Goal: Task Accomplishment & Management: Use online tool/utility

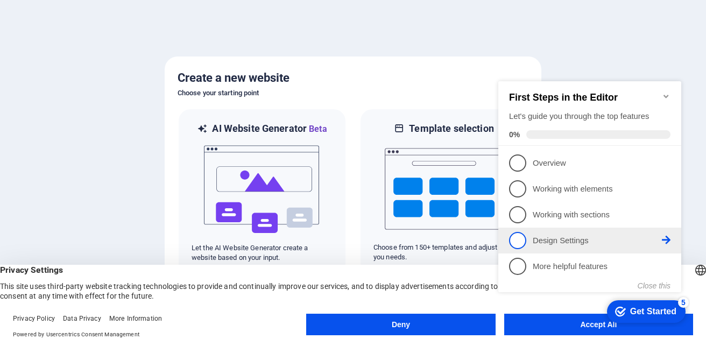
click at [524, 237] on span "4" at bounding box center [517, 240] width 17 height 17
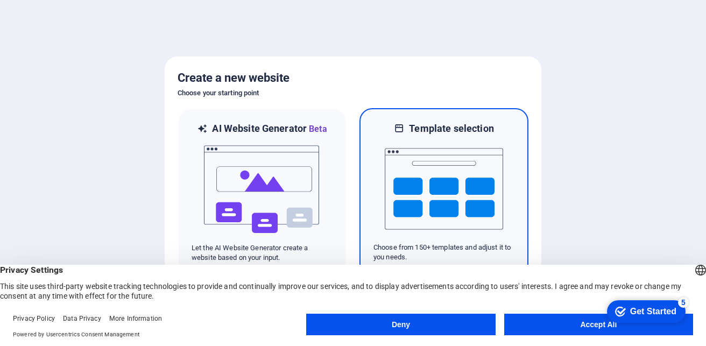
click at [446, 180] on img at bounding box center [444, 189] width 118 height 108
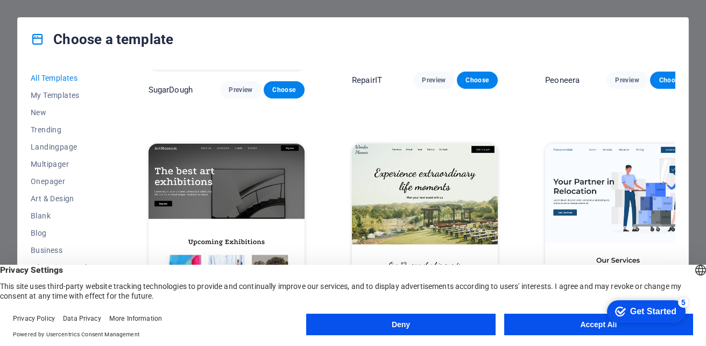
scroll to position [162, 0]
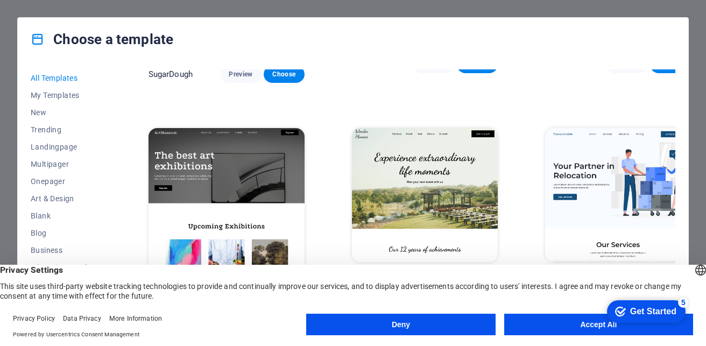
click at [401, 173] on img at bounding box center [425, 195] width 146 height 135
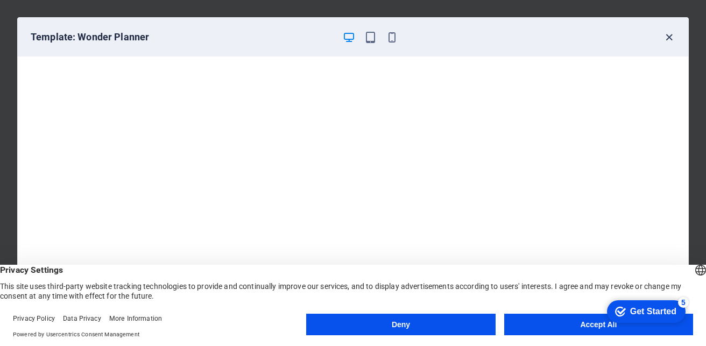
click at [670, 36] on icon "button" at bounding box center [669, 37] width 12 height 12
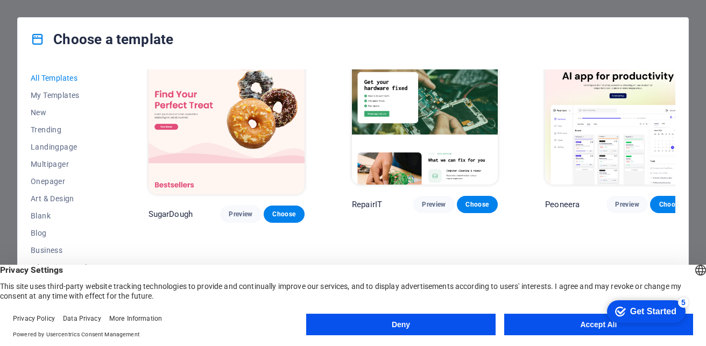
scroll to position [0, 0]
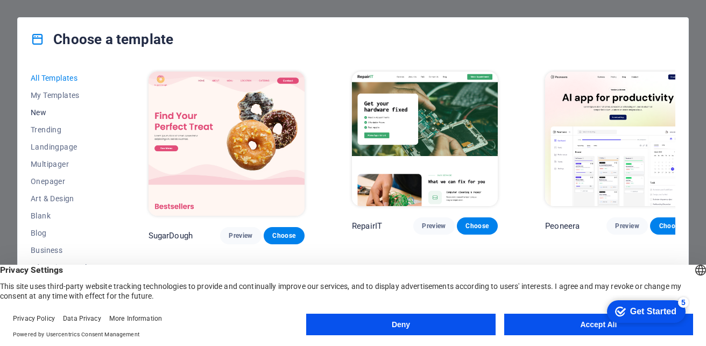
click at [38, 111] on span "New" at bounding box center [66, 112] width 71 height 9
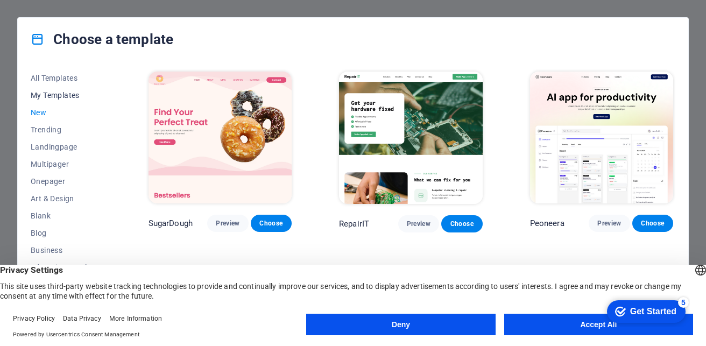
click at [56, 93] on span "My Templates" at bounding box center [66, 95] width 71 height 9
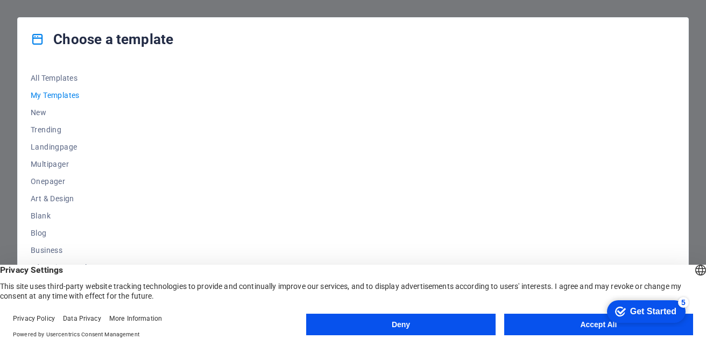
click at [64, 92] on span "My Templates" at bounding box center [66, 95] width 71 height 9
click at [70, 145] on span "Landingpage" at bounding box center [66, 147] width 71 height 9
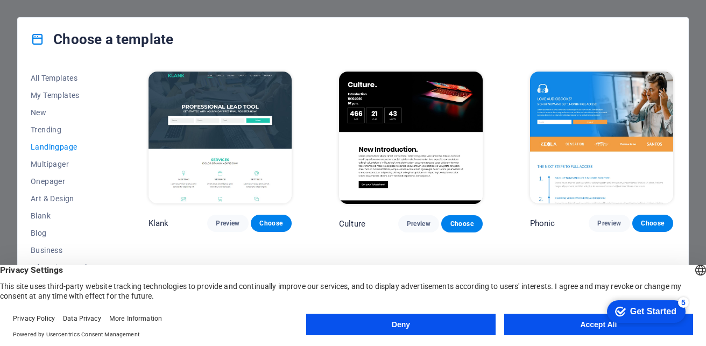
click at [594, 129] on img at bounding box center [601, 138] width 143 height 132
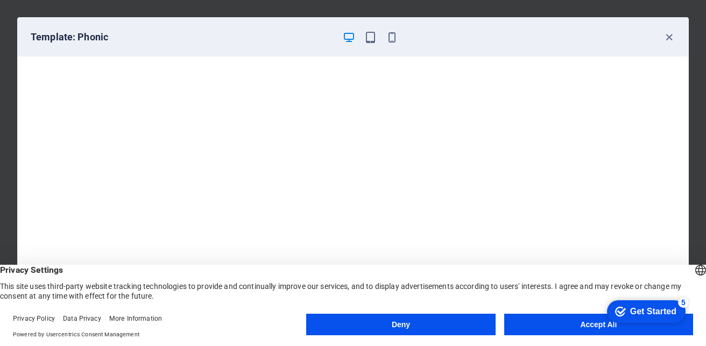
scroll to position [3, 0]
click at [453, 319] on button "Deny" at bounding box center [400, 325] width 189 height 22
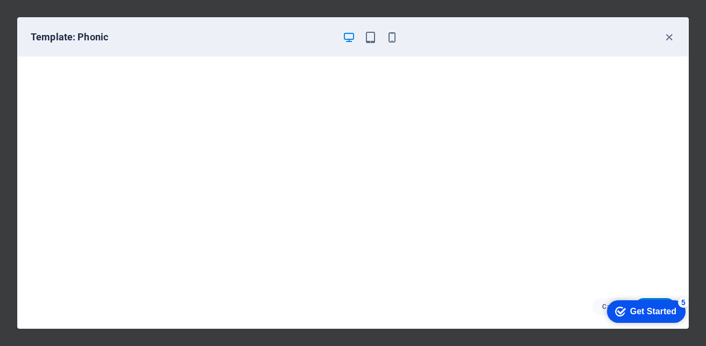
click at [630, 311] on div "Get Started" at bounding box center [653, 312] width 46 height 10
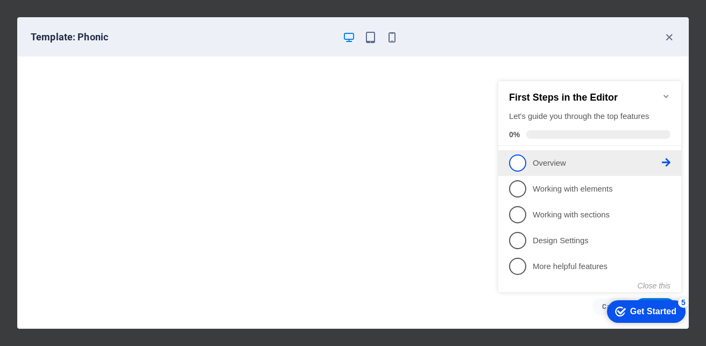
click at [514, 162] on span "1" at bounding box center [517, 163] width 17 height 17
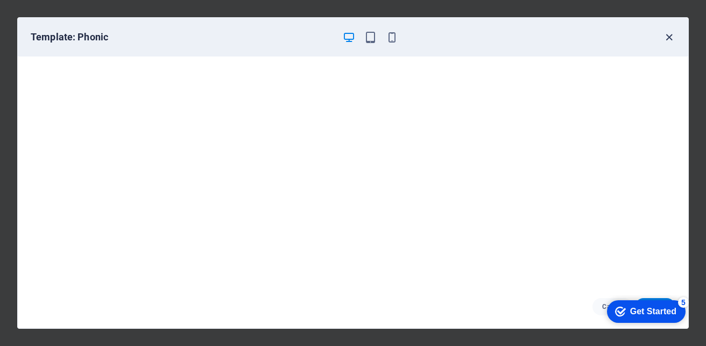
click at [670, 39] on icon "button" at bounding box center [669, 37] width 12 height 12
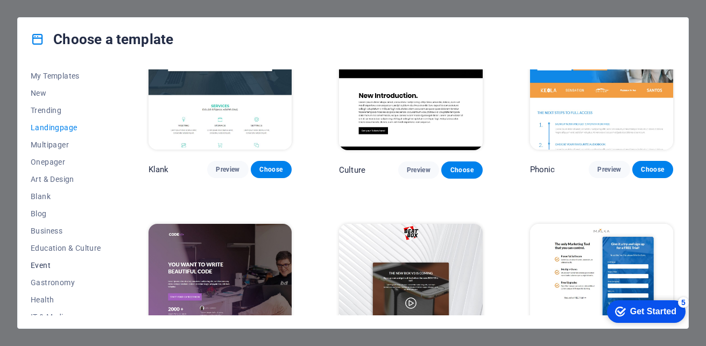
scroll to position [0, 0]
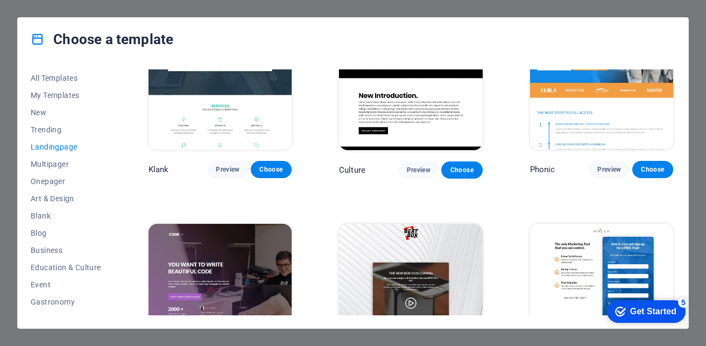
drag, startPoint x: 116, startPoint y: 164, endPoint x: 118, endPoint y: 197, distance: 32.3
click at [118, 197] on div "All Templates My Templates New Trending Landingpage Multipager Onepager Art & D…" at bounding box center [353, 195] width 671 height 268
drag, startPoint x: 112, startPoint y: 192, endPoint x: 112, endPoint y: 221, distance: 29.6
click at [112, 221] on div "All Templates My Templates New Trending Landingpage Multipager Onepager Art & D…" at bounding box center [72, 192] width 83 height 246
drag, startPoint x: 113, startPoint y: 132, endPoint x: 111, endPoint y: 201, distance: 69.5
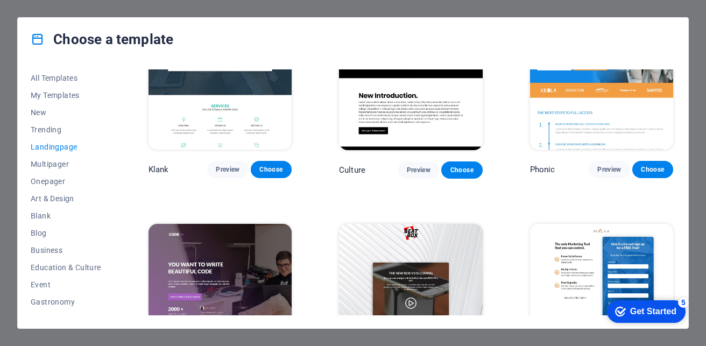
click at [111, 201] on div "All Templates My Templates New Trending Landingpage Multipager Onepager Art & D…" at bounding box center [72, 192] width 83 height 246
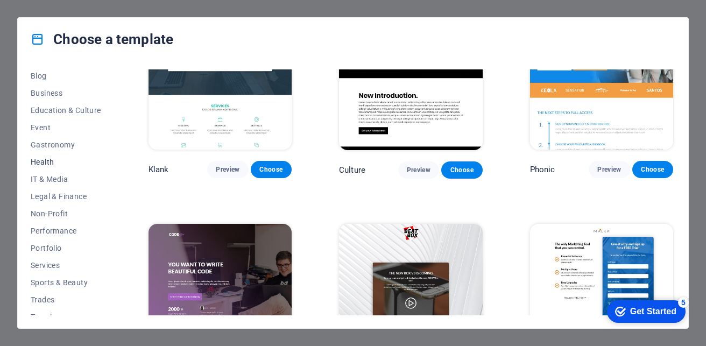
scroll to position [162, 0]
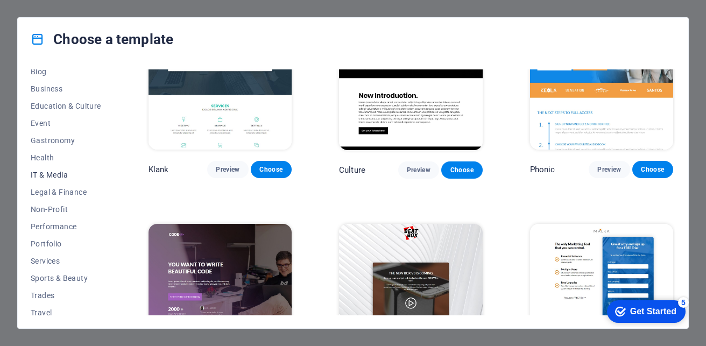
click at [58, 174] on span "IT & Media" at bounding box center [66, 175] width 71 height 9
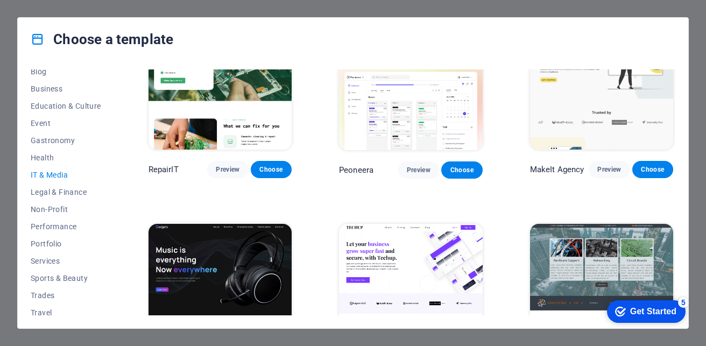
scroll to position [54, 0]
click at [51, 244] on span "Portfolio" at bounding box center [66, 244] width 71 height 9
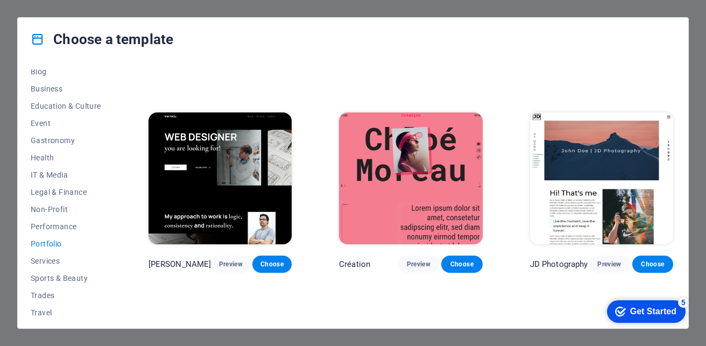
scroll to position [215, 0]
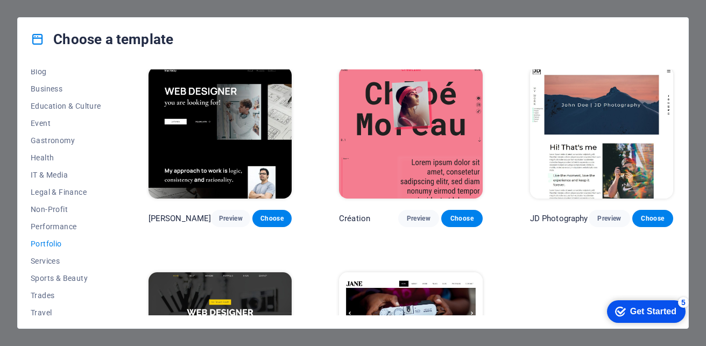
click at [602, 160] on img at bounding box center [601, 133] width 143 height 132
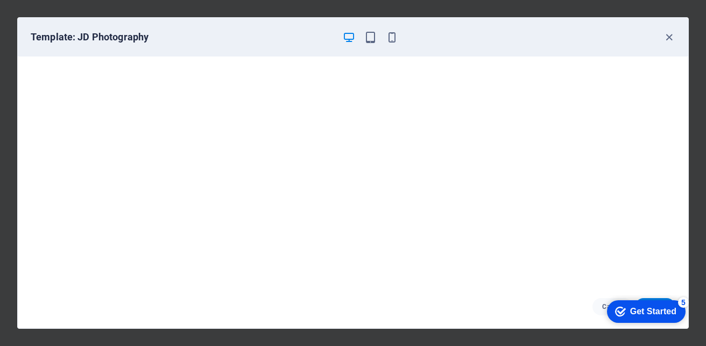
click at [654, 310] on div "Get Started" at bounding box center [653, 312] width 46 height 10
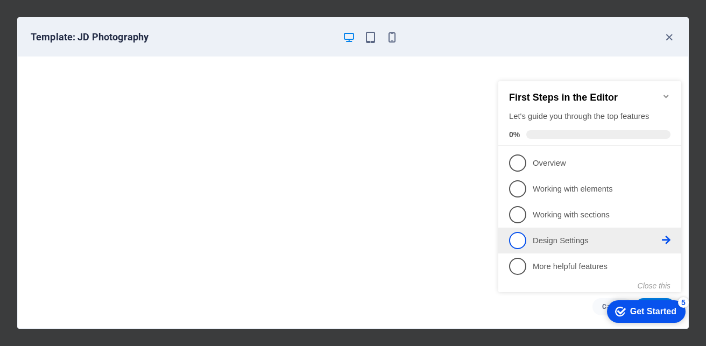
click at [510, 234] on span "4" at bounding box center [517, 240] width 17 height 17
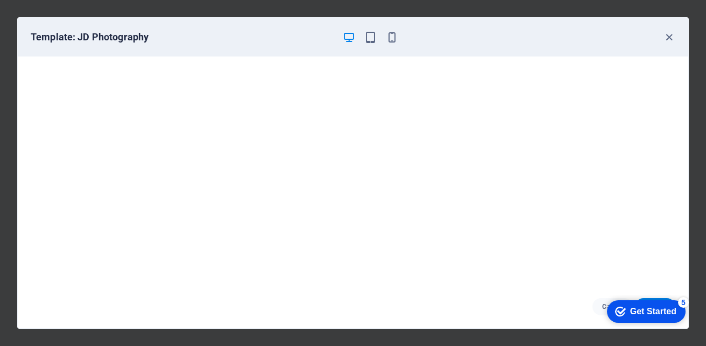
click at [648, 313] on div "Get Started" at bounding box center [653, 312] width 46 height 10
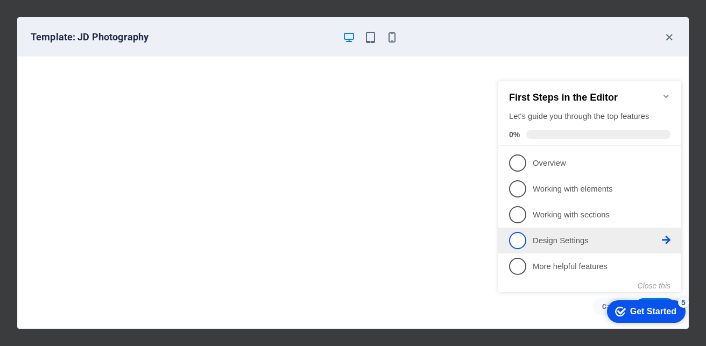
click at [517, 234] on span "4" at bounding box center [517, 240] width 17 height 17
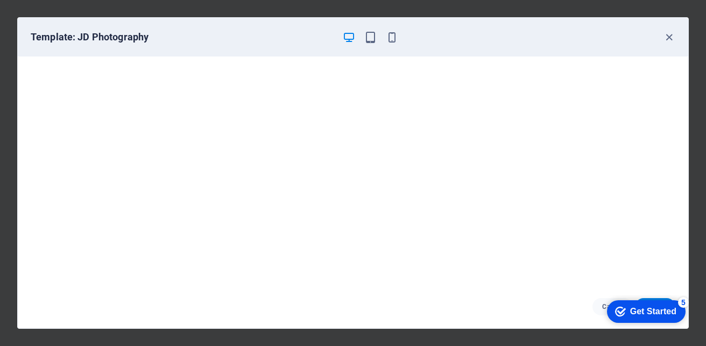
scroll to position [3, 0]
click at [347, 41] on icon "button" at bounding box center [349, 37] width 12 height 12
click at [394, 36] on icon "button" at bounding box center [392, 37] width 12 height 12
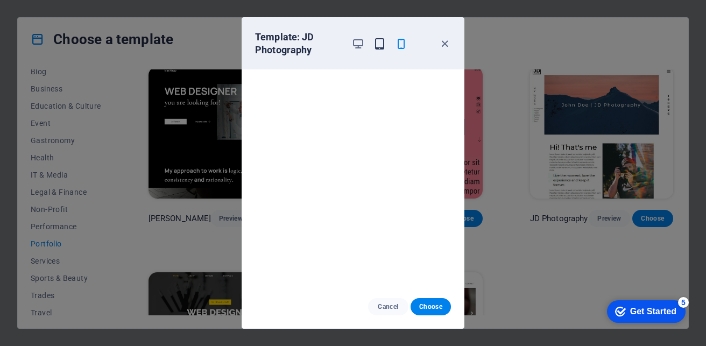
click at [377, 44] on icon "button" at bounding box center [380, 44] width 12 height 12
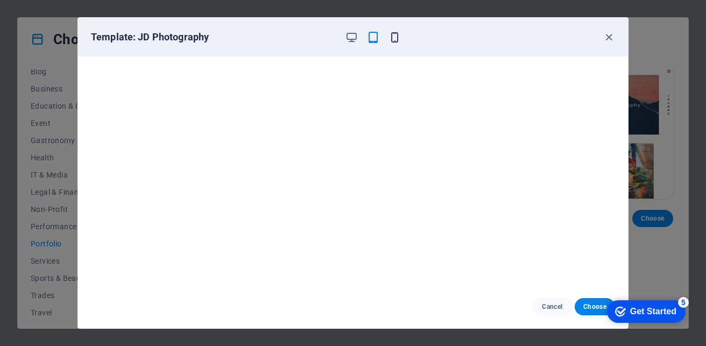
click at [394, 41] on icon "button" at bounding box center [395, 37] width 12 height 12
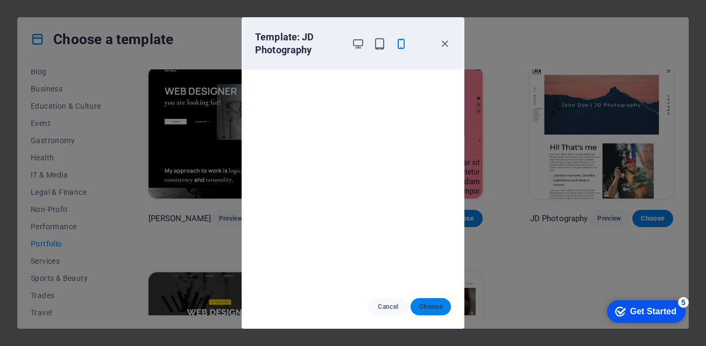
click at [435, 307] on span "Choose" at bounding box center [430, 307] width 23 height 9
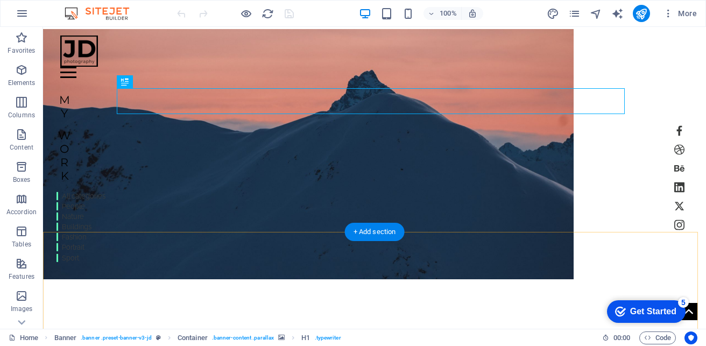
scroll to position [108, 0]
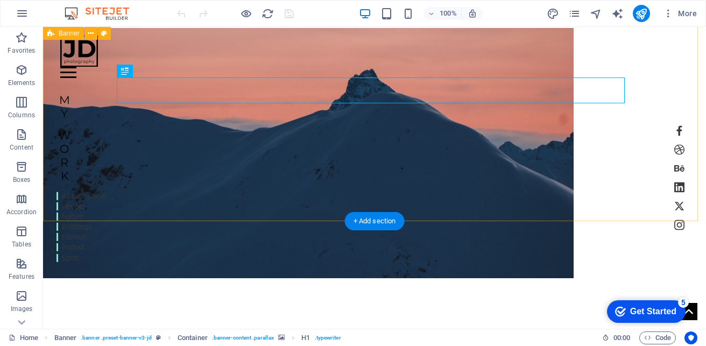
click at [395, 123] on figure at bounding box center [308, 153] width 531 height 250
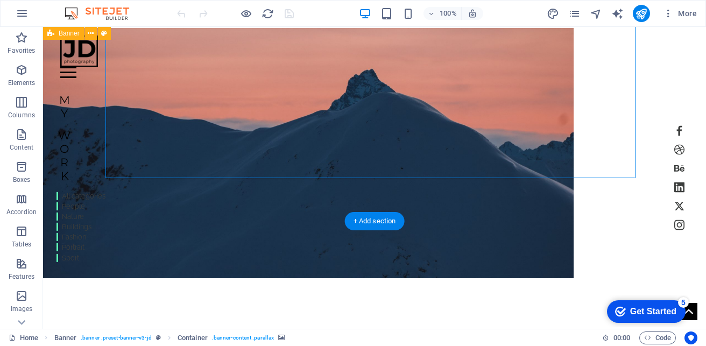
click at [392, 113] on figure at bounding box center [308, 153] width 531 height 250
click at [253, 296] on div "| [DOMAIN_NAME]" at bounding box center [308, 309] width 508 height 26
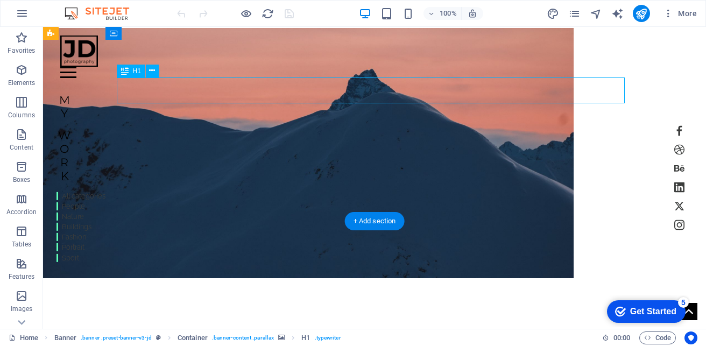
click at [259, 296] on div "| [DOMAIN_NAME]" at bounding box center [308, 309] width 508 height 26
click at [239, 296] on div "| [DOMAIN_NAME]" at bounding box center [308, 309] width 508 height 26
click at [243, 296] on div "| [DOMAIN_NAME]" at bounding box center [308, 309] width 508 height 26
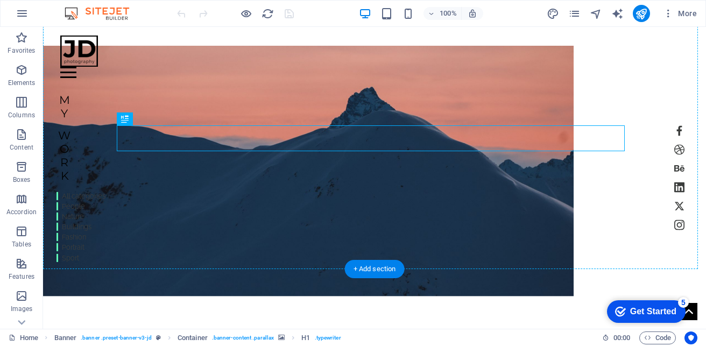
scroll to position [0, 0]
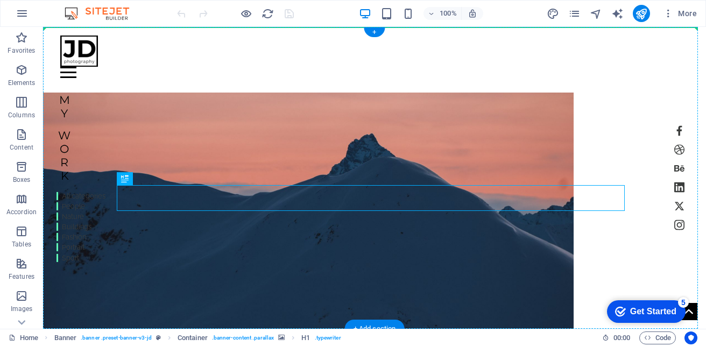
drag, startPoint x: 174, startPoint y: 99, endPoint x: 197, endPoint y: 143, distance: 49.1
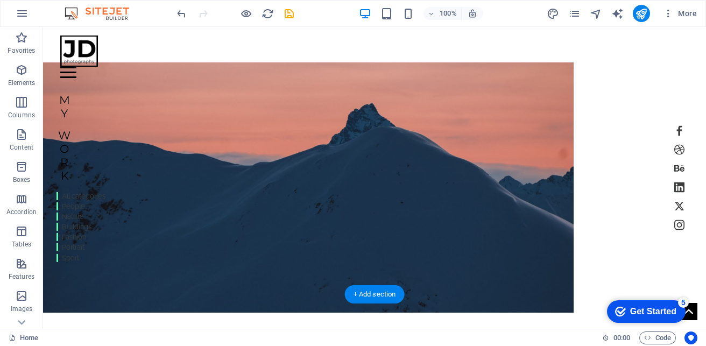
scroll to position [54, 0]
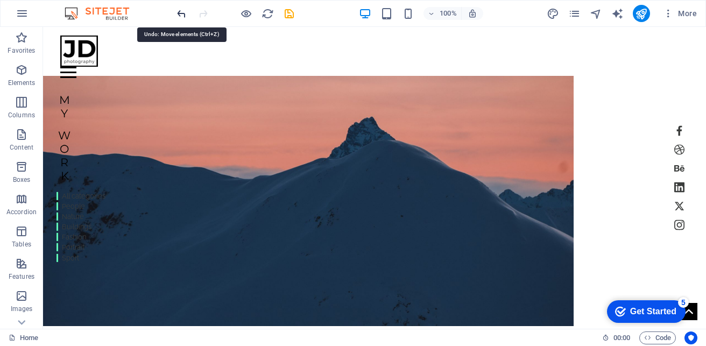
click at [181, 14] on icon "undo" at bounding box center [182, 14] width 12 height 12
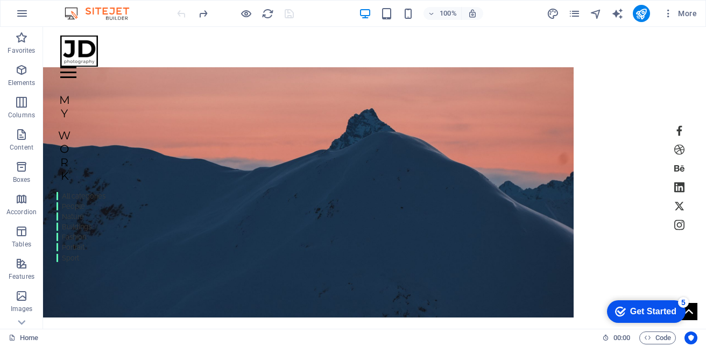
scroll to position [0, 0]
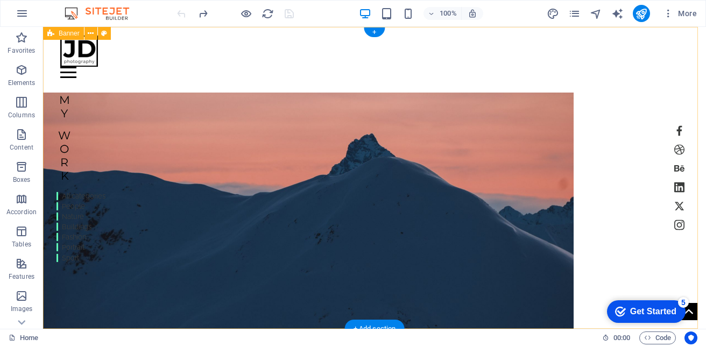
click at [220, 105] on figure at bounding box center [308, 218] width 531 height 250
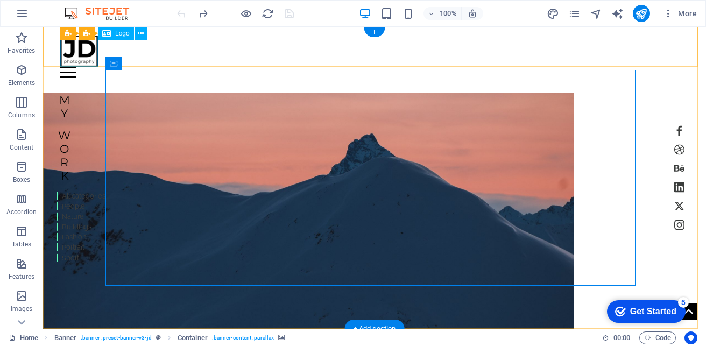
click at [89, 52] on div at bounding box center [374, 51] width 629 height 31
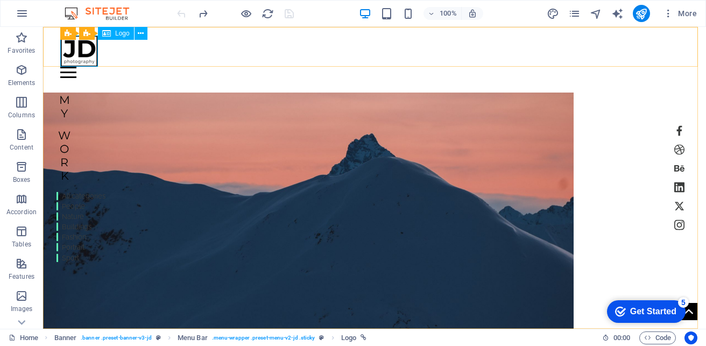
click at [118, 34] on span "Logo" at bounding box center [122, 33] width 15 height 6
click at [109, 34] on icon at bounding box center [106, 33] width 9 height 13
click at [76, 52] on div at bounding box center [374, 51] width 629 height 31
select select "px"
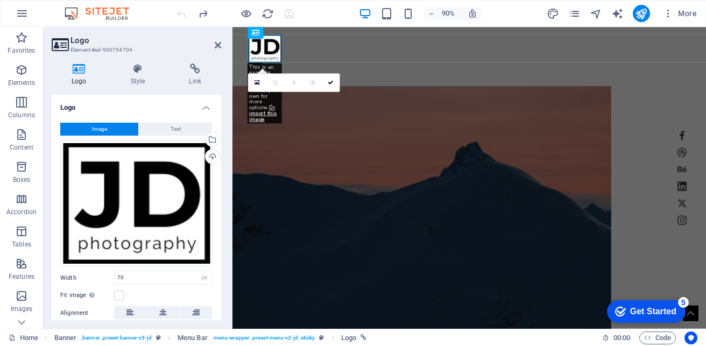
click at [112, 127] on button "Image" at bounding box center [99, 129] width 78 height 13
click at [207, 156] on div "Upload" at bounding box center [212, 158] width 16 height 16
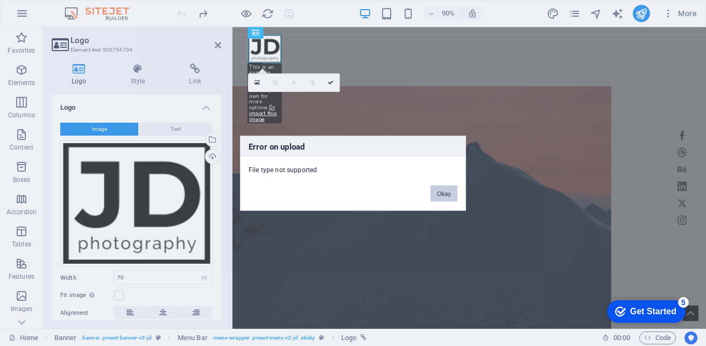
click at [451, 193] on button "Okay" at bounding box center [444, 193] width 27 height 16
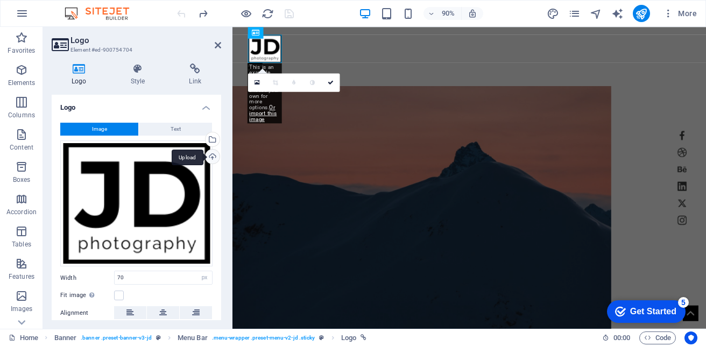
click at [210, 158] on div "Upload" at bounding box center [212, 158] width 16 height 16
click at [211, 152] on div "Upload" at bounding box center [212, 158] width 16 height 16
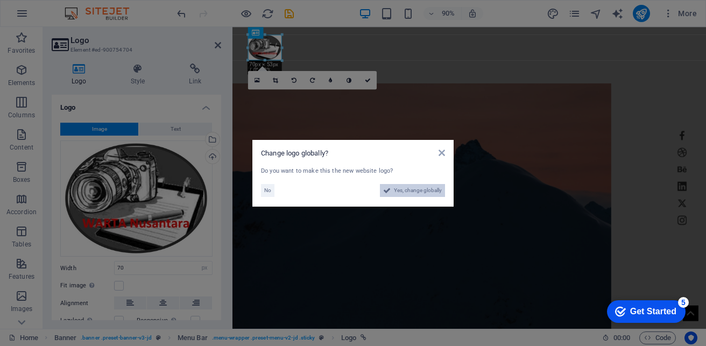
click at [430, 188] on span "Yes, change globally" at bounding box center [418, 190] width 48 height 13
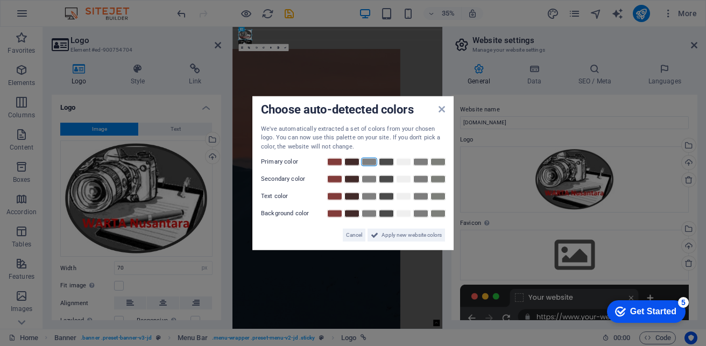
click at [366, 161] on link at bounding box center [369, 162] width 16 height 9
click at [340, 162] on link at bounding box center [335, 162] width 16 height 9
click at [427, 231] on span "Apply new website colors" at bounding box center [412, 235] width 60 height 13
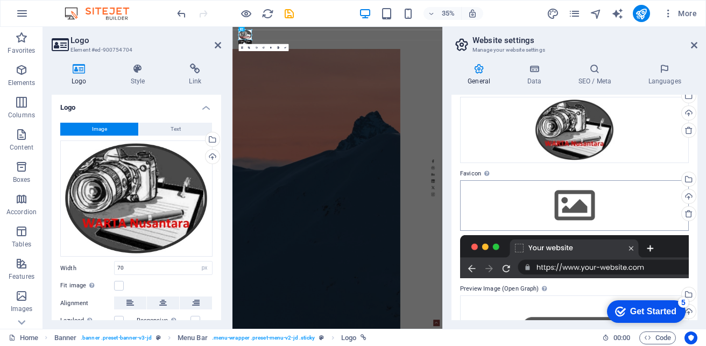
scroll to position [103, 0]
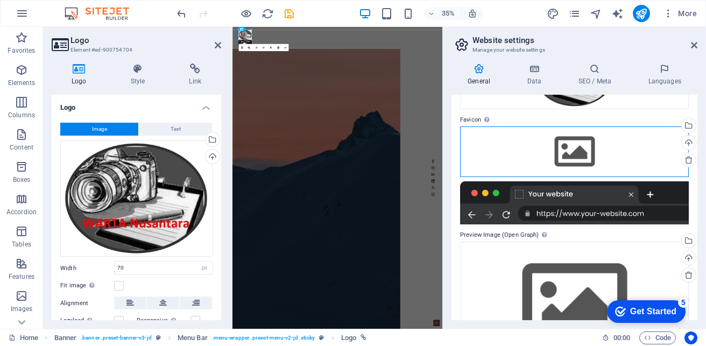
click at [580, 152] on div "Drag files here, click to choose files or select files from Files or our free s…" at bounding box center [574, 152] width 229 height 51
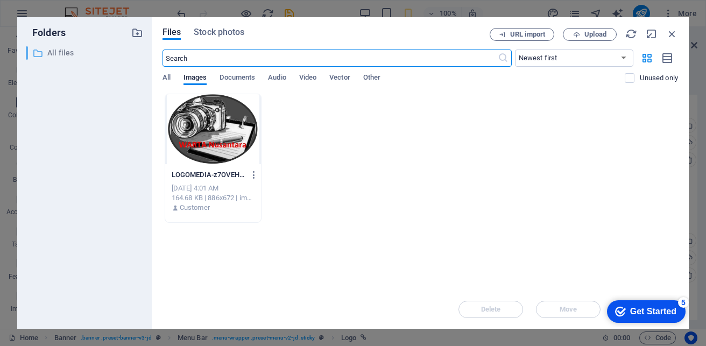
click at [70, 51] on p "All files" at bounding box center [85, 53] width 76 height 12
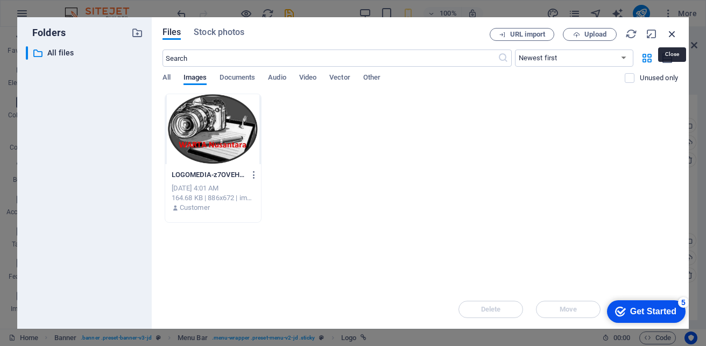
click at [671, 29] on icon "button" at bounding box center [672, 34] width 12 height 12
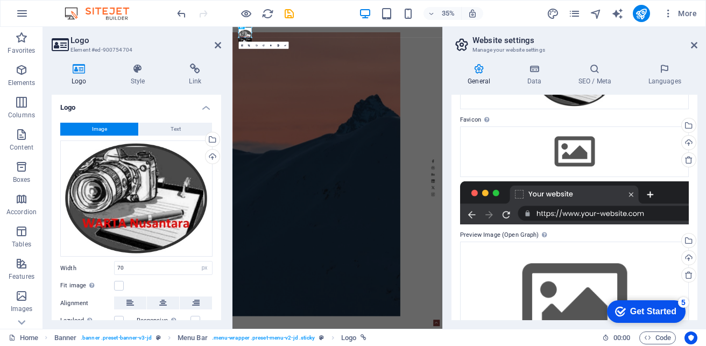
scroll to position [54, 0]
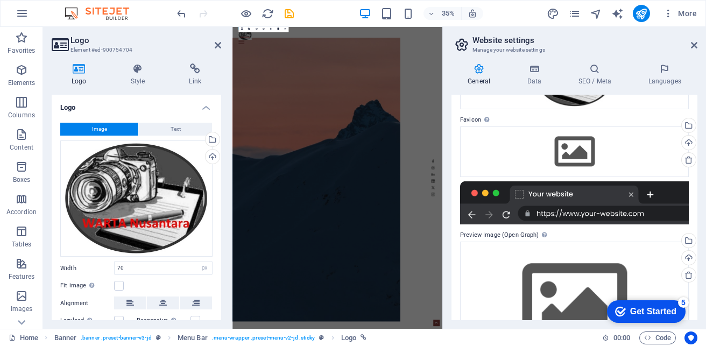
click at [522, 194] on div at bounding box center [574, 202] width 229 height 43
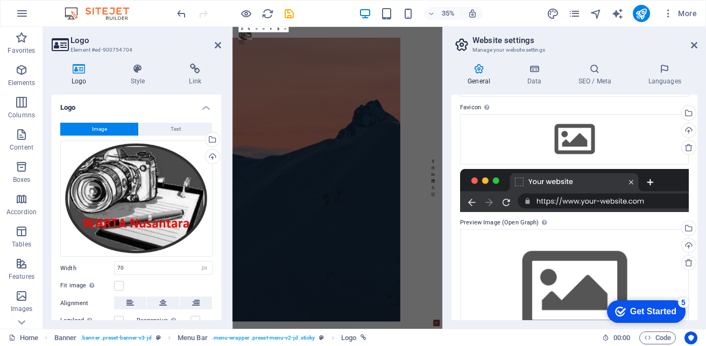
scroll to position [103, 0]
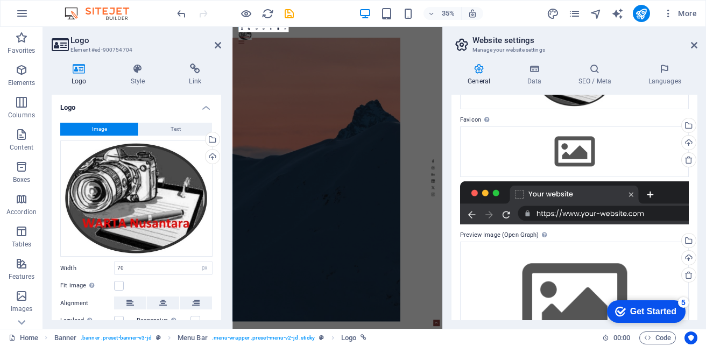
click at [642, 213] on div at bounding box center [574, 202] width 229 height 43
drag, startPoint x: 602, startPoint y: 213, endPoint x: 586, endPoint y: 211, distance: 16.3
click at [601, 213] on div at bounding box center [574, 202] width 229 height 43
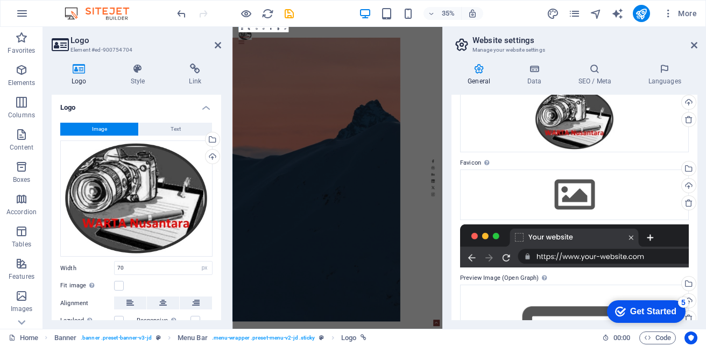
scroll to position [0, 0]
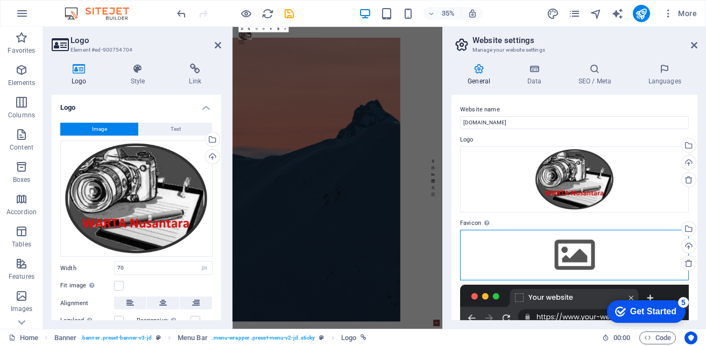
click at [550, 252] on div "Drag files here, click to choose files or select files from Files or our free s…" at bounding box center [574, 255] width 229 height 51
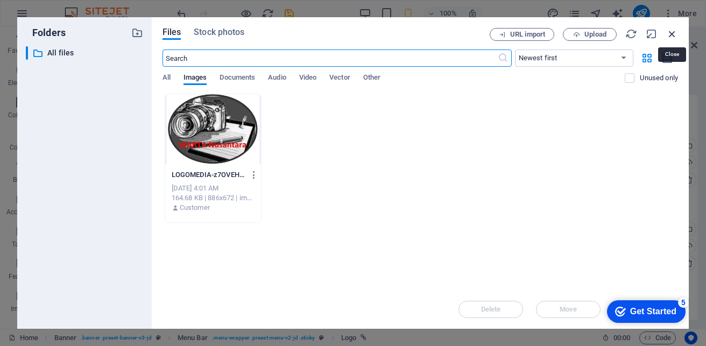
click at [676, 30] on icon "button" at bounding box center [672, 34] width 12 height 12
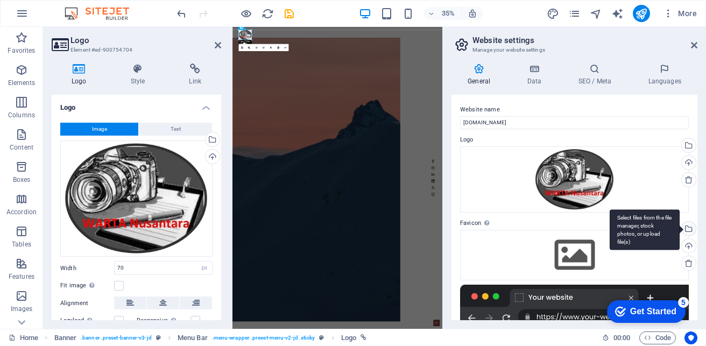
click at [689, 230] on div "Select files from the file manager, stock photos, or upload file(s)" at bounding box center [688, 230] width 16 height 16
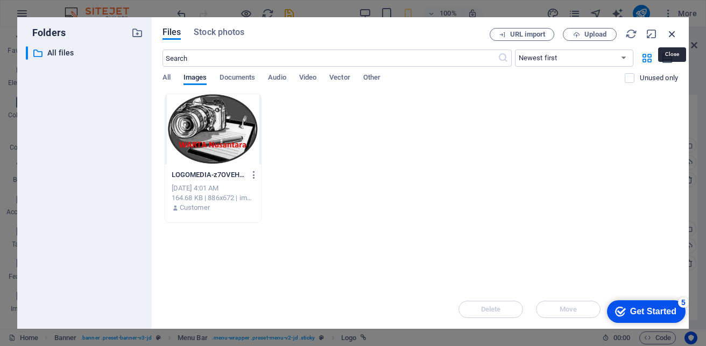
click at [673, 33] on icon "button" at bounding box center [672, 34] width 12 height 12
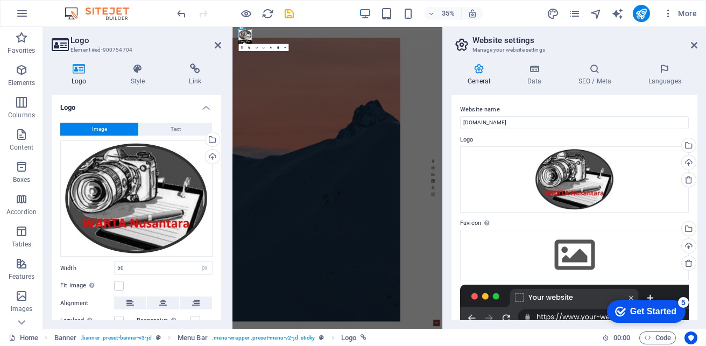
type input "70"
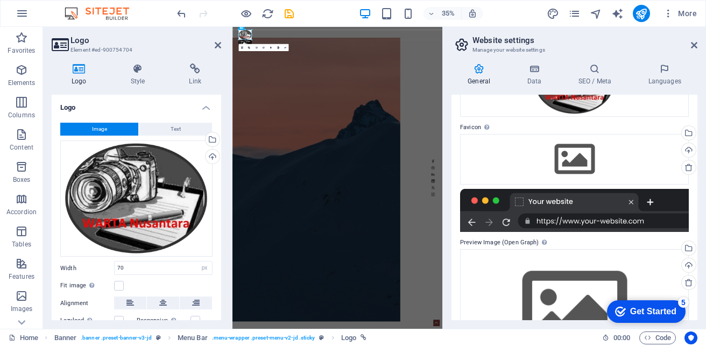
scroll to position [157, 0]
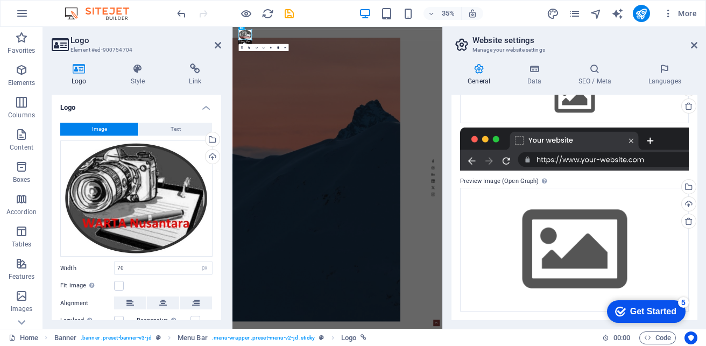
click at [602, 141] on div at bounding box center [574, 149] width 229 height 43
click at [516, 140] on div at bounding box center [574, 149] width 229 height 43
click at [647, 161] on div at bounding box center [574, 149] width 229 height 43
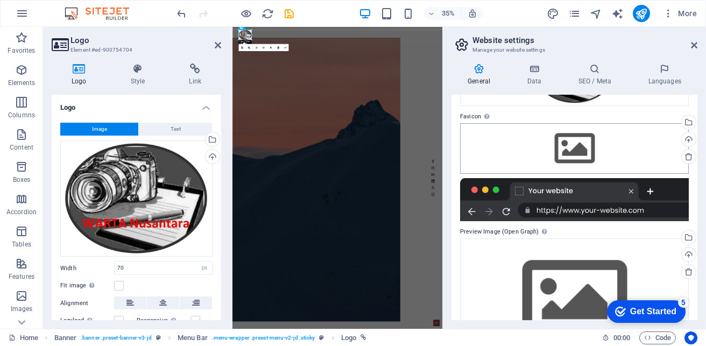
scroll to position [103, 0]
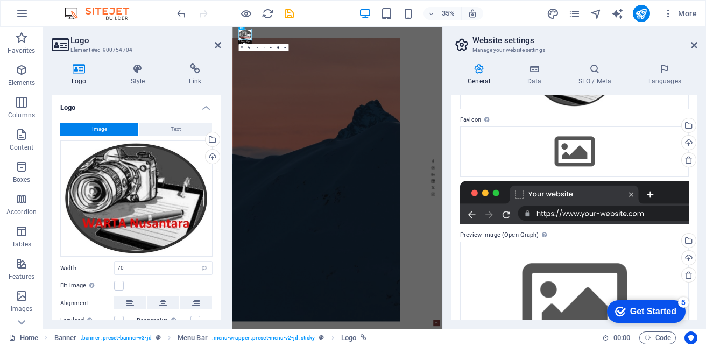
click at [650, 192] on div at bounding box center [574, 202] width 229 height 43
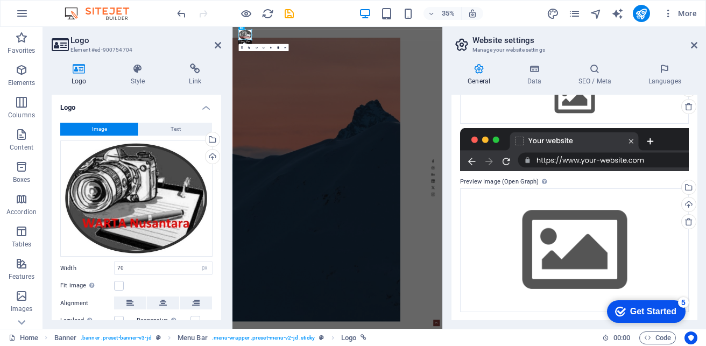
scroll to position [157, 0]
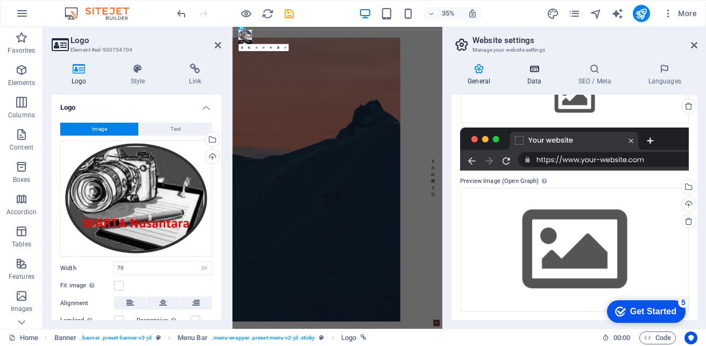
click at [534, 66] on icon at bounding box center [534, 69] width 47 height 11
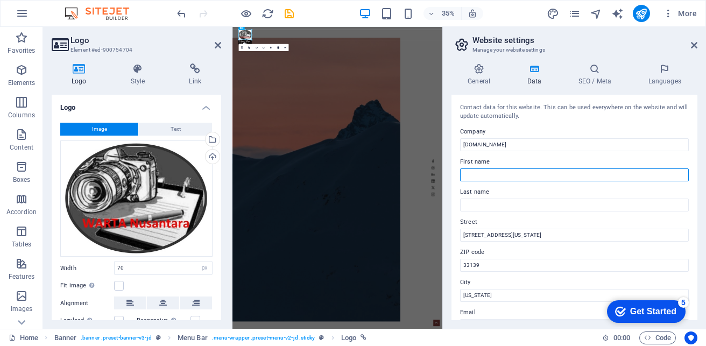
click at [504, 175] on input "First name" at bounding box center [574, 175] width 229 height 13
type input "W"
type input "p"
type input "PORTAL MEDIA"
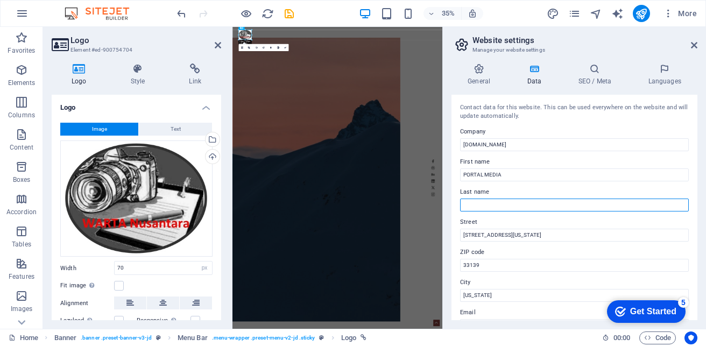
click at [487, 203] on input "Last name" at bounding box center [574, 205] width 229 height 13
type input "B"
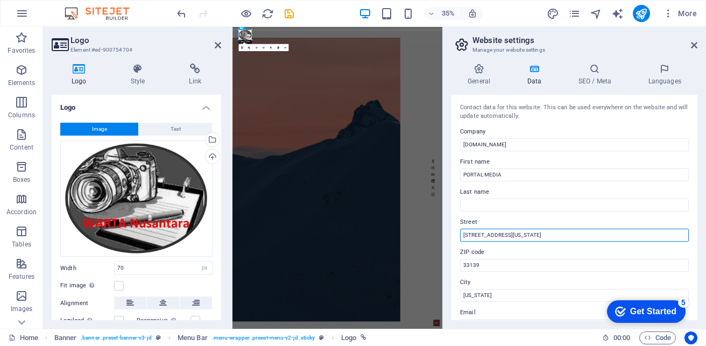
click at [518, 236] on input "[STREET_ADDRESS][US_STATE]" at bounding box center [574, 235] width 229 height 13
type input "3"
type input "J"
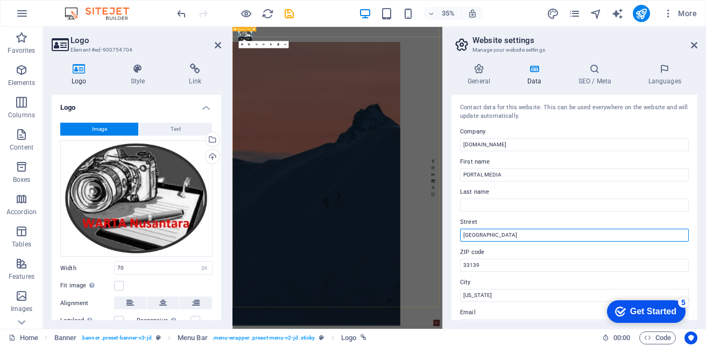
scroll to position [162, 0]
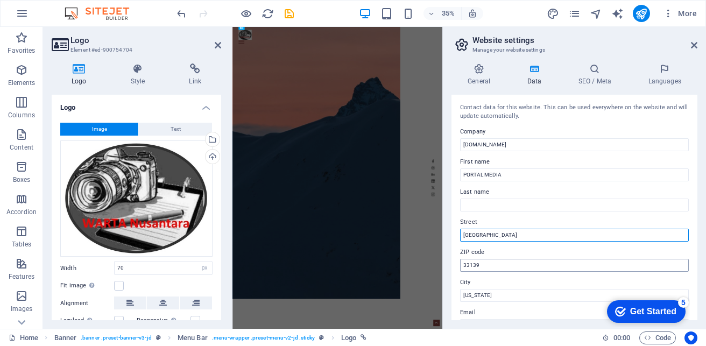
type input "[GEOGRAPHIC_DATA]"
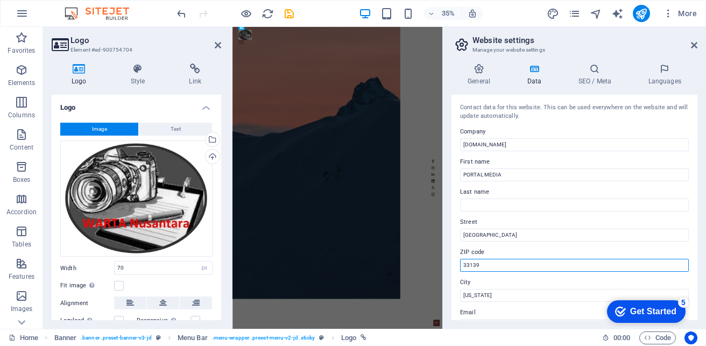
click at [495, 264] on input "33139" at bounding box center [574, 265] width 229 height 13
type input "3"
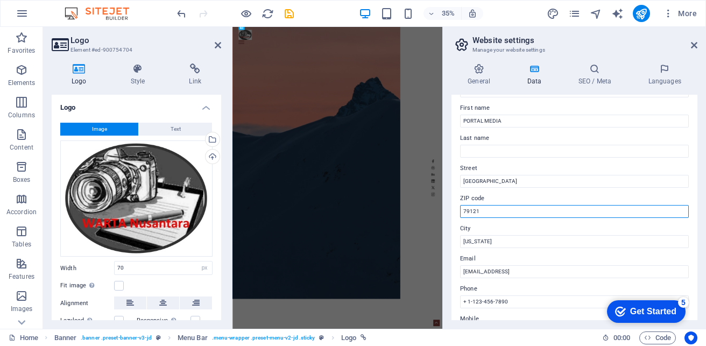
scroll to position [54, 0]
type input "79121"
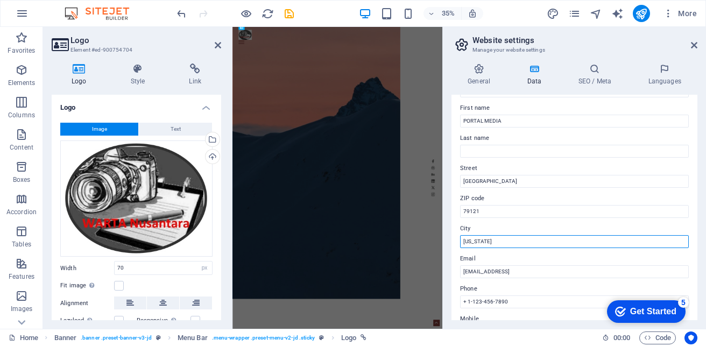
click at [498, 244] on input "[US_STATE]" at bounding box center [574, 241] width 229 height 13
type input "N"
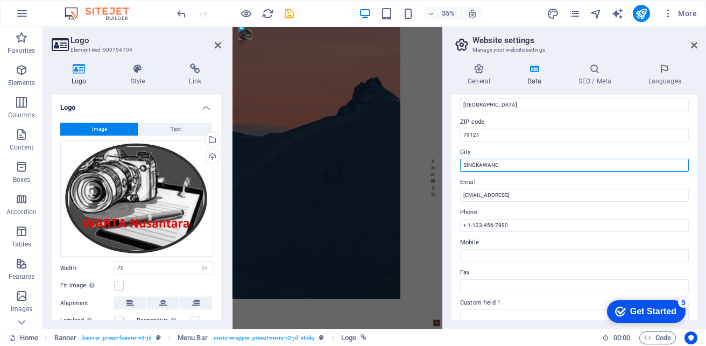
scroll to position [76, 0]
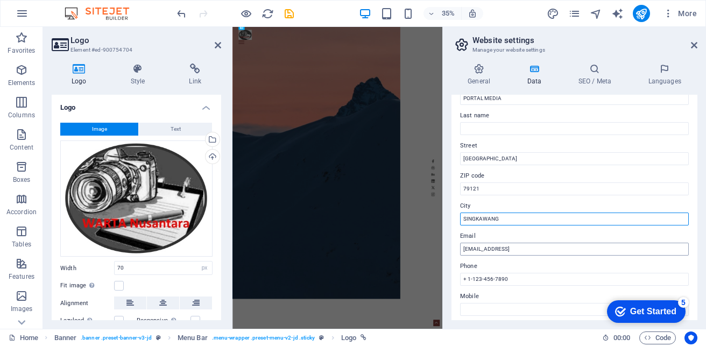
type input "SINGKAWANG"
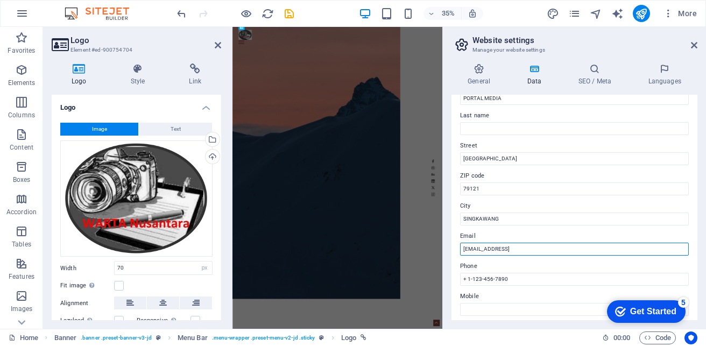
click at [600, 249] on input "[EMAIL_ADDRESS]" at bounding box center [574, 249] width 229 height 13
type input "7"
type input "W"
type input "e"
type input "[EMAIL_ADDRESS][DOMAIN_NAME]"
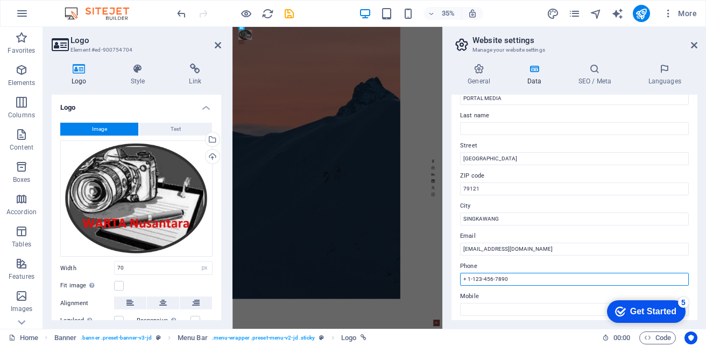
click at [548, 279] on input "+ 1-123-456-7890" at bounding box center [574, 279] width 229 height 13
type input "+"
type input ">"
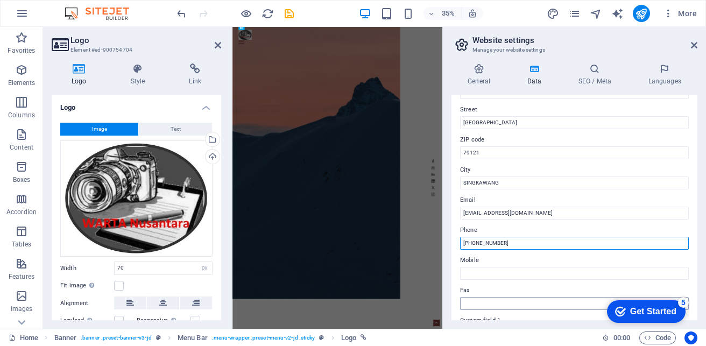
scroll to position [130, 0]
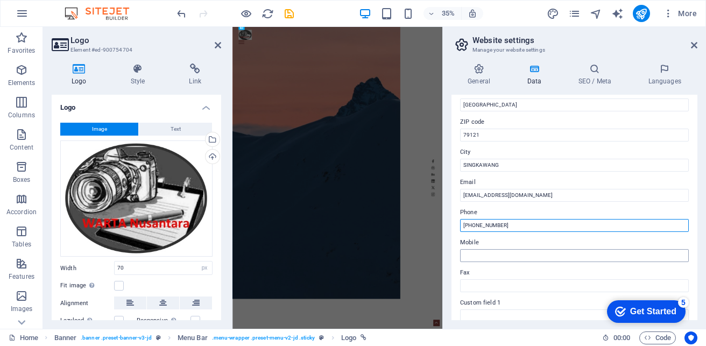
type input "[PHONE_NUMBER]"
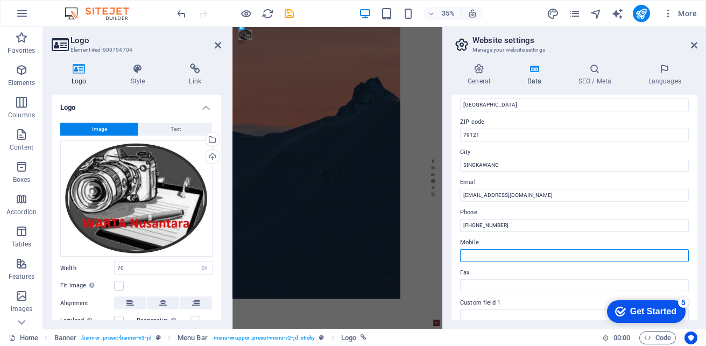
click at [491, 255] on input "Mobile" at bounding box center [574, 255] width 229 height 13
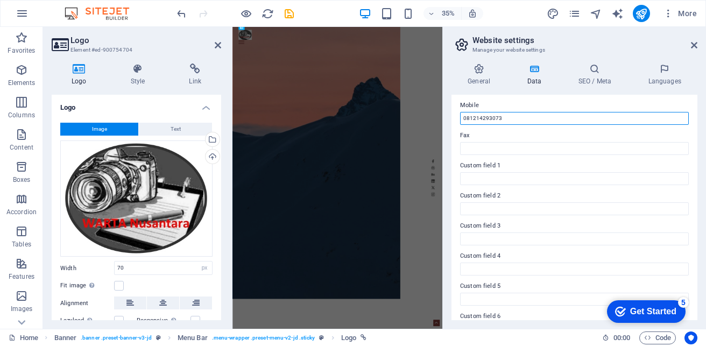
scroll to position [292, 0]
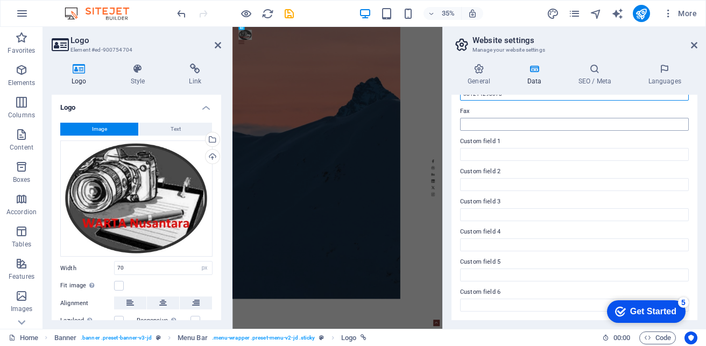
type input "081214293073"
click at [495, 124] on input "Fax" at bounding box center [574, 124] width 229 height 13
type input "-"
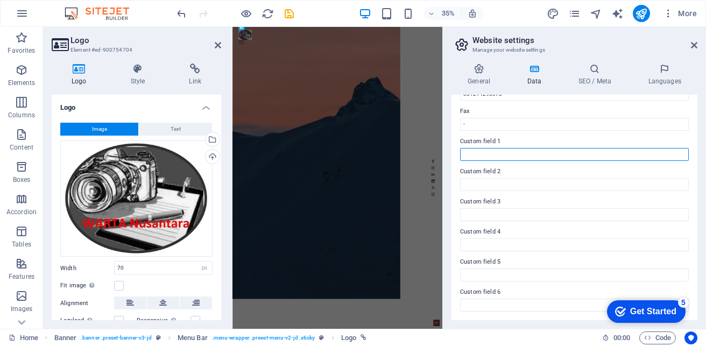
click at [499, 153] on input "Custom field 1" at bounding box center [574, 154] width 229 height 13
type input "k"
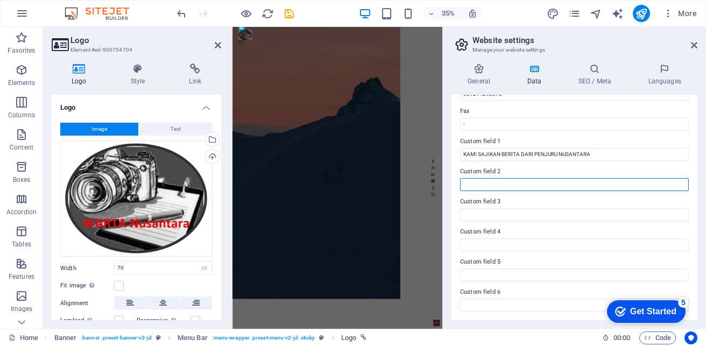
click at [521, 185] on input "Custom field 2" at bounding box center [574, 184] width 229 height 13
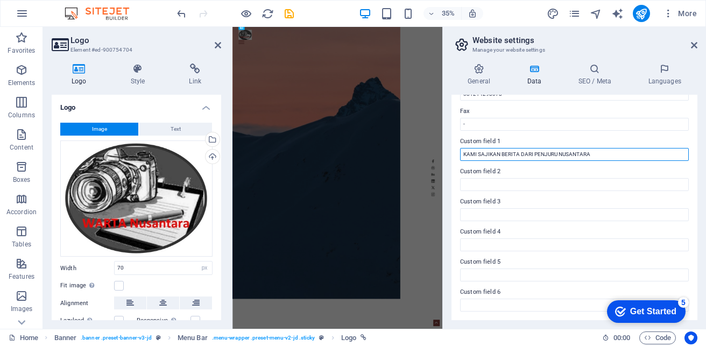
click at [519, 155] on input "KAMI SAJIKAN BERITA DARI PENJURU NUSANTARA" at bounding box center [574, 154] width 229 height 13
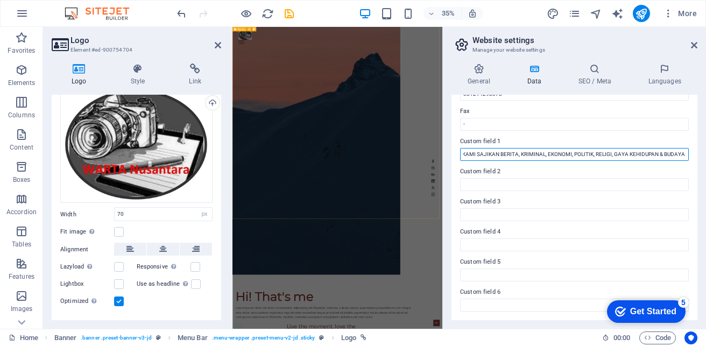
scroll to position [323, 0]
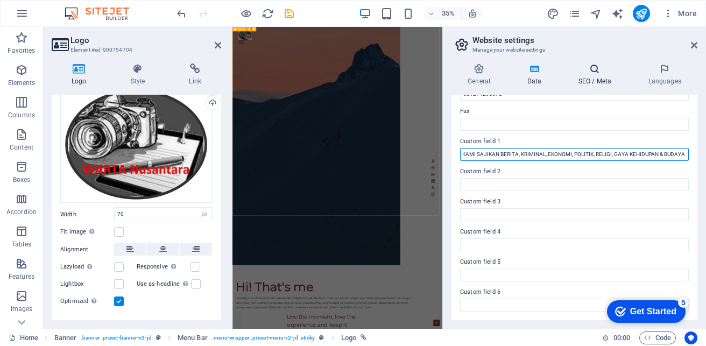
type input "KAMI SAJIKAN BERITA, KRIMINAL, EKONOMI, POLITIK, RELIGI, GAYA KEHIDUPAN & BUDAY…"
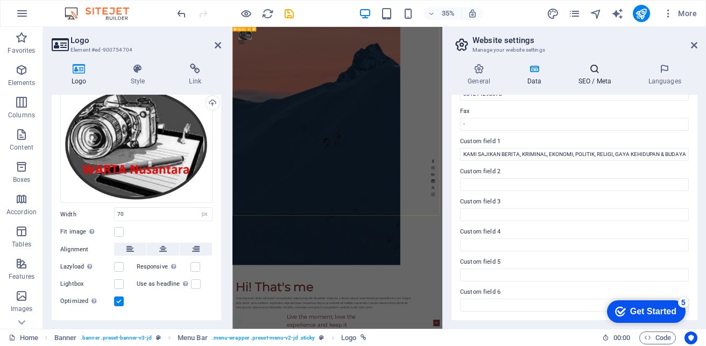
click at [597, 73] on icon at bounding box center [595, 69] width 66 height 11
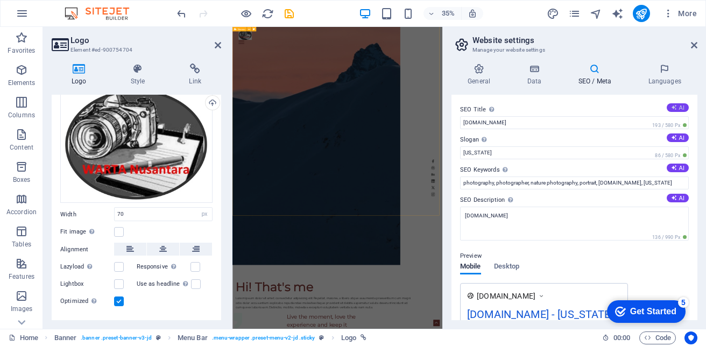
click at [675, 105] on button "AI" at bounding box center [678, 107] width 22 height 9
type input "[PERSON_NAME] | JD Photography Gallery"
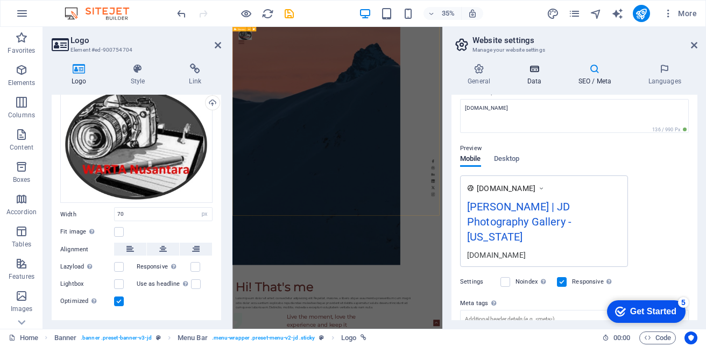
click at [536, 75] on h4 "Data" at bounding box center [536, 75] width 51 height 23
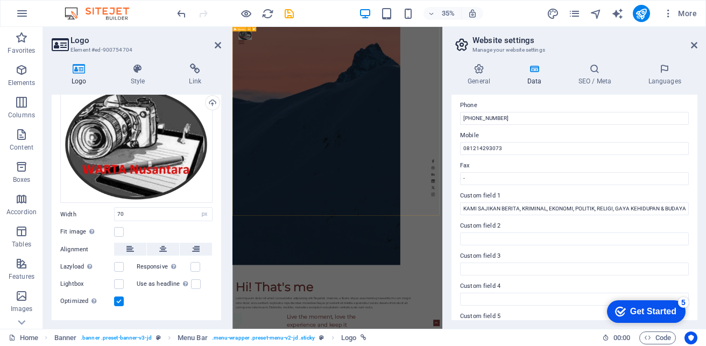
scroll to position [238, 0]
click at [642, 315] on div "Get Started" at bounding box center [653, 312] width 46 height 10
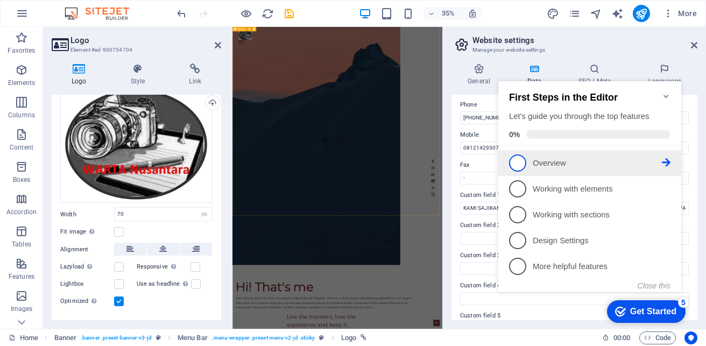
click at [515, 160] on span "1" at bounding box center [517, 163] width 17 height 17
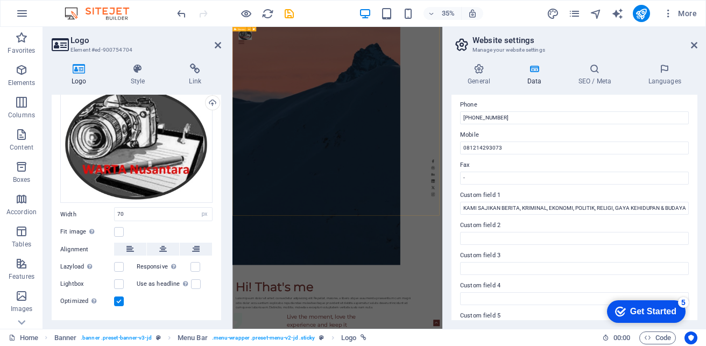
scroll to position [0, 0]
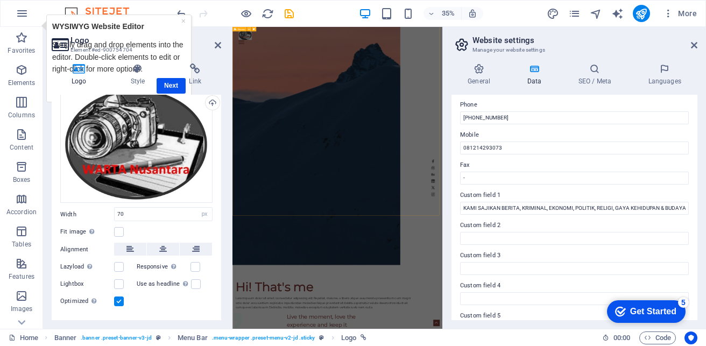
click at [171, 86] on div "Logo Style Link Logo Image Text Drag files here, click to choose files or selec…" at bounding box center [137, 192] width 170 height 257
click at [165, 83] on h4 "Style" at bounding box center [140, 75] width 59 height 23
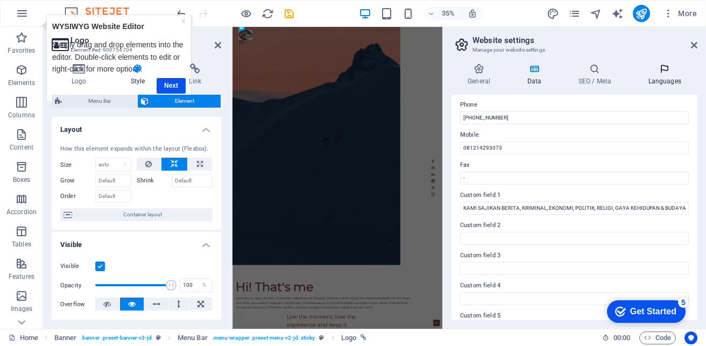
click at [665, 70] on icon at bounding box center [665, 69] width 66 height 11
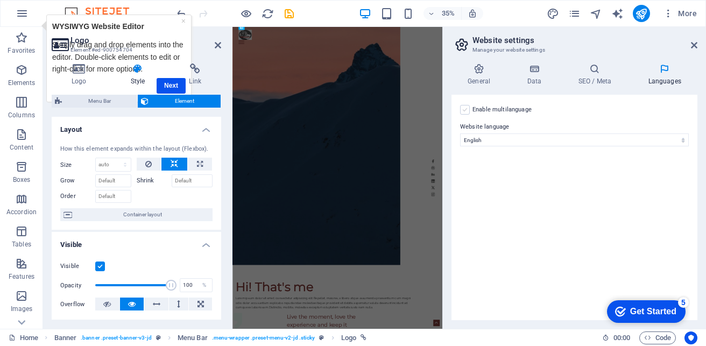
click at [467, 109] on label at bounding box center [465, 110] width 10 height 10
click at [0, 0] on input "Enable multilanguage To disable multilanguage delete all languages until only o…" at bounding box center [0, 0] width 0 height 0
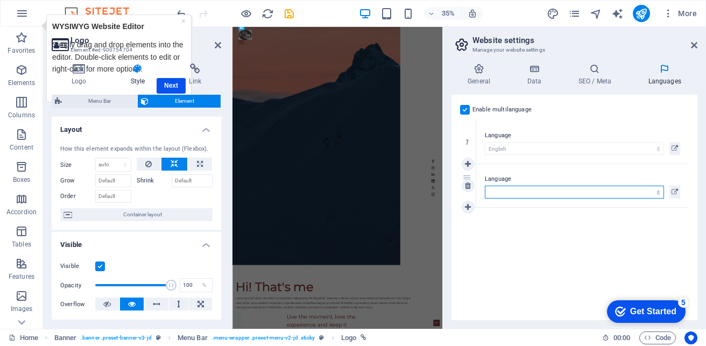
click at [530, 188] on select "Abkhazian Afar Afrikaans Akan Albanian Amharic Arabic Aragonese Armenian Assame…" at bounding box center [574, 192] width 179 height 13
select select "70"
click at [485, 186] on select "Abkhazian Afar Afrikaans Akan Albanian Amharic Arabic Aragonese Armenian Assame…" at bounding box center [574, 192] width 179 height 13
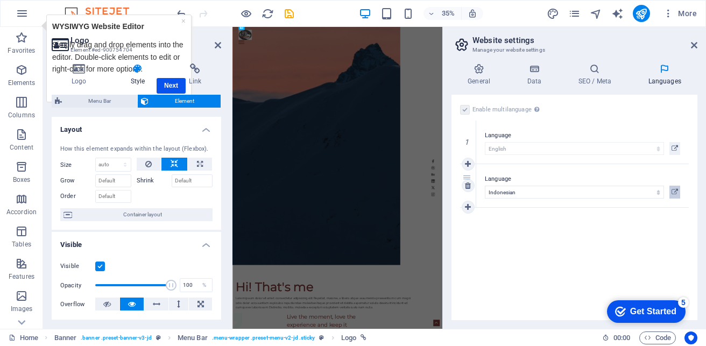
click at [675, 191] on icon at bounding box center [675, 192] width 6 height 13
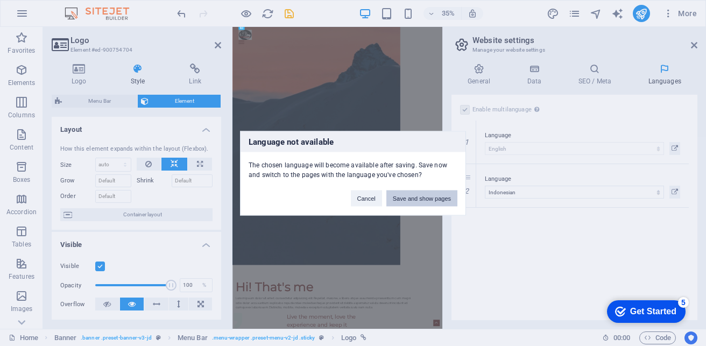
click at [429, 200] on button "Save and show pages" at bounding box center [422, 198] width 71 height 16
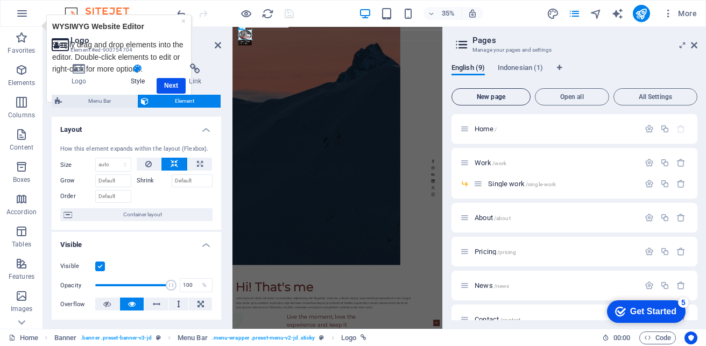
click at [503, 97] on span "New page" at bounding box center [491, 97] width 69 height 6
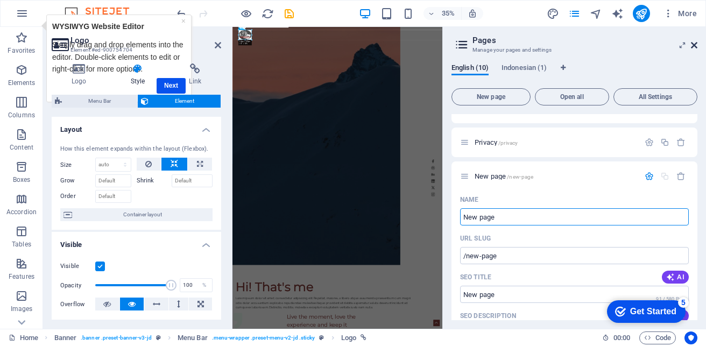
click at [694, 45] on icon at bounding box center [694, 45] width 6 height 9
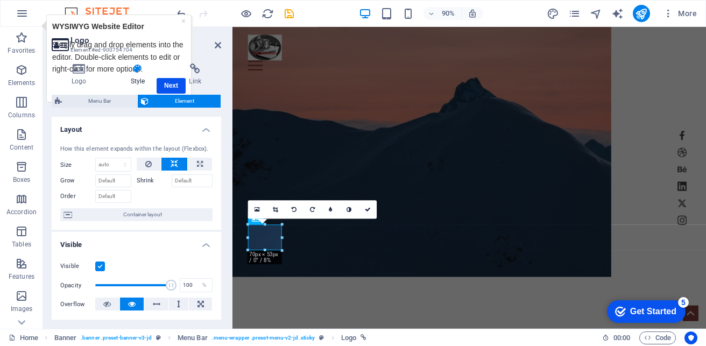
scroll to position [108, 0]
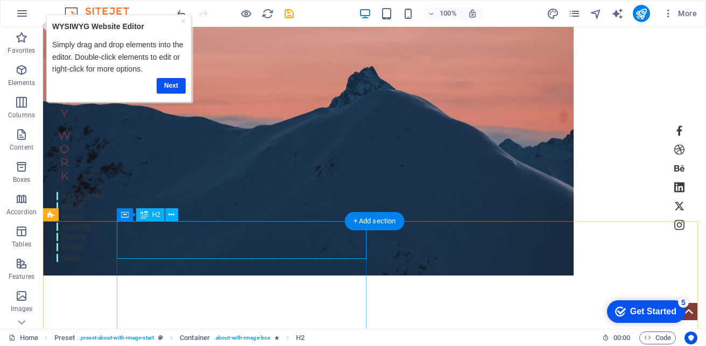
click at [369, 223] on div "+ Add section" at bounding box center [375, 221] width 60 height 18
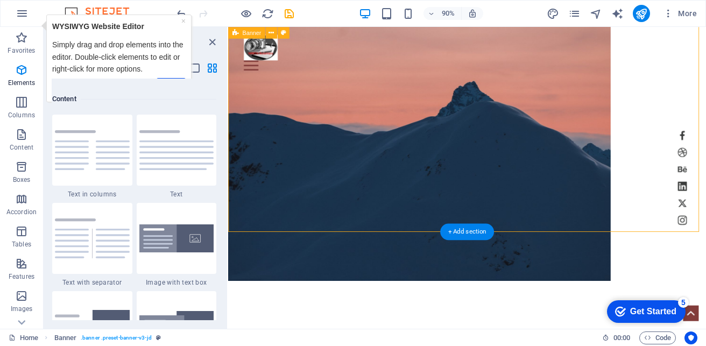
scroll to position [1884, 0]
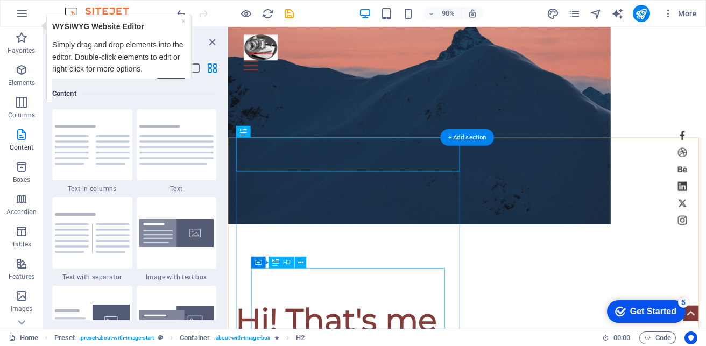
scroll to position [215, 0]
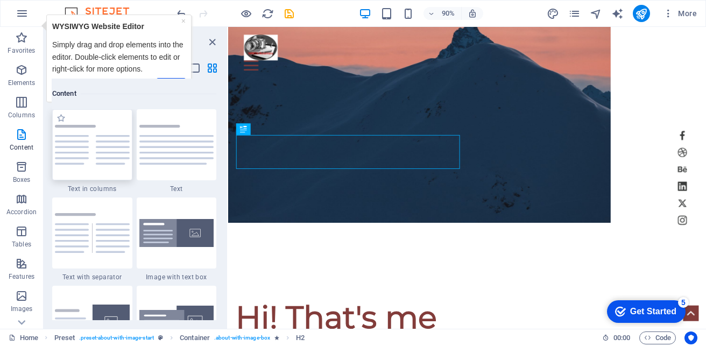
click at [97, 144] on img at bounding box center [92, 145] width 75 height 40
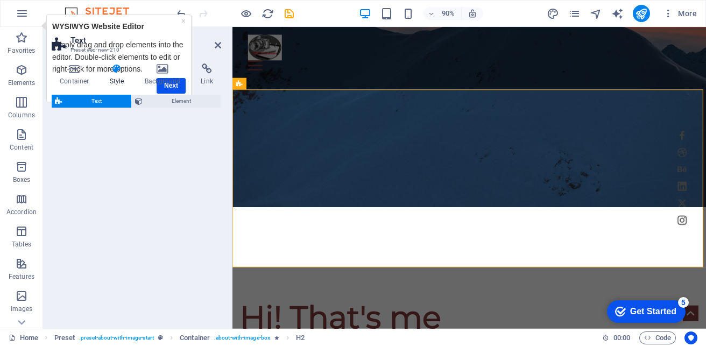
select select "rem"
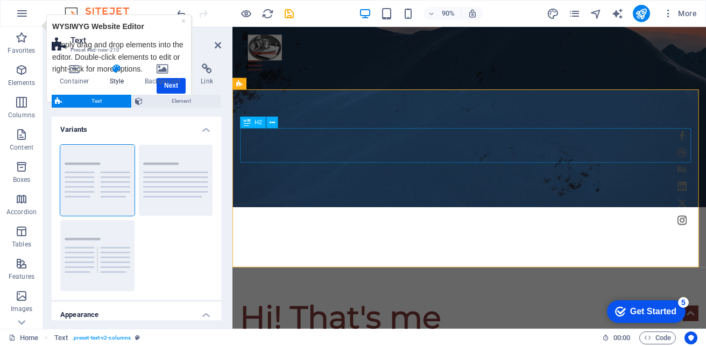
scroll to position [601, 0]
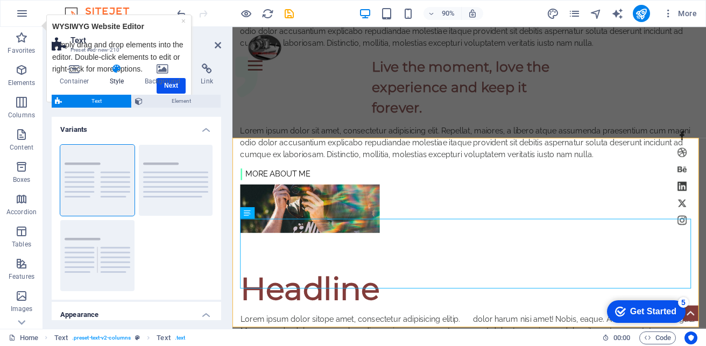
scroll to position [547, 0]
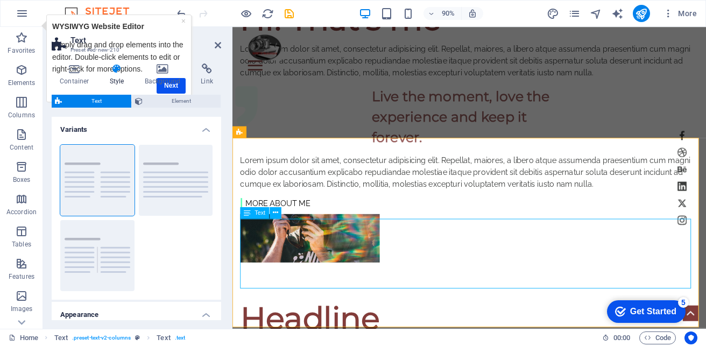
click at [258, 213] on span "Text" at bounding box center [260, 213] width 11 height 6
click at [247, 213] on icon at bounding box center [247, 213] width 7 height 12
click at [273, 213] on icon at bounding box center [275, 213] width 5 height 10
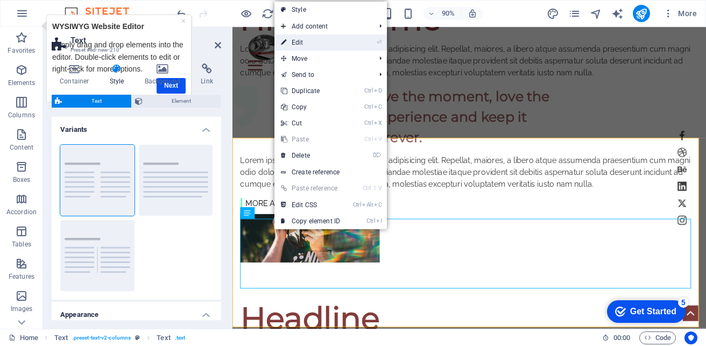
click at [307, 43] on link "⏎ Edit" at bounding box center [311, 42] width 72 height 16
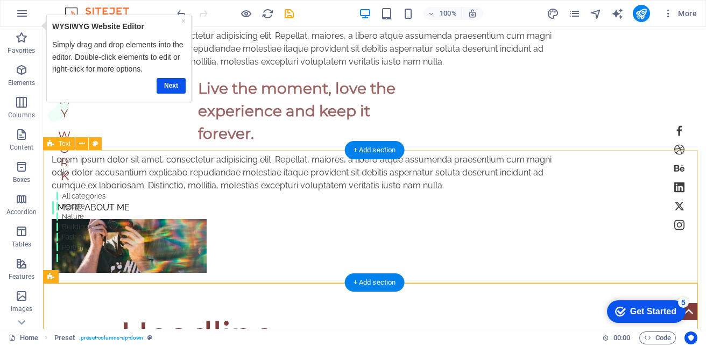
scroll to position [514, 0]
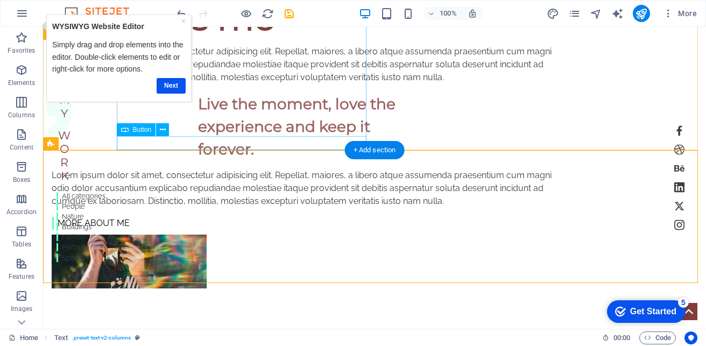
click at [201, 216] on div "more about me" at bounding box center [306, 223] width 508 height 14
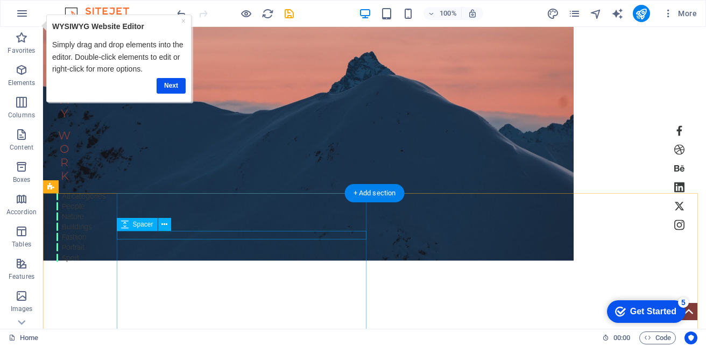
scroll to position [162, 0]
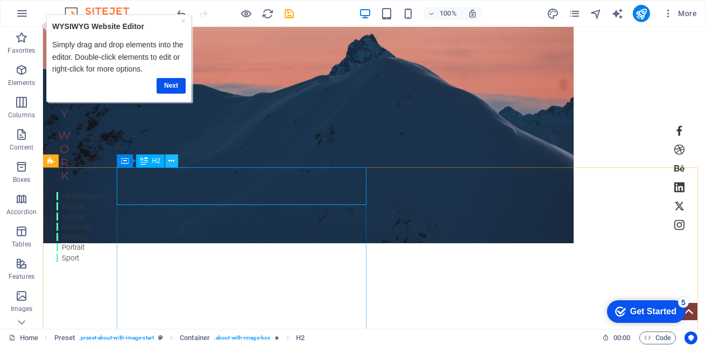
click at [171, 160] on icon at bounding box center [172, 161] width 6 height 11
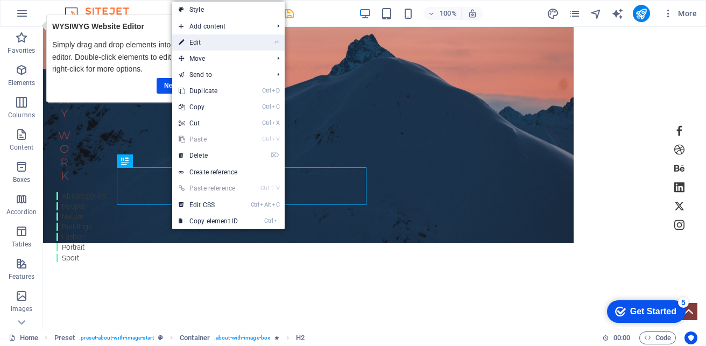
click at [202, 42] on link "⏎ Edit" at bounding box center [208, 42] width 72 height 16
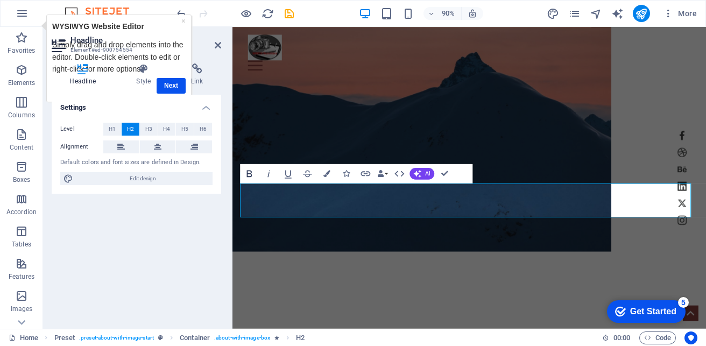
click at [250, 177] on icon "button" at bounding box center [249, 173] width 5 height 7
drag, startPoint x: 241, startPoint y: 215, endPoint x: 651, endPoint y: 230, distance: 411.0
click at [246, 178] on icon "button" at bounding box center [250, 174] width 12 height 12
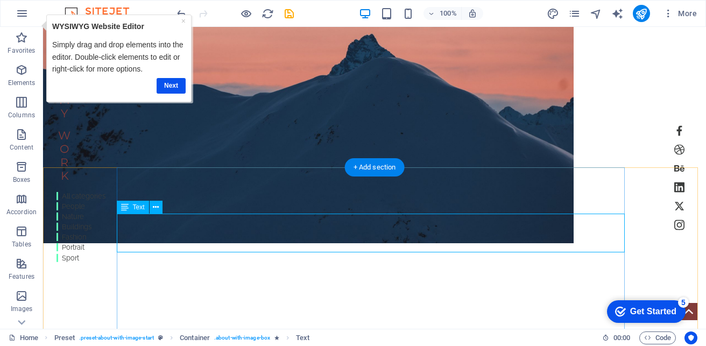
click at [155, 207] on icon at bounding box center [156, 207] width 6 height 11
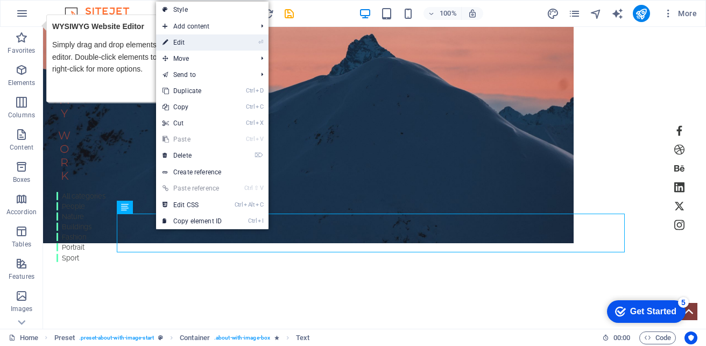
click at [212, 43] on link "⏎ Edit" at bounding box center [192, 42] width 72 height 16
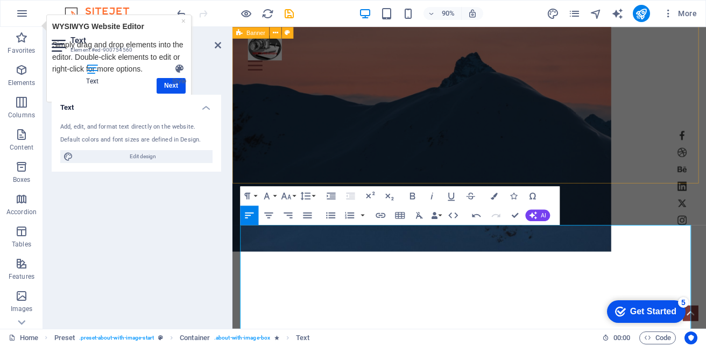
scroll to position [13849, 1]
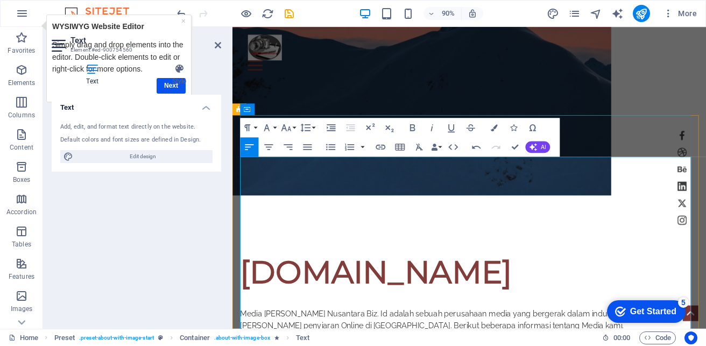
scroll to position [269, 0]
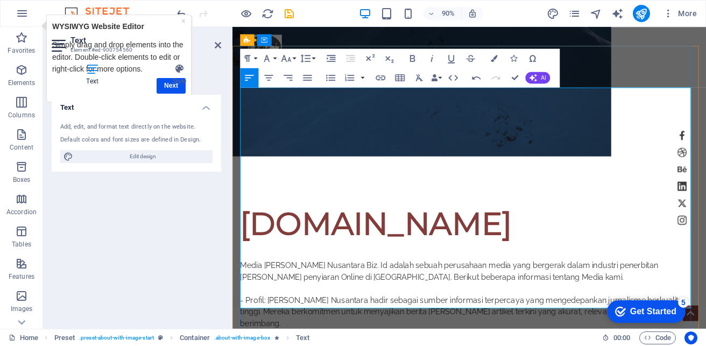
scroll to position [323, 0]
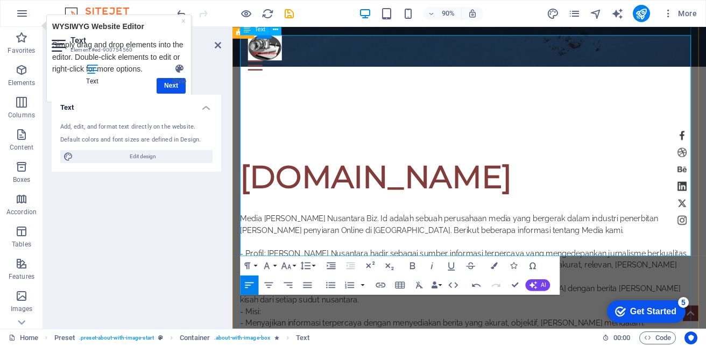
scroll to position [377, 0]
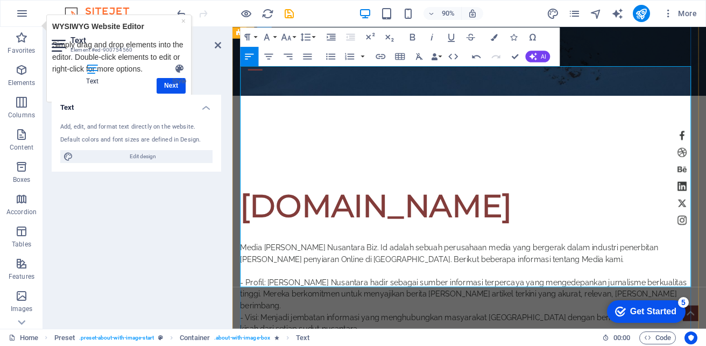
scroll to position [323, 0]
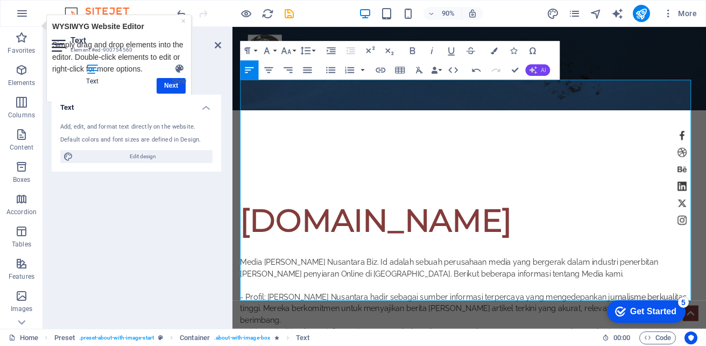
click at [538, 71] on button "AI" at bounding box center [538, 71] width 25 height 12
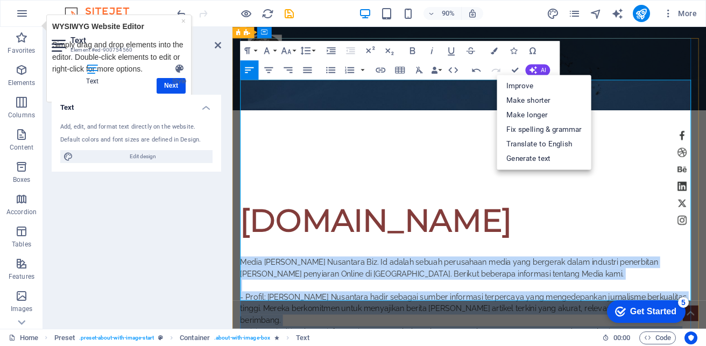
drag, startPoint x: 242, startPoint y: 103, endPoint x: 691, endPoint y: 321, distance: 499.1
click at [414, 54] on icon "button" at bounding box center [412, 50] width 5 height 7
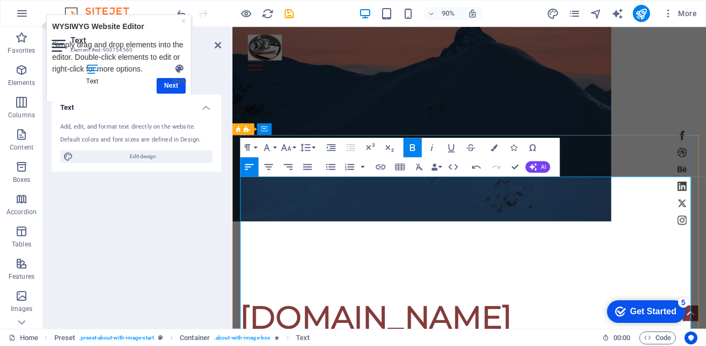
scroll to position [162, 0]
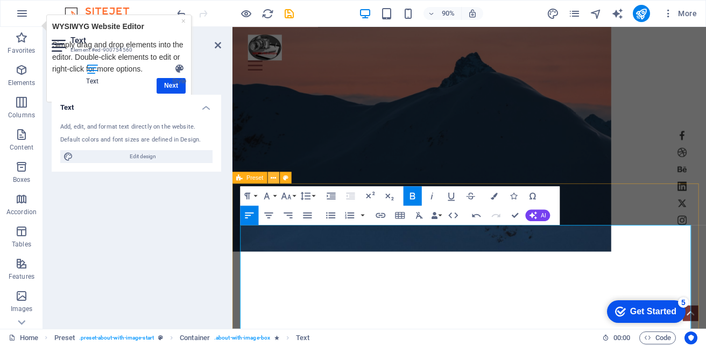
click at [272, 178] on icon at bounding box center [273, 177] width 5 height 10
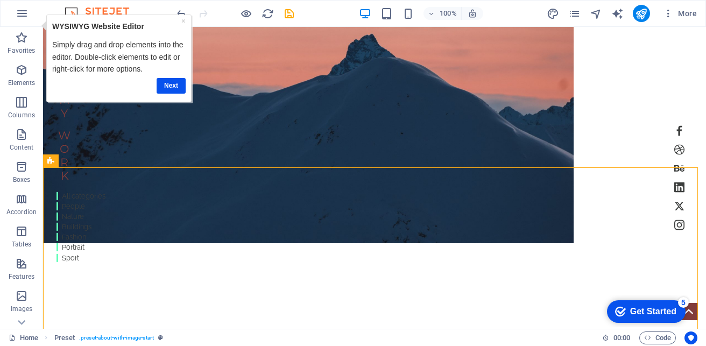
click at [651, 307] on div "Get Started" at bounding box center [653, 312] width 46 height 10
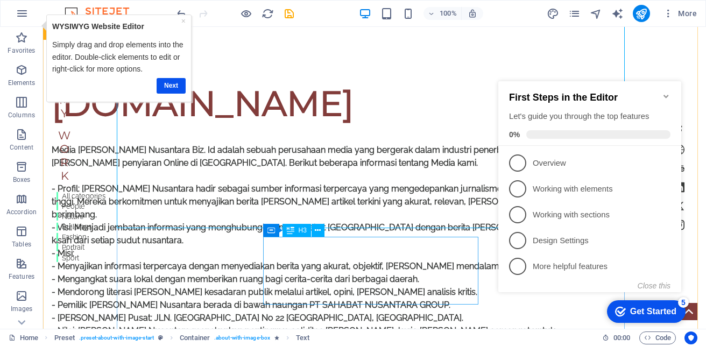
scroll to position [431, 0]
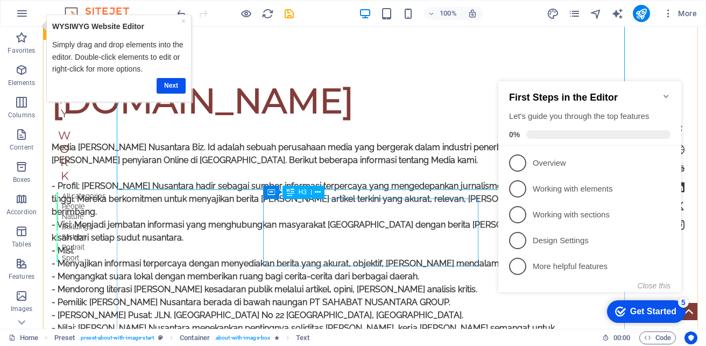
click at [317, 190] on icon at bounding box center [318, 192] width 6 height 11
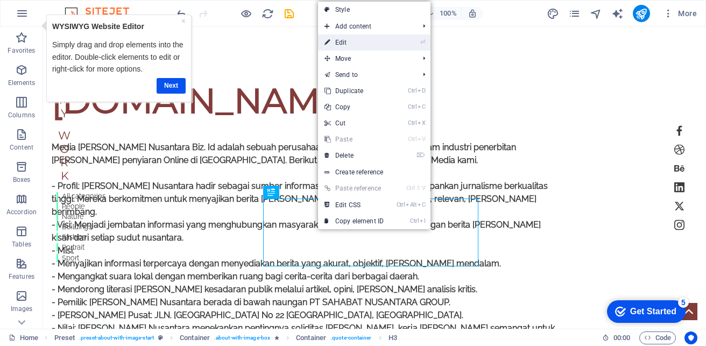
click at [350, 44] on link "⏎ Edit" at bounding box center [354, 42] width 72 height 16
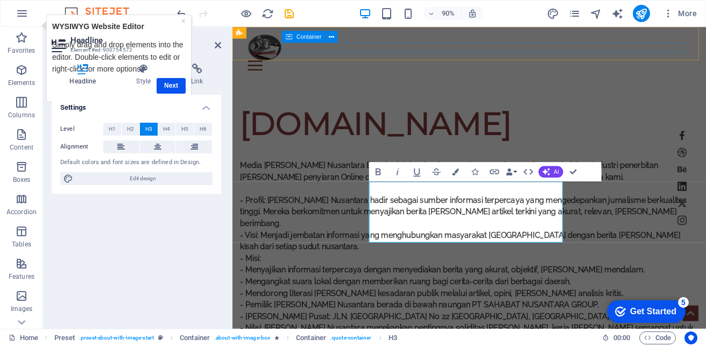
scroll to position [464, 0]
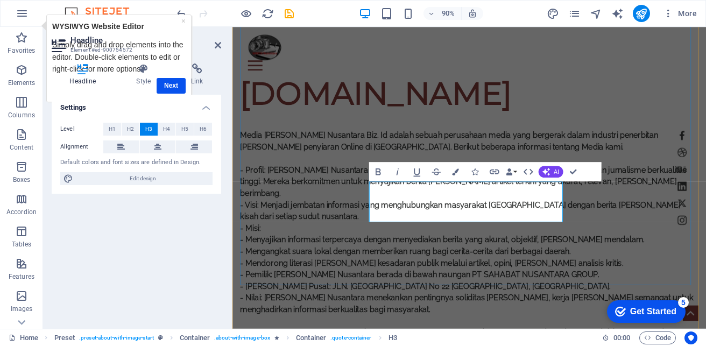
drag, startPoint x: 388, startPoint y: 208, endPoint x: 456, endPoint y: 226, distance: 70.0
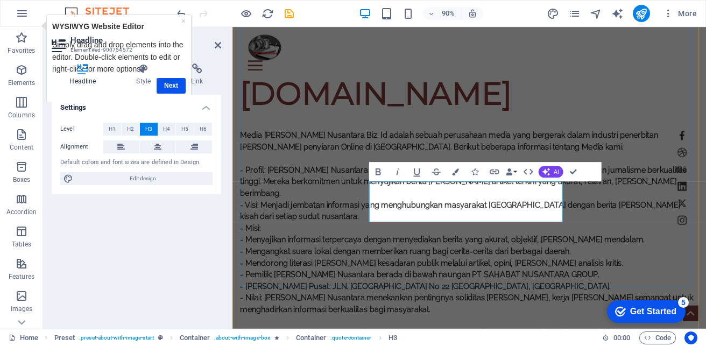
click at [377, 171] on icon "button" at bounding box center [379, 172] width 12 height 12
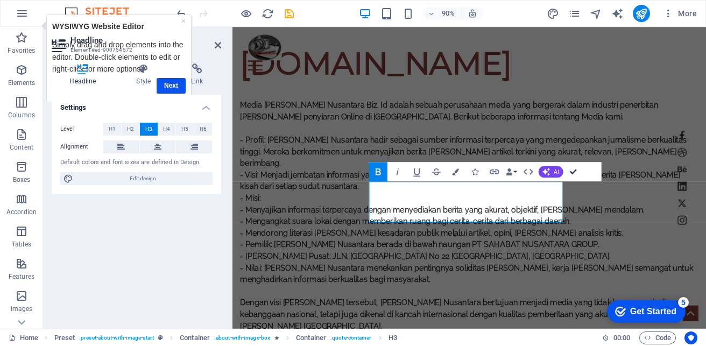
scroll to position [431, 0]
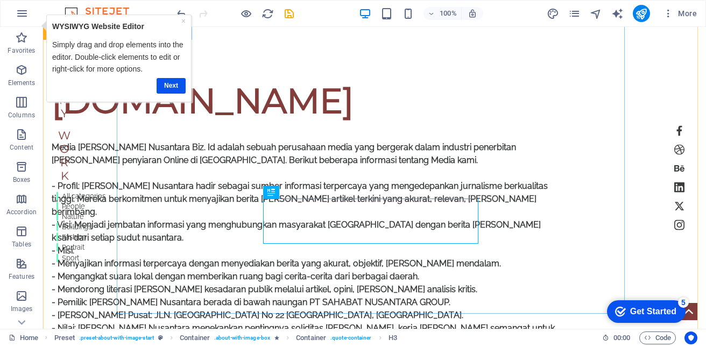
click at [480, 218] on div "[DOMAIN_NAME] Media [PERSON_NAME] Nusantara Biz. Id adalah sebuah perusahaan me…" at bounding box center [306, 302] width 508 height 441
drag, startPoint x: 477, startPoint y: 216, endPoint x: 487, endPoint y: 216, distance: 9.7
click at [487, 216] on div "[DOMAIN_NAME] Media [PERSON_NAME] Nusantara Biz. Id adalah sebuah perusahaan me…" at bounding box center [306, 302] width 508 height 441
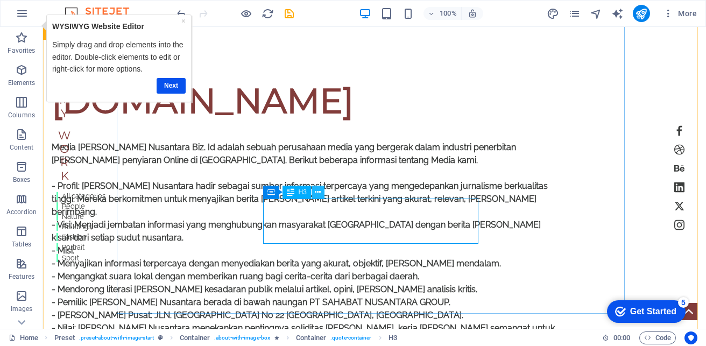
click at [318, 191] on icon at bounding box center [318, 192] width 6 height 11
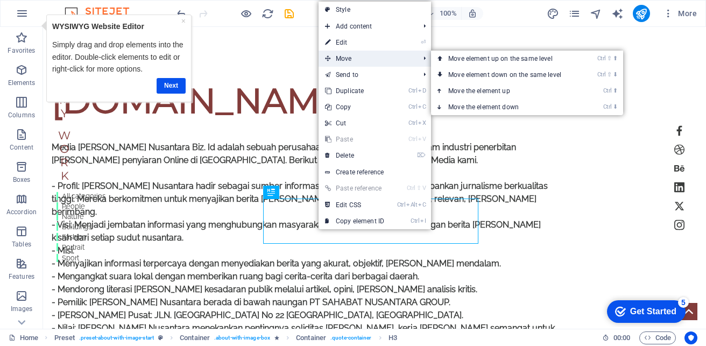
click at [366, 58] on span "Move" at bounding box center [367, 59] width 96 height 16
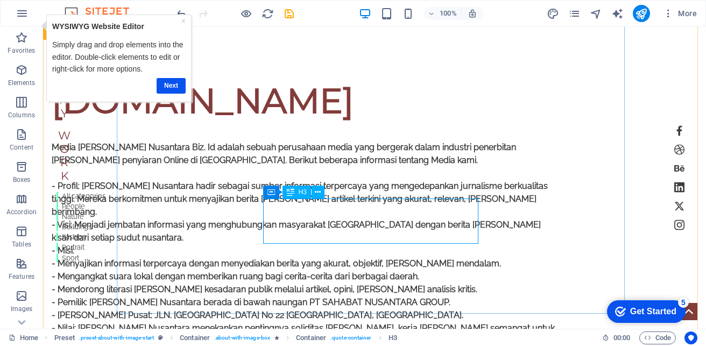
drag, startPoint x: 459, startPoint y: 227, endPoint x: 467, endPoint y: 224, distance: 8.5
drag, startPoint x: 475, startPoint y: 219, endPoint x: 445, endPoint y: 220, distance: 29.6
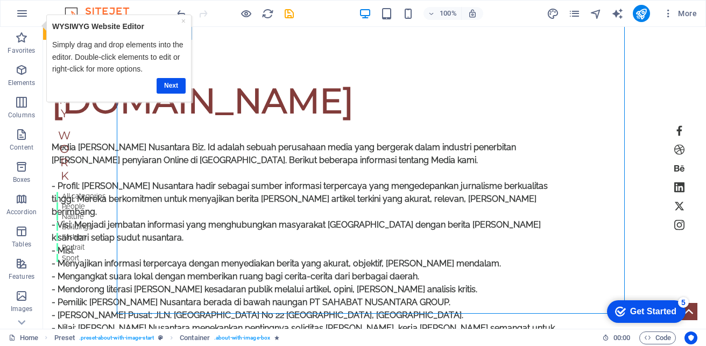
click at [260, 217] on div "[DOMAIN_NAME] Media [PERSON_NAME] Nusantara Biz. Id adalah sebuah perusahaan me…" at bounding box center [306, 302] width 508 height 441
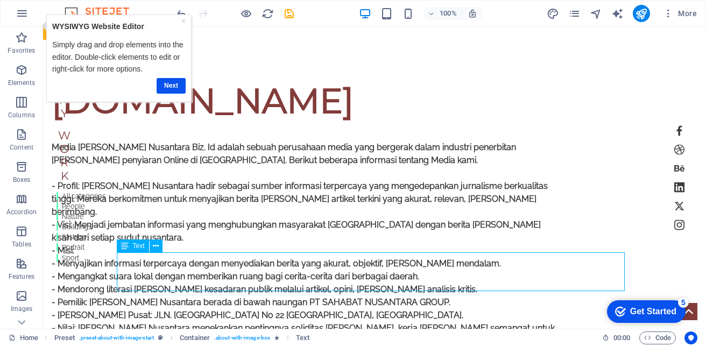
click at [157, 244] on icon at bounding box center [156, 246] width 6 height 11
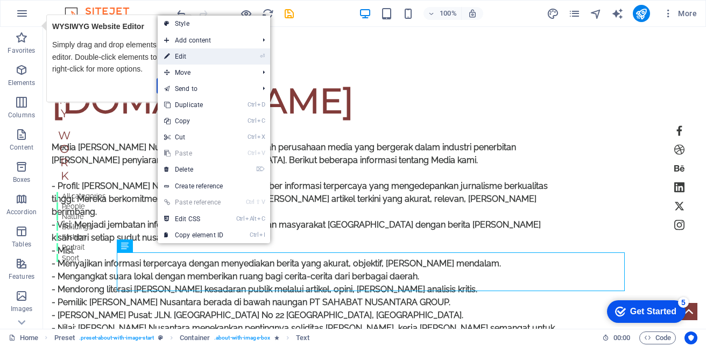
click at [187, 57] on link "⏎ Edit" at bounding box center [194, 56] width 72 height 16
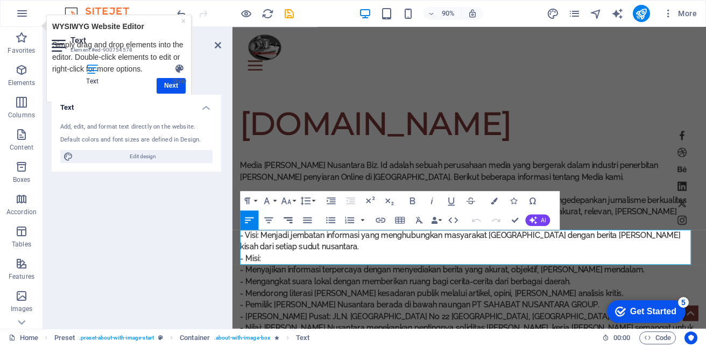
scroll to position [464, 0]
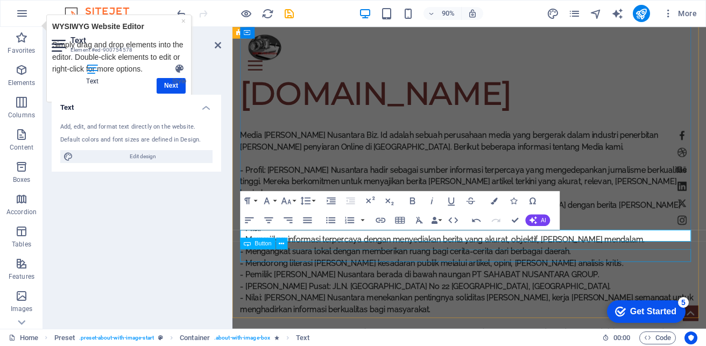
click at [288, 248] on div "Button" at bounding box center [267, 244] width 54 height 12
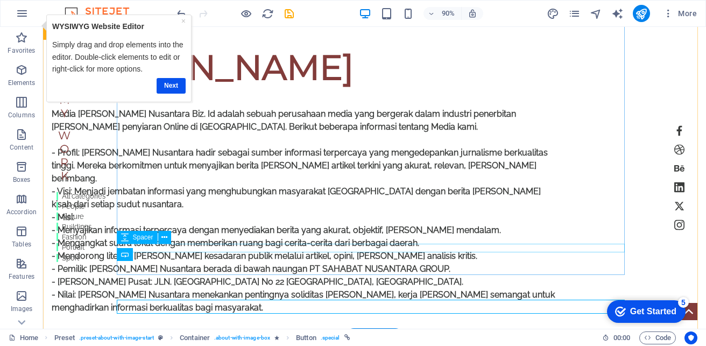
scroll to position [431, 0]
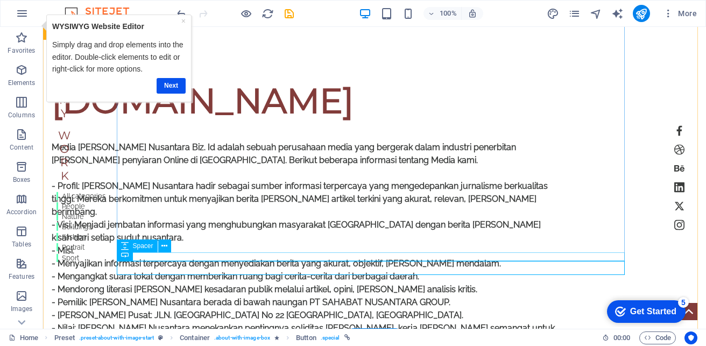
click at [165, 245] on icon at bounding box center [165, 246] width 6 height 11
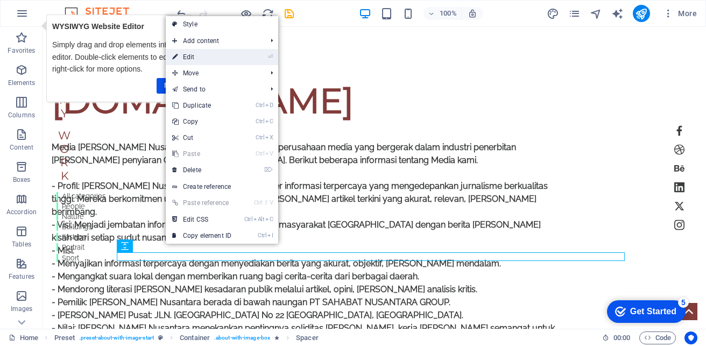
click at [199, 55] on link "⏎ Edit" at bounding box center [202, 57] width 72 height 16
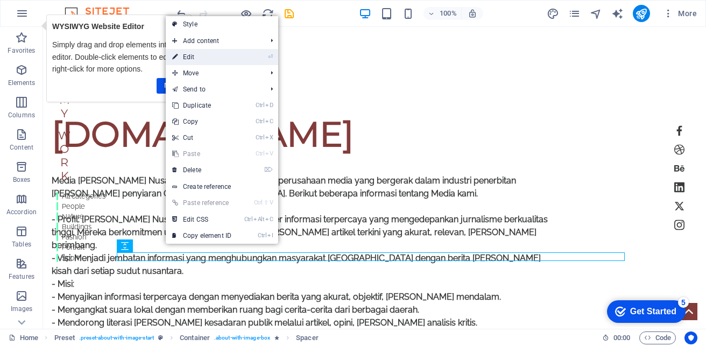
select select "px"
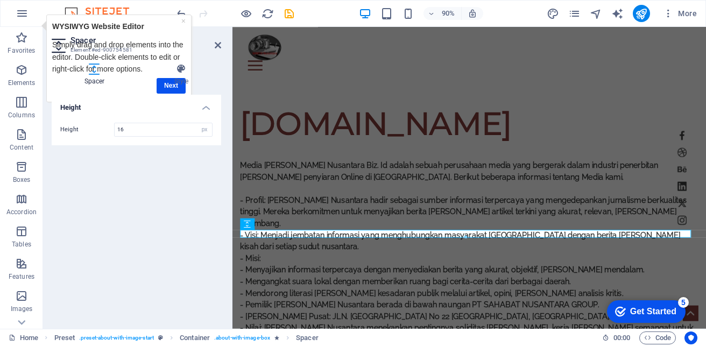
scroll to position [464, 0]
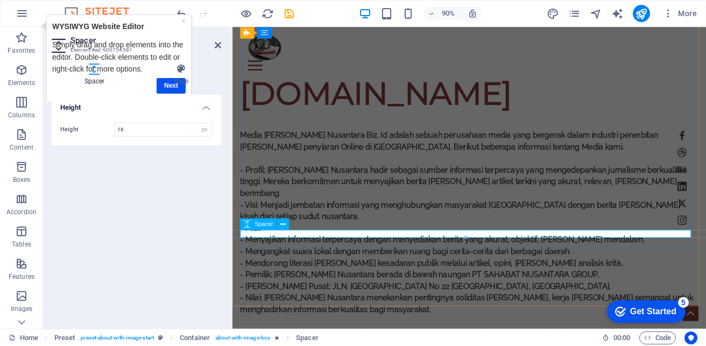
click at [291, 238] on div "[DOMAIN_NAME] Media [PERSON_NAME] Nusantara Biz. Id adalah sebuah perusahaan me…" at bounding box center [495, 283] width 508 height 403
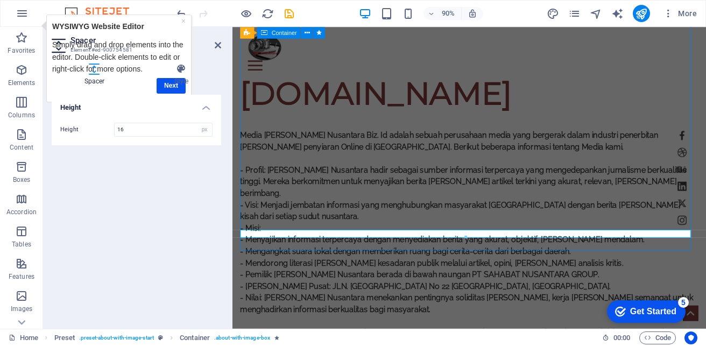
scroll to position [431, 0]
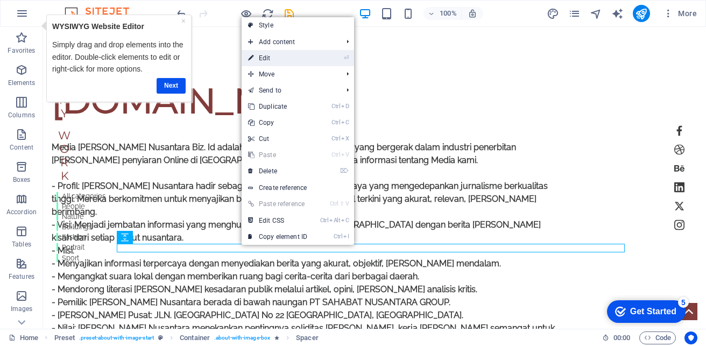
drag, startPoint x: 270, startPoint y: 59, endPoint x: 40, endPoint y: 37, distance: 230.5
click at [270, 59] on link "⏎ Edit" at bounding box center [278, 58] width 72 height 16
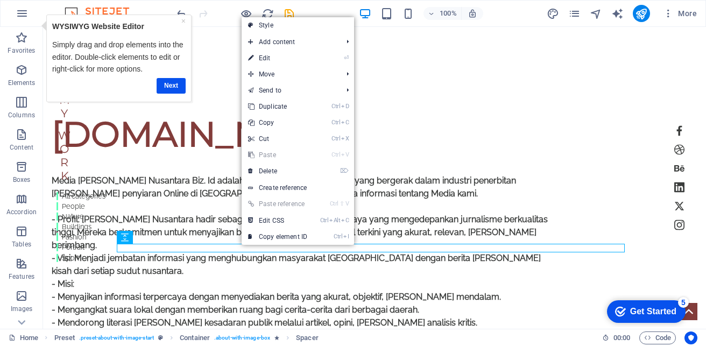
select select "px"
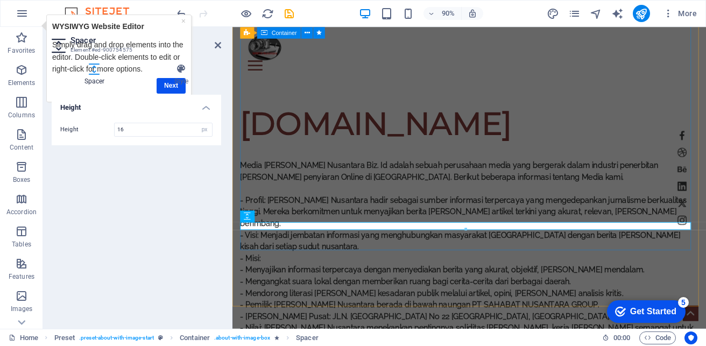
scroll to position [464, 0]
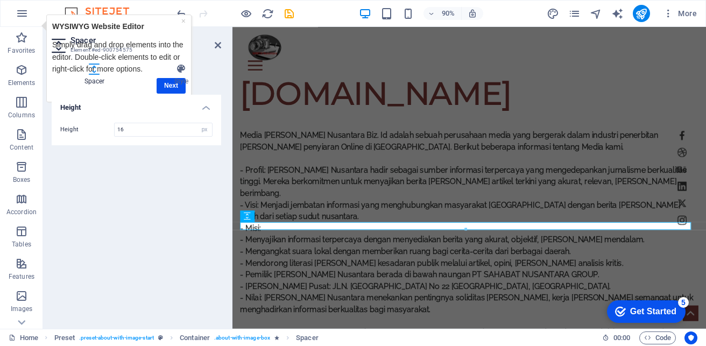
click at [247, 229] on div at bounding box center [466, 229] width 450 height 3
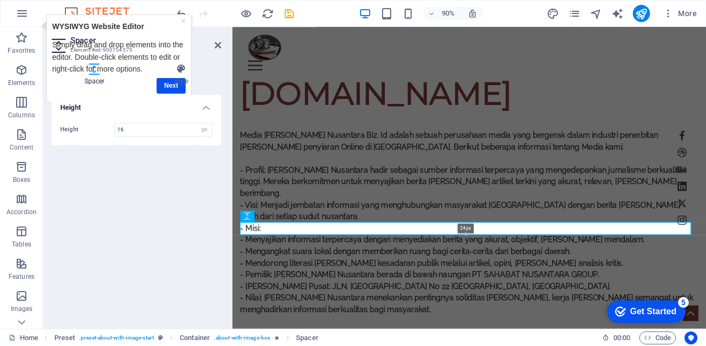
drag, startPoint x: 247, startPoint y: 229, endPoint x: 247, endPoint y: 236, distance: 7.0
click at [247, 236] on div at bounding box center [466, 234] width 450 height 3
type input "24"
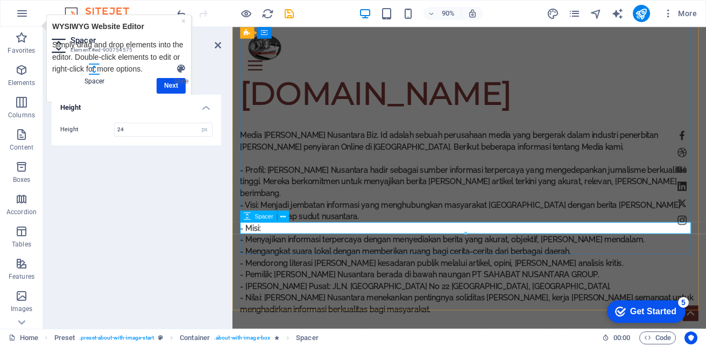
click at [284, 217] on icon at bounding box center [283, 217] width 5 height 10
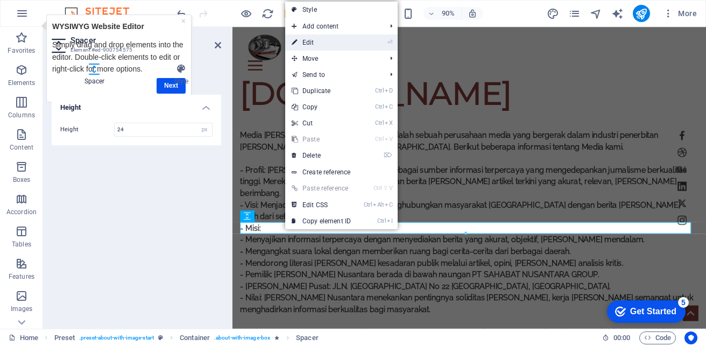
click at [321, 48] on link "⏎ Edit" at bounding box center [321, 42] width 72 height 16
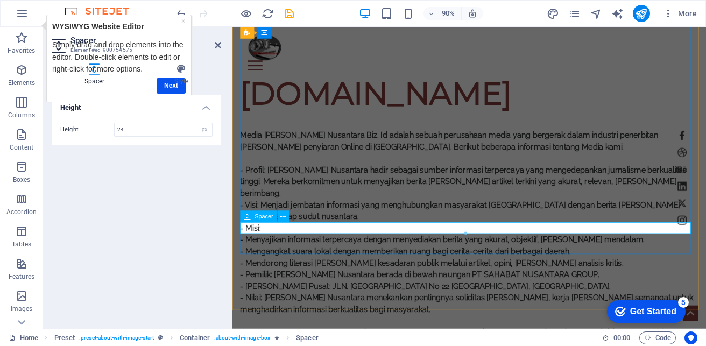
click at [284, 217] on icon at bounding box center [283, 217] width 5 height 10
click at [247, 215] on icon at bounding box center [247, 216] width 7 height 12
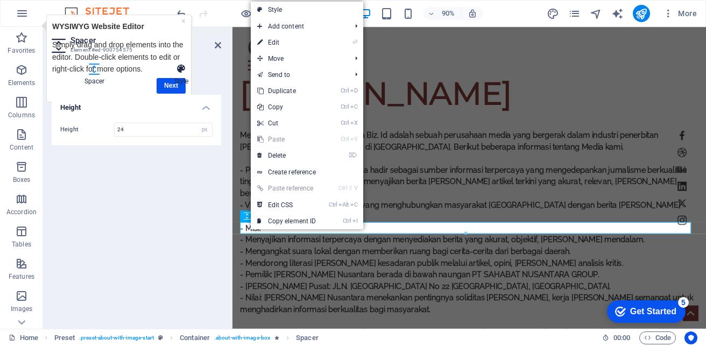
click at [171, 85] on h4 "Style" at bounding box center [182, 75] width 80 height 23
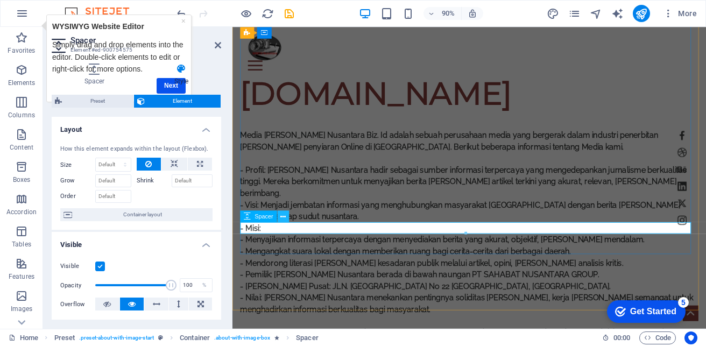
click at [286, 216] on icon at bounding box center [283, 217] width 5 height 10
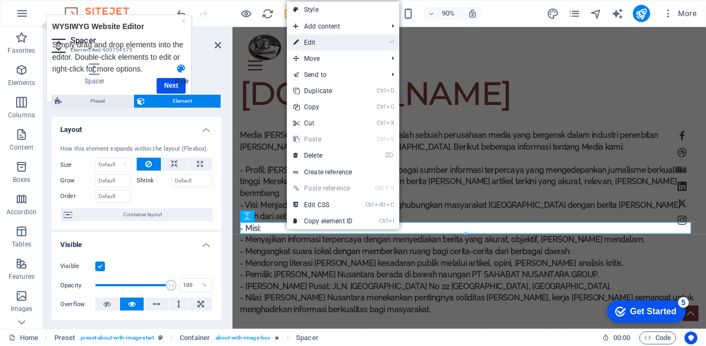
click at [320, 41] on link "⏎ Edit" at bounding box center [323, 42] width 72 height 16
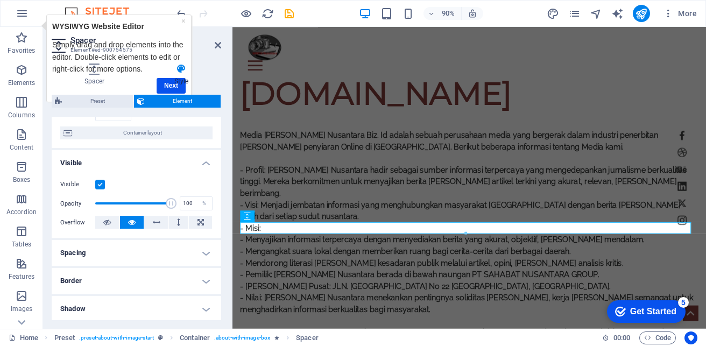
scroll to position [108, 0]
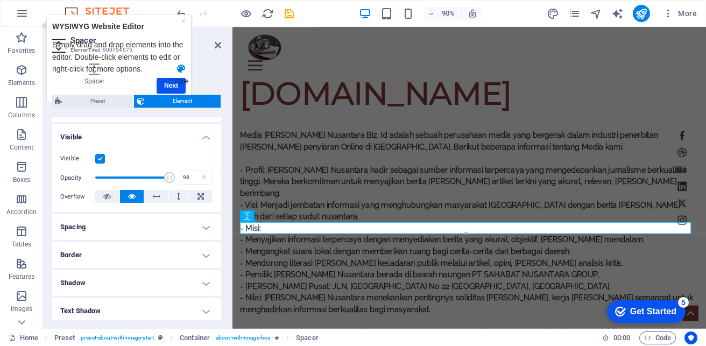
type input "99"
click at [169, 183] on span at bounding box center [170, 177] width 11 height 11
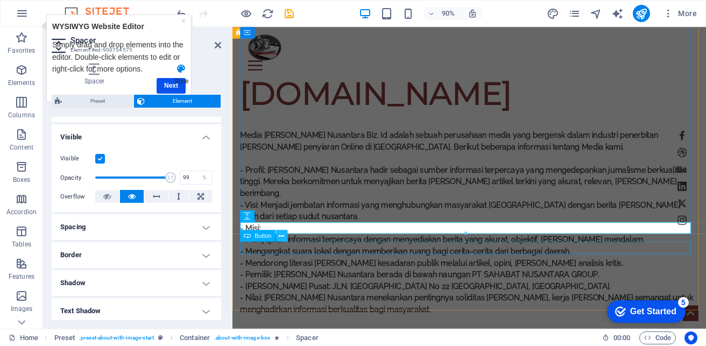
click at [286, 237] on button at bounding box center [282, 236] width 12 height 12
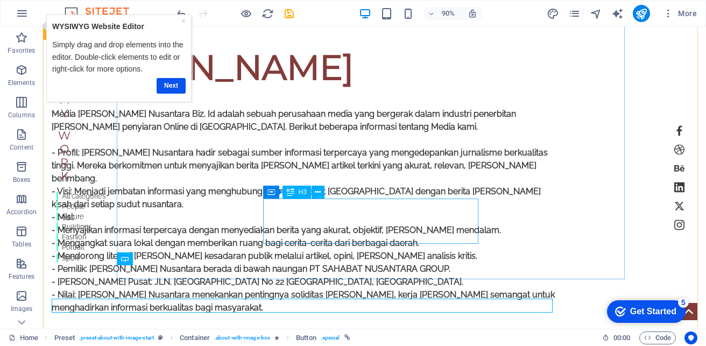
scroll to position [431, 0]
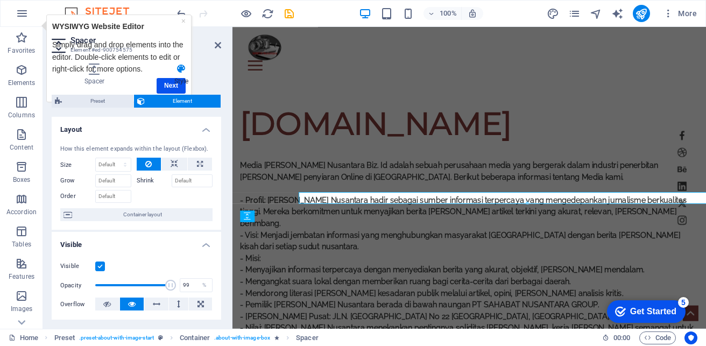
scroll to position [464, 0]
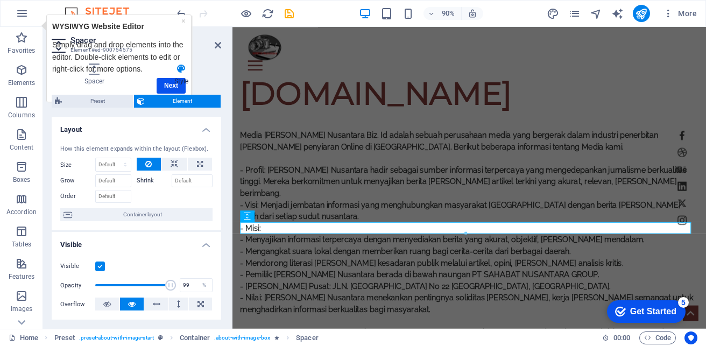
click at [139, 249] on h4 "Visible" at bounding box center [137, 241] width 170 height 19
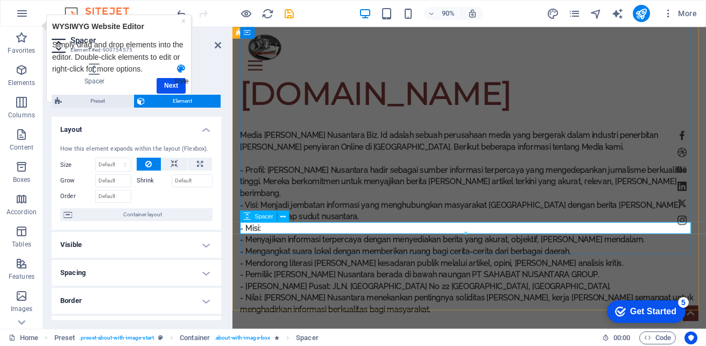
drag, startPoint x: 331, startPoint y: 252, endPoint x: 556, endPoint y: 262, distance: 224.7
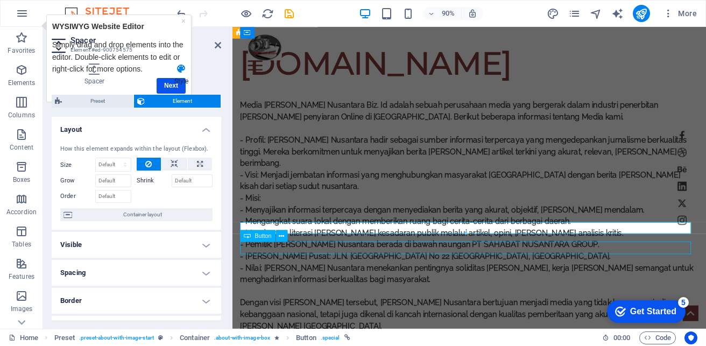
scroll to position [431, 0]
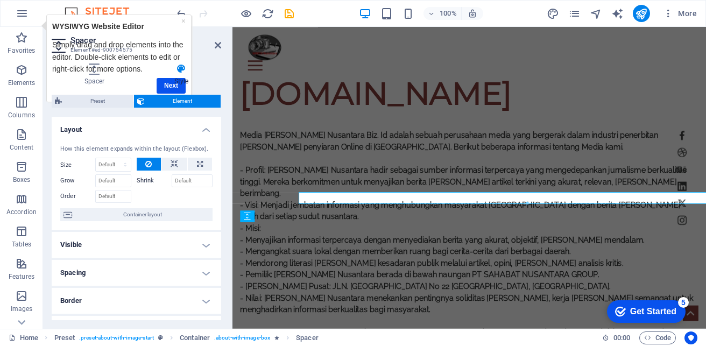
click at [180, 252] on h4 "Visible" at bounding box center [137, 245] width 170 height 26
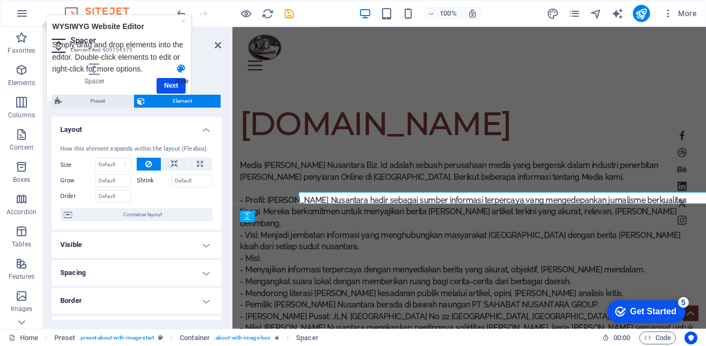
scroll to position [464, 0]
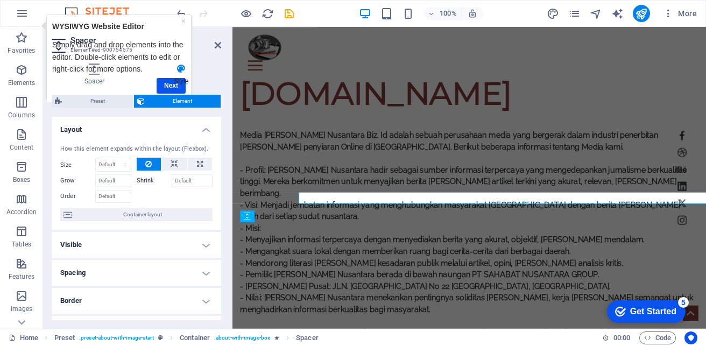
click at [0, 0] on div "Visible Opacity 99 % Overflow" at bounding box center [0, 0] width 0 height 0
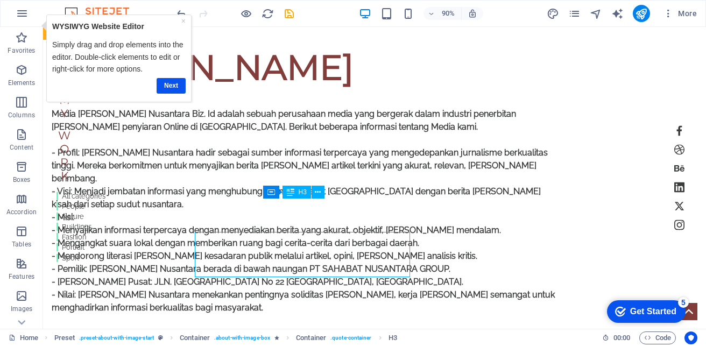
scroll to position [431, 0]
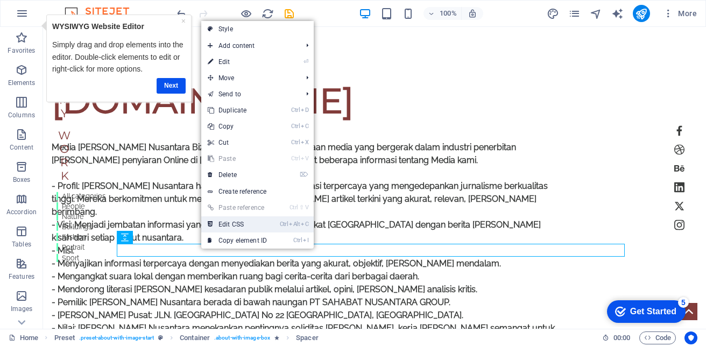
click at [237, 226] on link "Ctrl Alt C Edit CSS" at bounding box center [237, 224] width 72 height 16
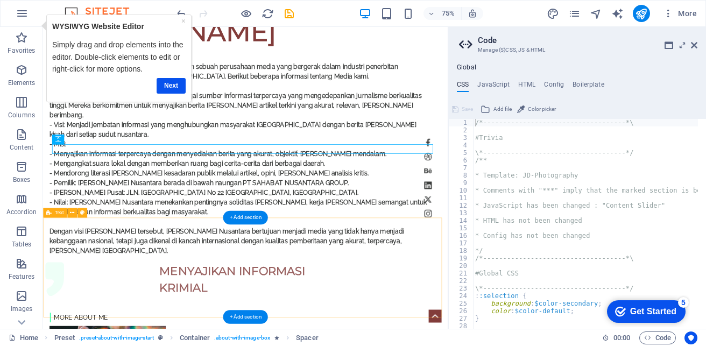
scroll to position [592, 0]
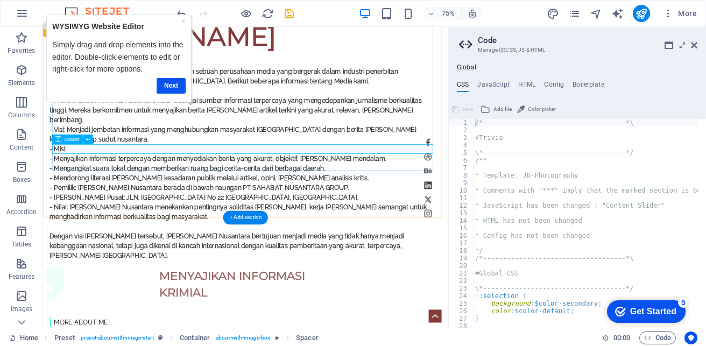
click at [88, 141] on icon at bounding box center [88, 139] width 4 height 9
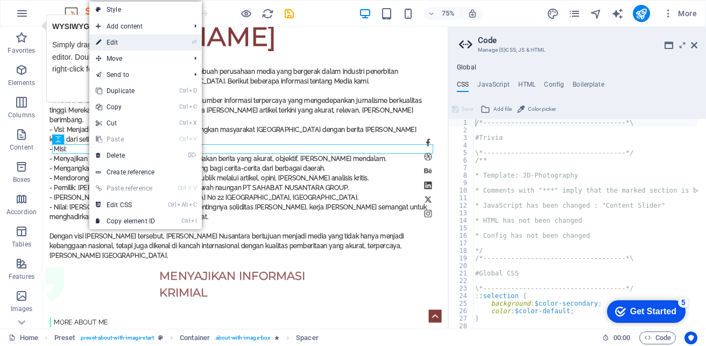
click at [127, 47] on link "⏎ Edit" at bounding box center [125, 42] width 72 height 16
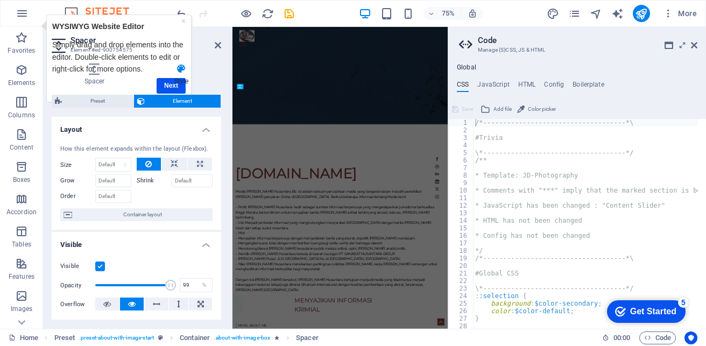
scroll to position [945, 0]
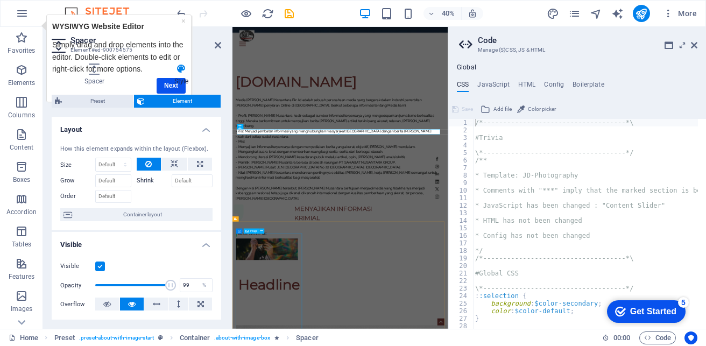
scroll to position [783, 0]
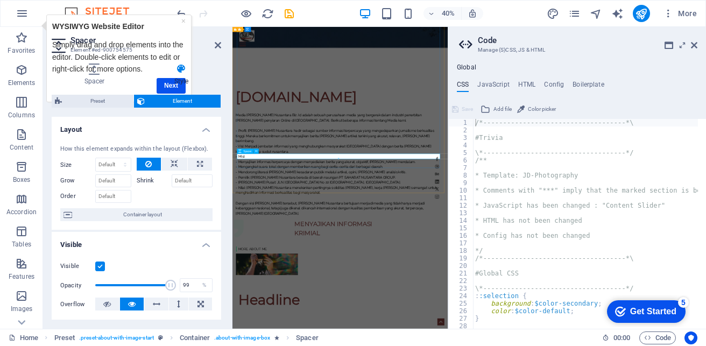
click at [163, 83] on h4 "Style" at bounding box center [182, 75] width 80 height 23
click at [180, 102] on span "Element" at bounding box center [183, 101] width 70 height 13
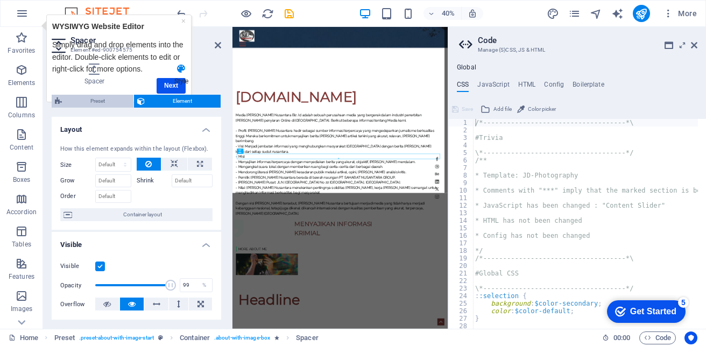
click at [108, 104] on span "Preset" at bounding box center [97, 101] width 65 height 13
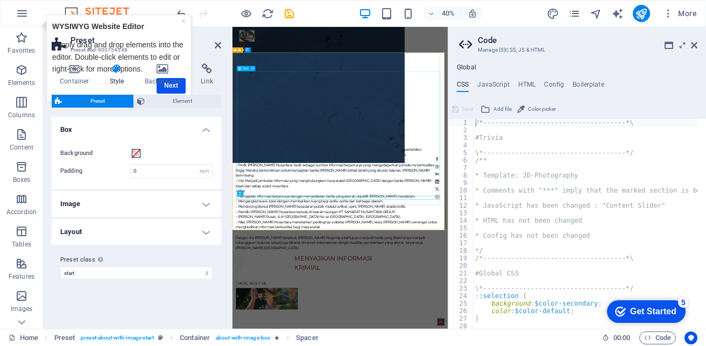
scroll to position [676, 0]
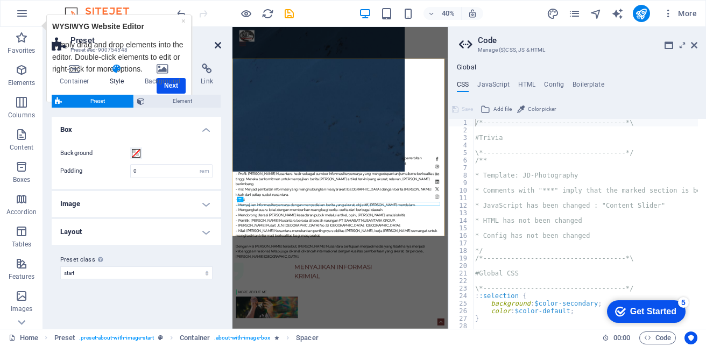
click at [215, 44] on icon at bounding box center [218, 45] width 6 height 9
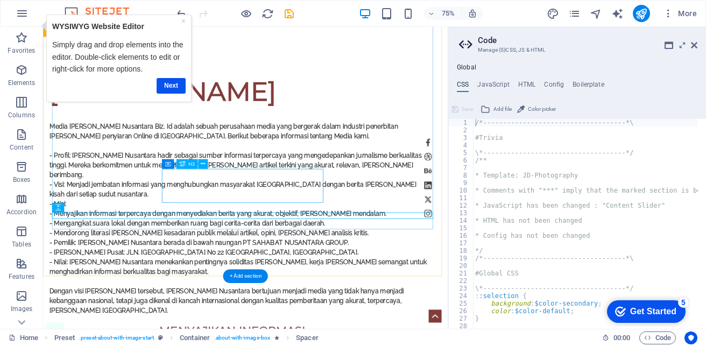
scroll to position [514, 0]
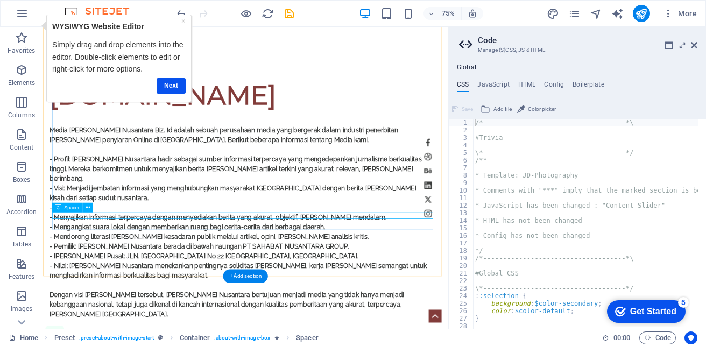
select select "px"
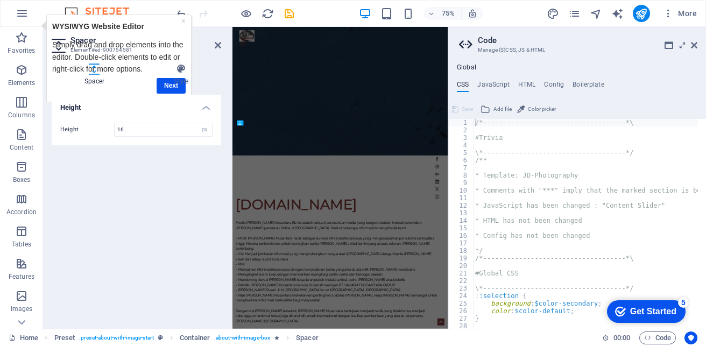
scroll to position [867, 0]
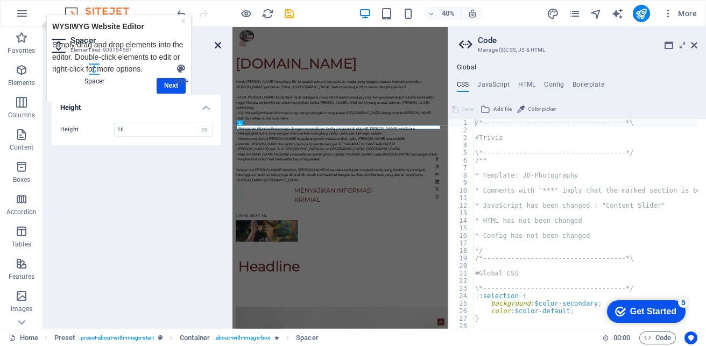
click at [220, 44] on icon at bounding box center [218, 45] width 6 height 9
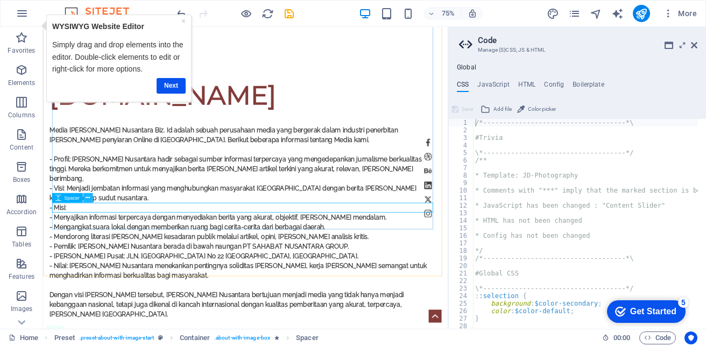
click at [87, 197] on icon at bounding box center [88, 198] width 4 height 9
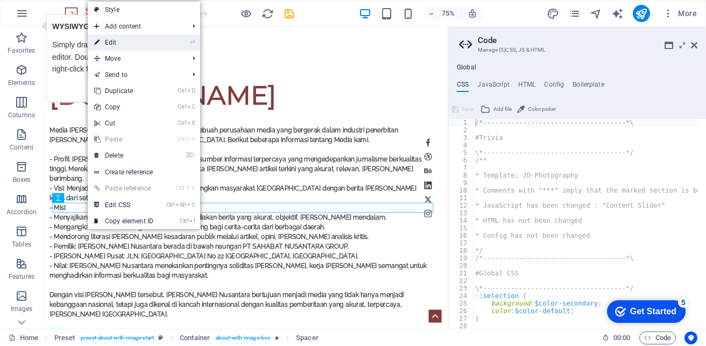
click at [116, 43] on link "⏎ Edit" at bounding box center [124, 42] width 72 height 16
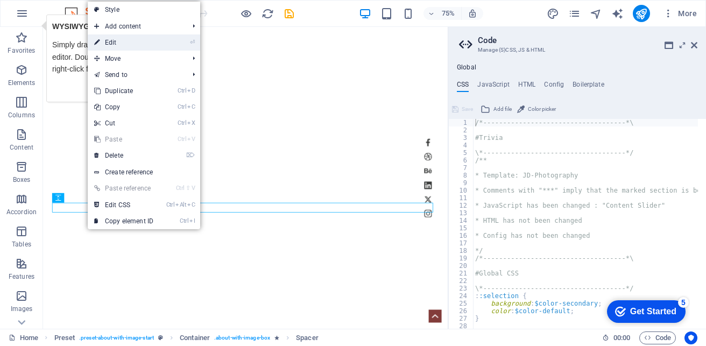
scroll to position [867, 0]
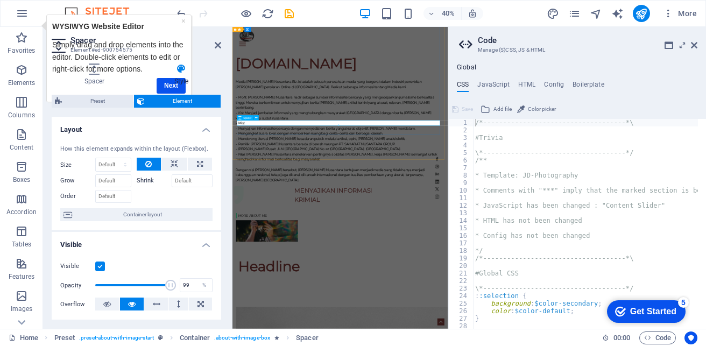
type input "79"
click at [153, 286] on span at bounding box center [133, 285] width 76 height 16
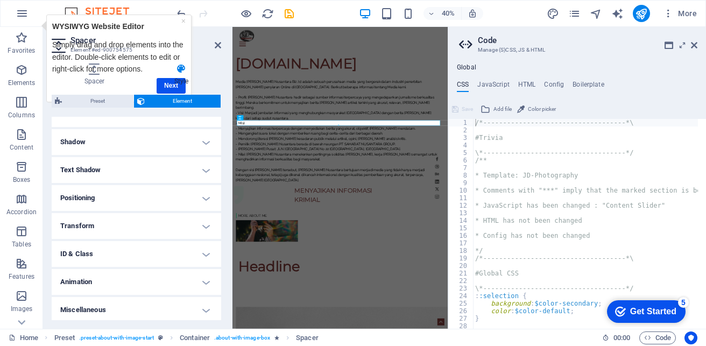
scroll to position [251, 0]
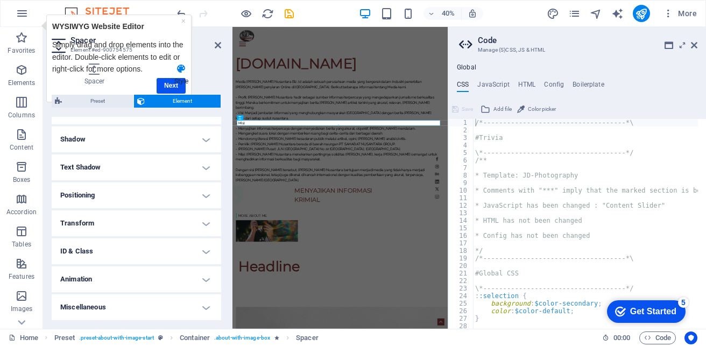
click at [151, 164] on h4 "Text Shadow" at bounding box center [137, 168] width 170 height 26
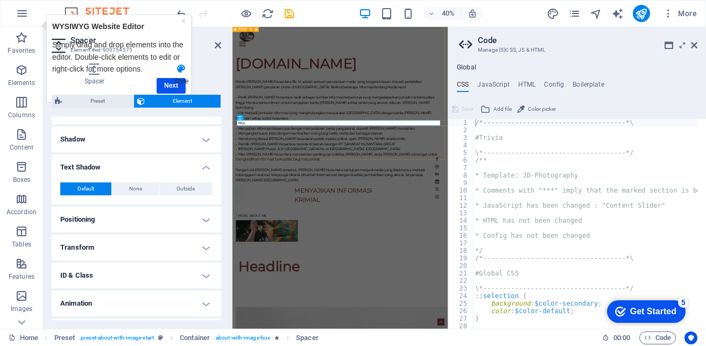
click at [554, 307] on div "[DOMAIN_NAME] Media [PERSON_NAME] Nusantara Biz. Id adalah sebuah perusahaan me…" at bounding box center [502, 331] width 538 height 465
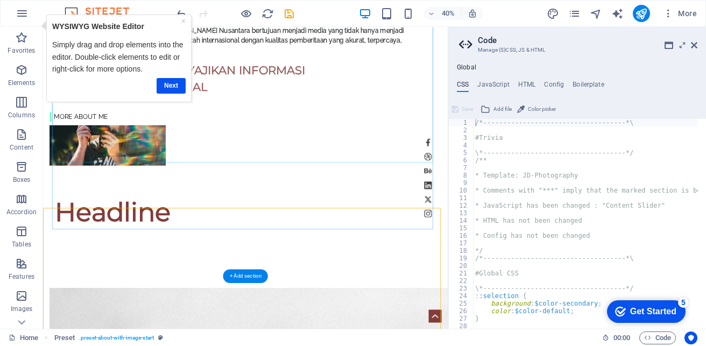
scroll to position [514, 0]
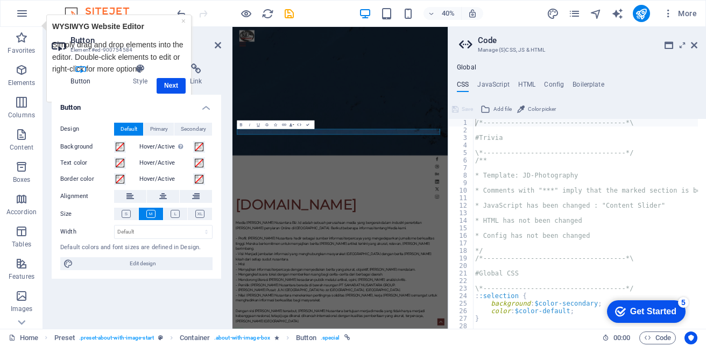
scroll to position [867, 0]
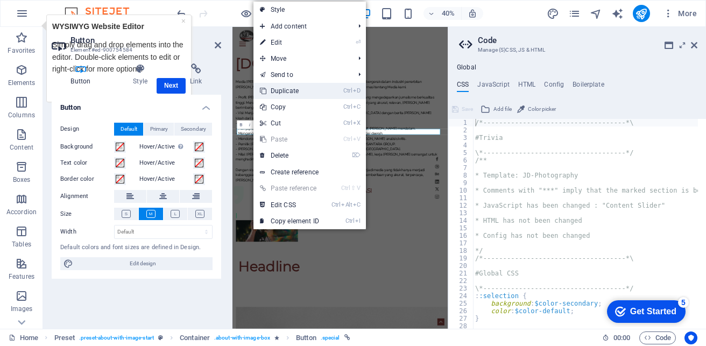
click at [292, 90] on link "Ctrl D Duplicate" at bounding box center [290, 91] width 72 height 16
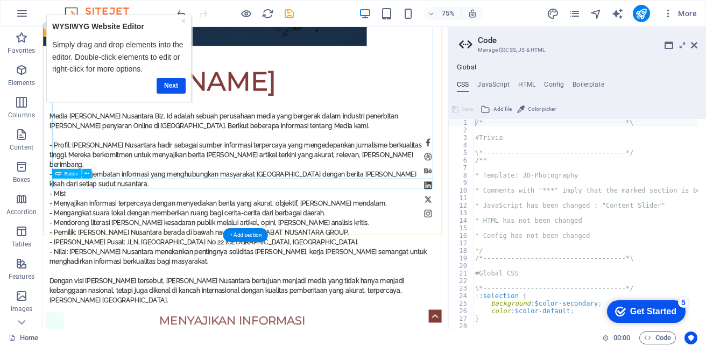
scroll to position [568, 0]
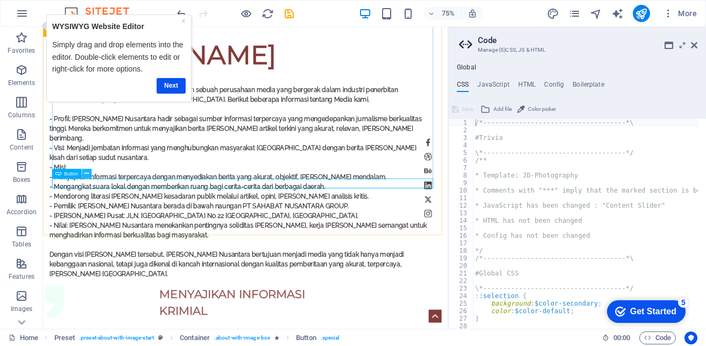
click at [90, 176] on button at bounding box center [87, 174] width 10 height 10
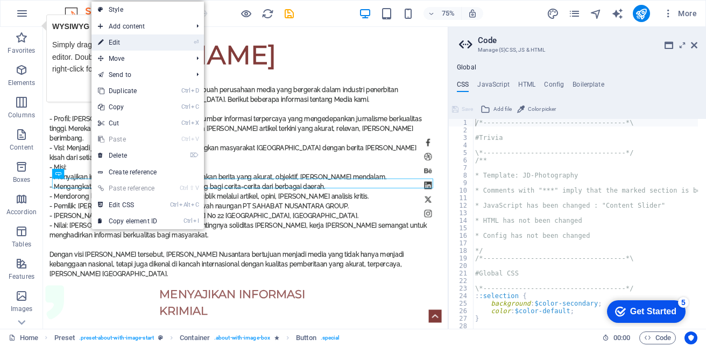
click at [124, 44] on link "⏎ Edit" at bounding box center [128, 42] width 72 height 16
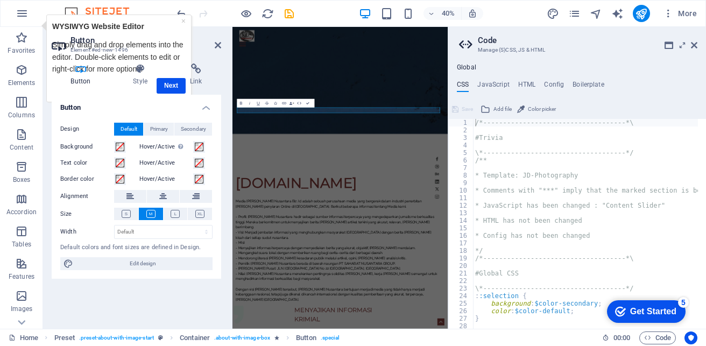
scroll to position [921, 0]
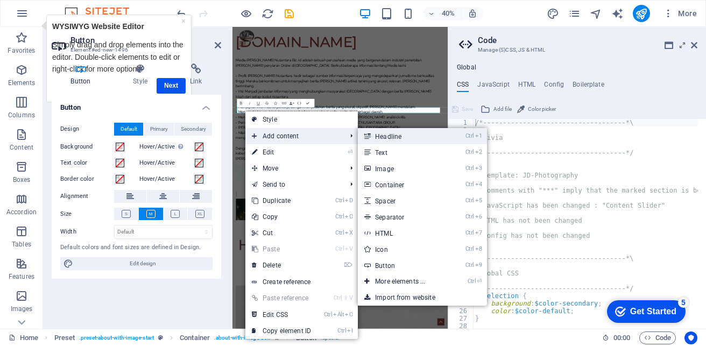
click at [408, 138] on link "Ctrl 1 Headline" at bounding box center [402, 136] width 89 height 16
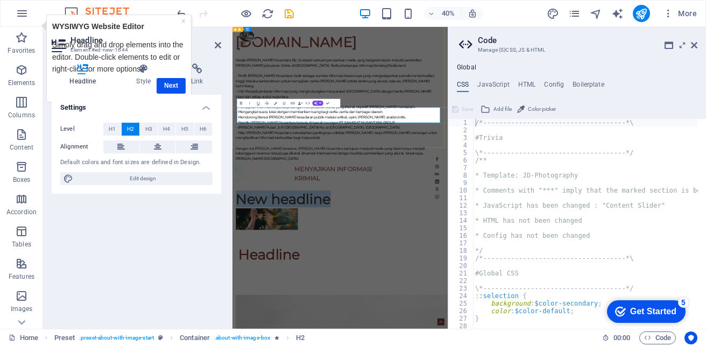
click at [683, 320] on div "[DOMAIN_NAME] Media [PERSON_NAME] Nusantara Biz. Id adalah sebuah perusahaan me…" at bounding box center [502, 289] width 538 height 489
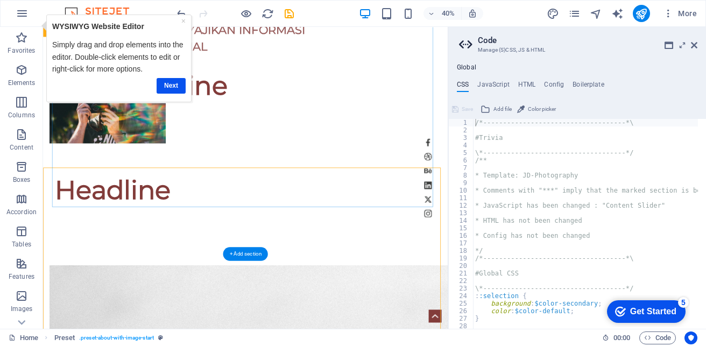
scroll to position [568, 0]
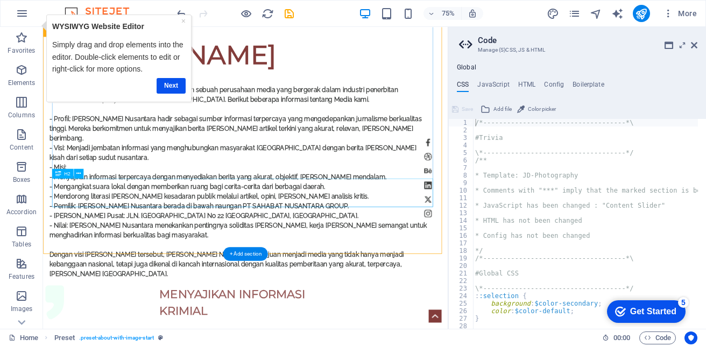
click at [78, 171] on icon at bounding box center [78, 174] width 4 height 9
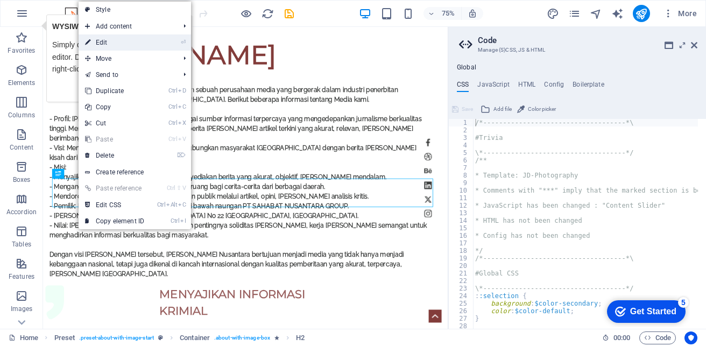
click at [109, 43] on link "⏎ Edit" at bounding box center [115, 42] width 72 height 16
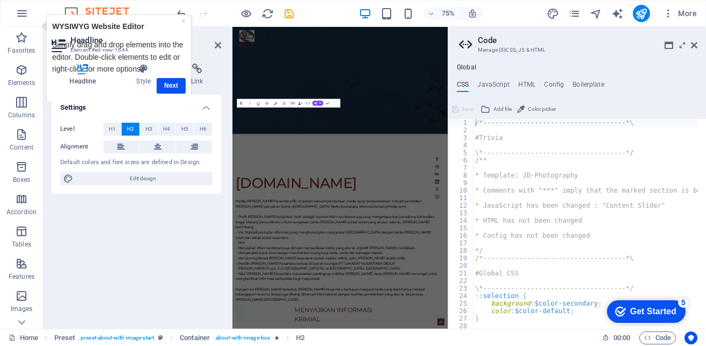
scroll to position [921, 0]
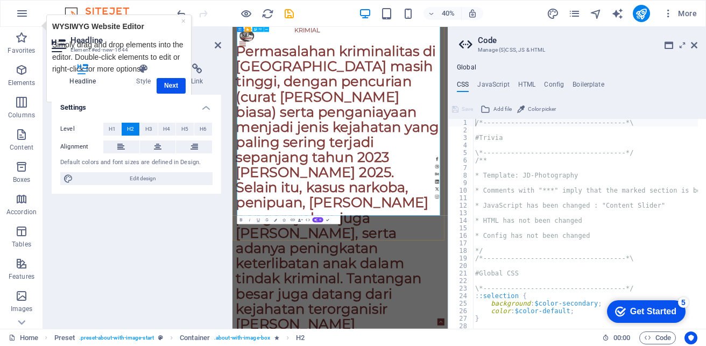
scroll to position [1297, 0]
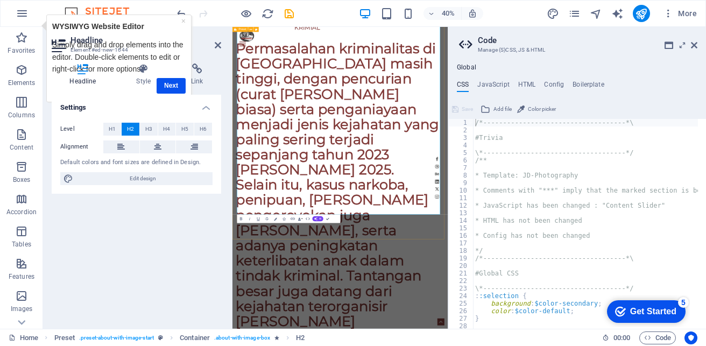
click at [589, 346] on div "[DOMAIN_NAME] Media [PERSON_NAME] Nusantara Biz. Id adalah sebuah perusahaan me…" at bounding box center [502, 291] width 538 height 1247
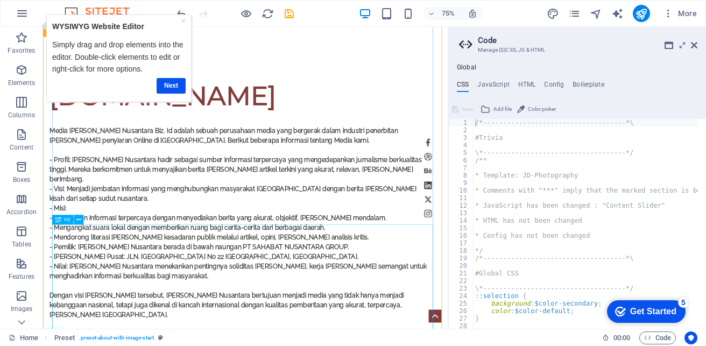
scroll to position [514, 0]
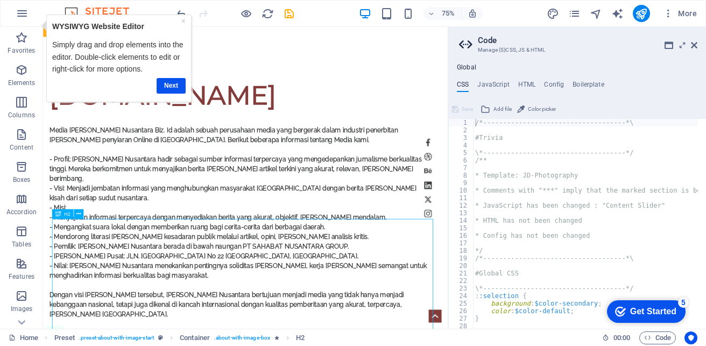
drag, startPoint x: 64, startPoint y: 297, endPoint x: 77, endPoint y: 297, distance: 13.5
drag, startPoint x: 59, startPoint y: 290, endPoint x: 95, endPoint y: 313, distance: 43.3
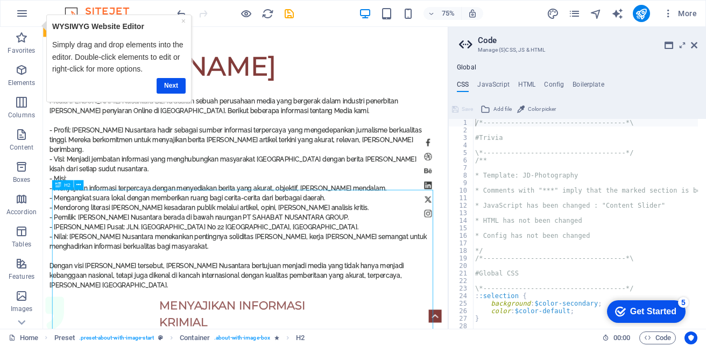
scroll to position [568, 0]
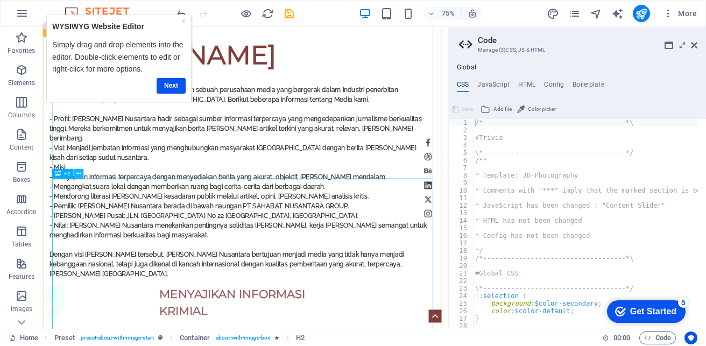
click at [81, 175] on icon at bounding box center [78, 174] width 4 height 9
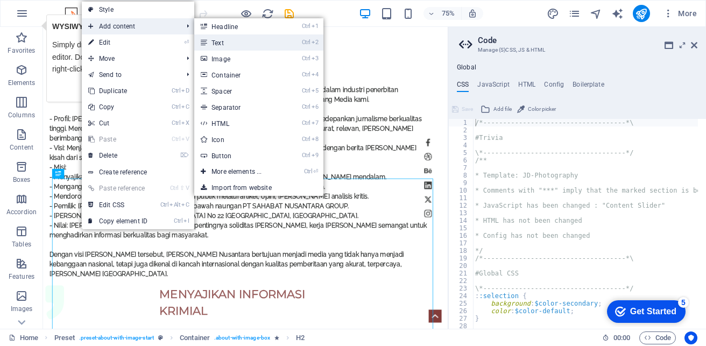
click at [216, 40] on link "Ctrl 2 Text" at bounding box center [238, 42] width 89 height 16
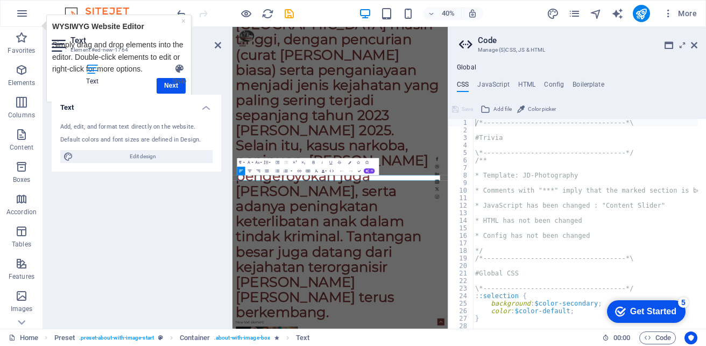
scroll to position [1395, 0]
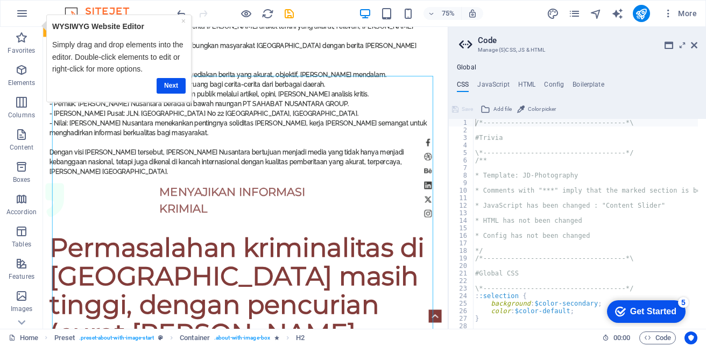
scroll to position [720, 0]
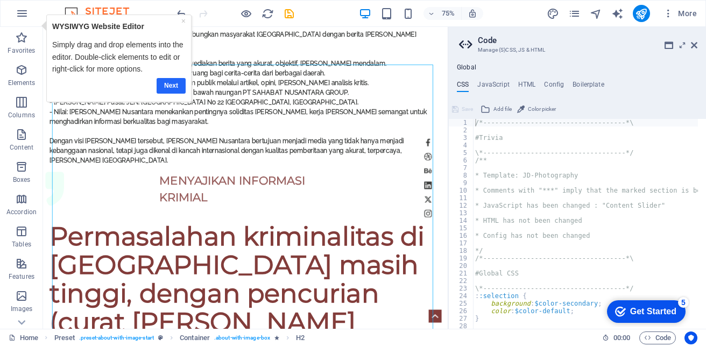
click at [178, 80] on link "Next" at bounding box center [170, 86] width 29 height 16
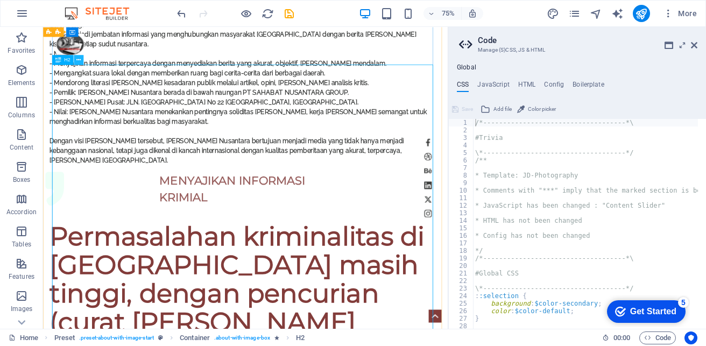
click at [79, 59] on icon at bounding box center [78, 59] width 4 height 9
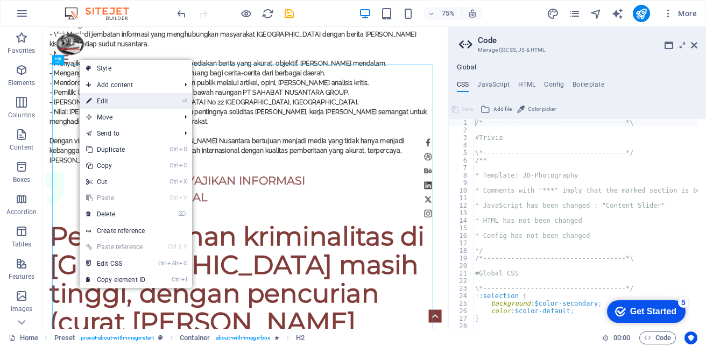
click at [113, 96] on link "⏎ Edit" at bounding box center [116, 101] width 72 height 16
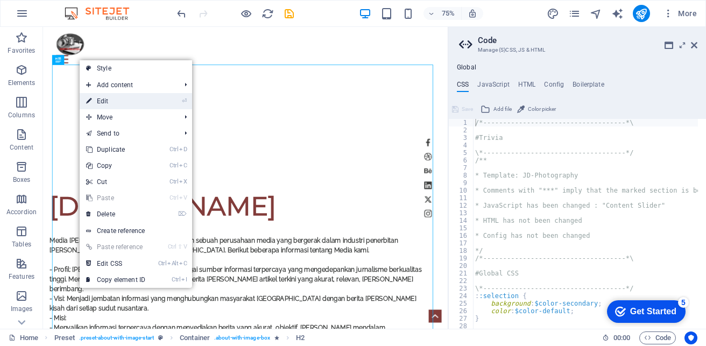
scroll to position [1072, 0]
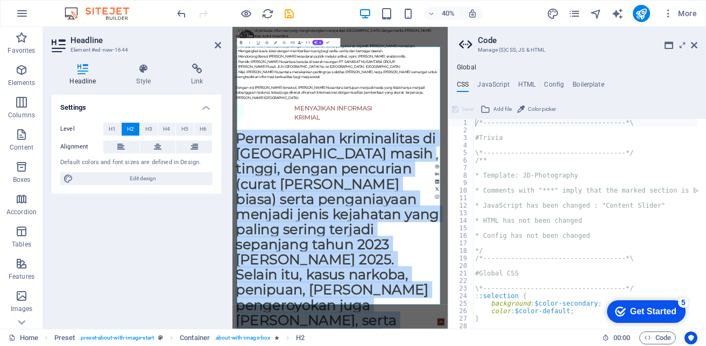
click at [242, 44] on icon "button" at bounding box center [241, 42] width 2 height 3
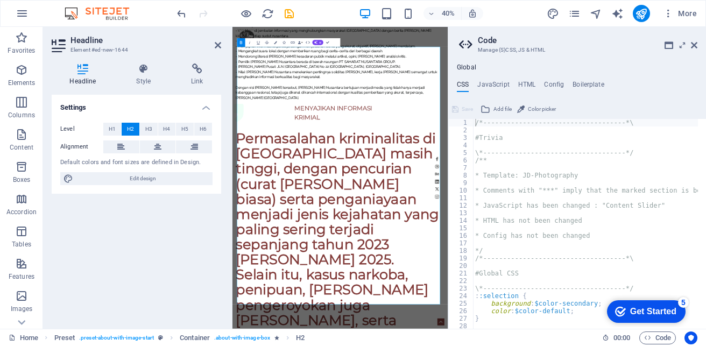
click at [242, 44] on icon "button" at bounding box center [241, 42] width 2 height 3
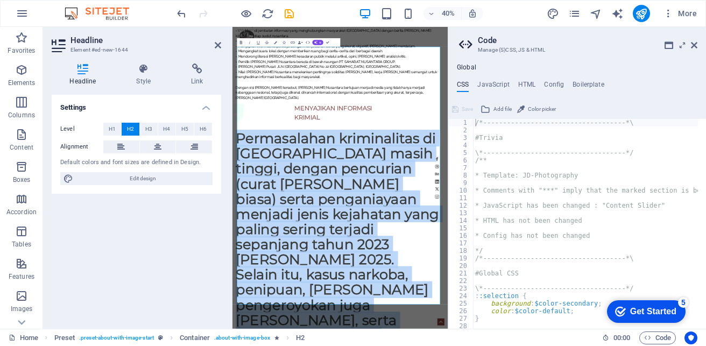
click at [242, 44] on icon "button" at bounding box center [241, 42] width 2 height 3
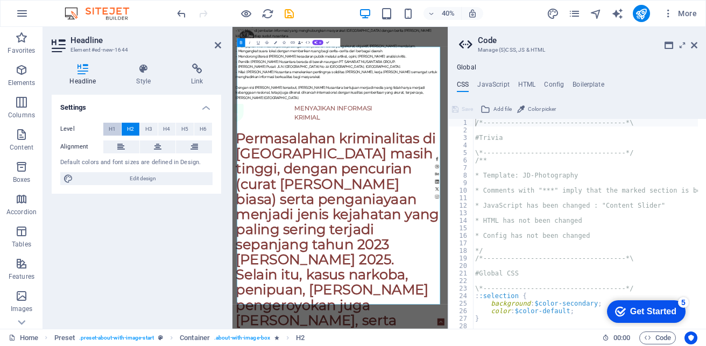
click at [111, 129] on span "H1" at bounding box center [112, 129] width 7 height 13
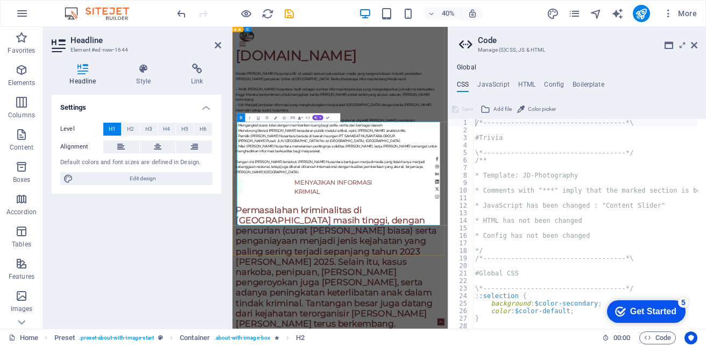
scroll to position [911, 0]
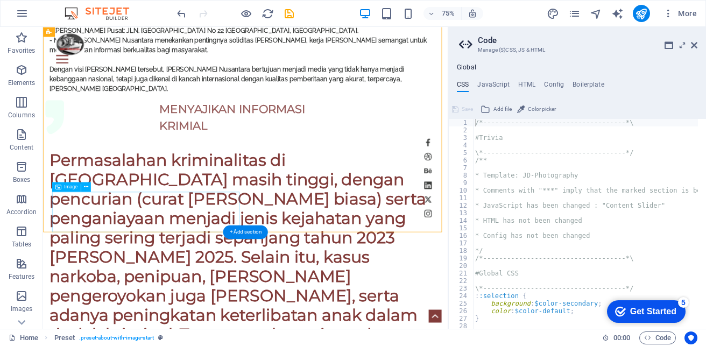
scroll to position [881, 0]
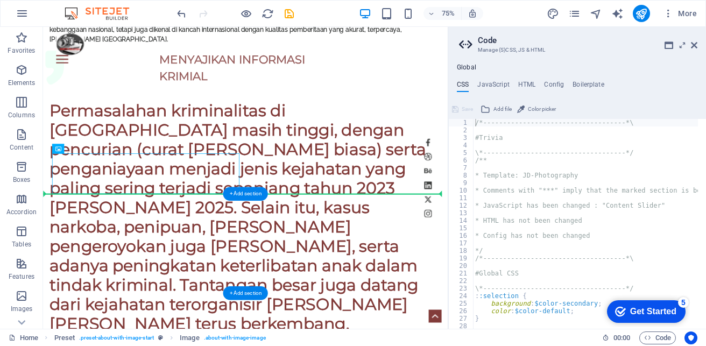
drag, startPoint x: 104, startPoint y: 178, endPoint x: 104, endPoint y: 291, distance: 112.5
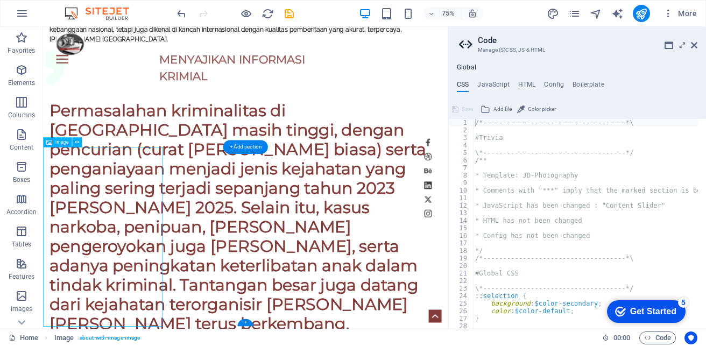
click at [243, 147] on div "+ Add section" at bounding box center [245, 147] width 45 height 14
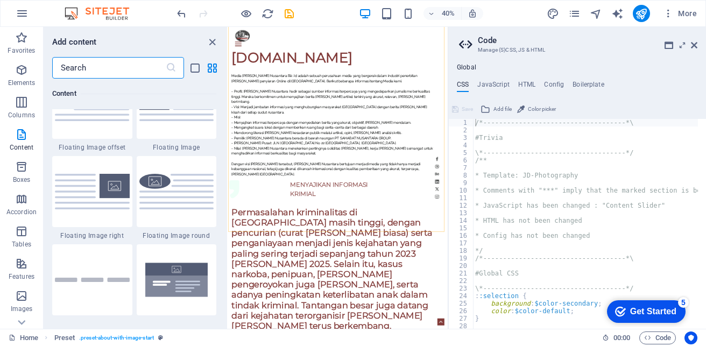
scroll to position [2368, 0]
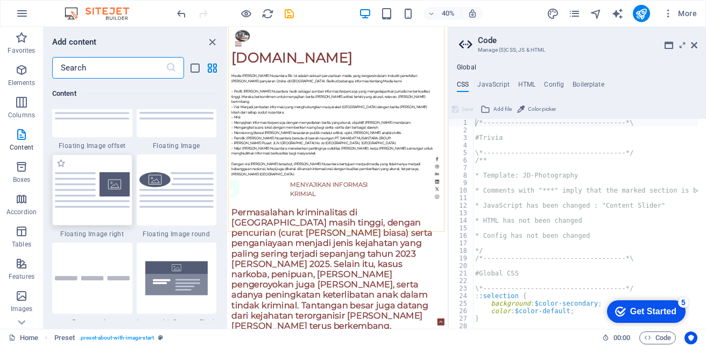
click at [117, 192] on img at bounding box center [92, 189] width 75 height 35
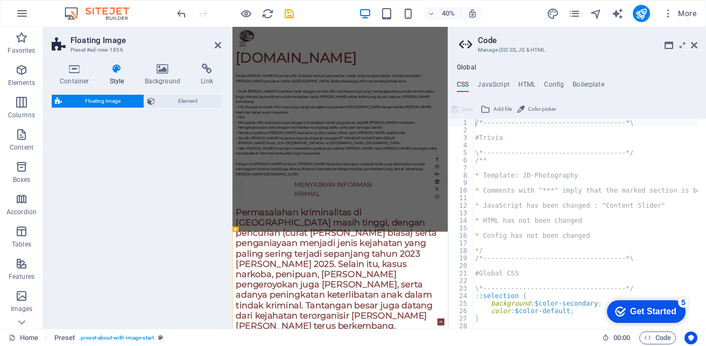
select select "%"
select select "rem"
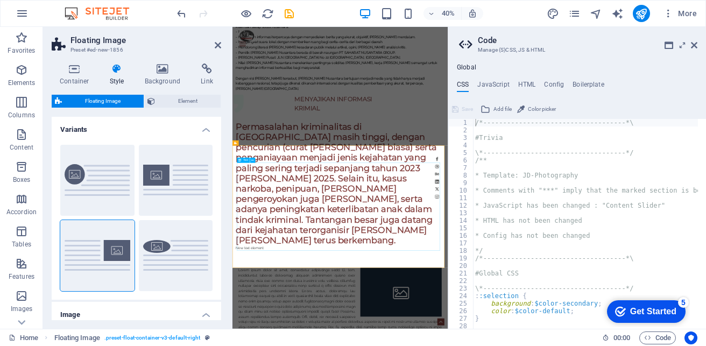
scroll to position [1097, 0]
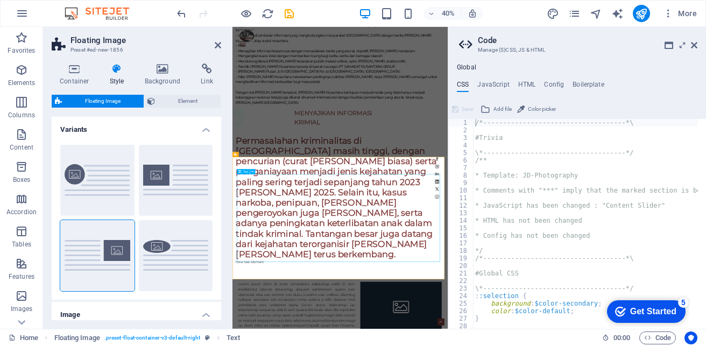
scroll to position [1043, 0]
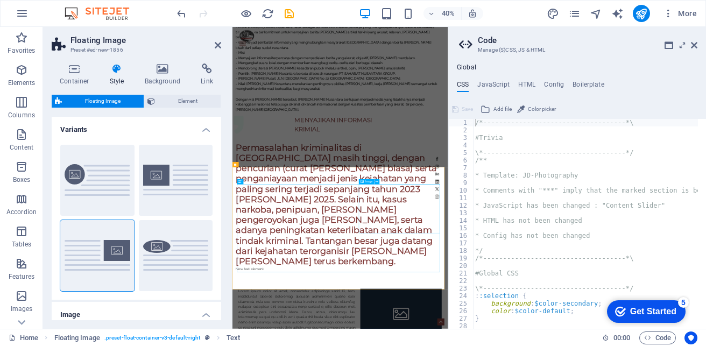
click at [266, 164] on icon at bounding box center [266, 165] width 2 height 4
click at [114, 184] on button "Custom" at bounding box center [97, 180] width 74 height 71
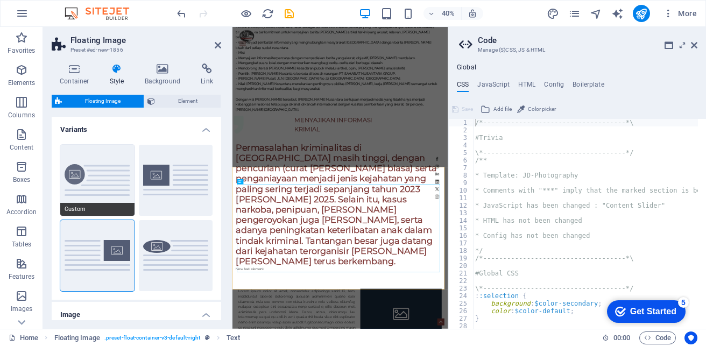
type input "0"
type input "1.5"
type input "50"
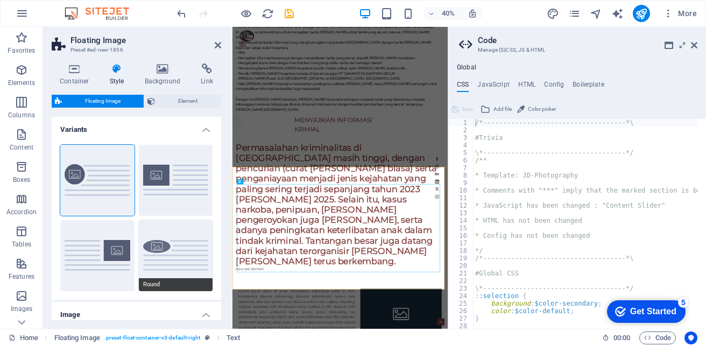
click at [166, 247] on button "Round" at bounding box center [176, 255] width 74 height 71
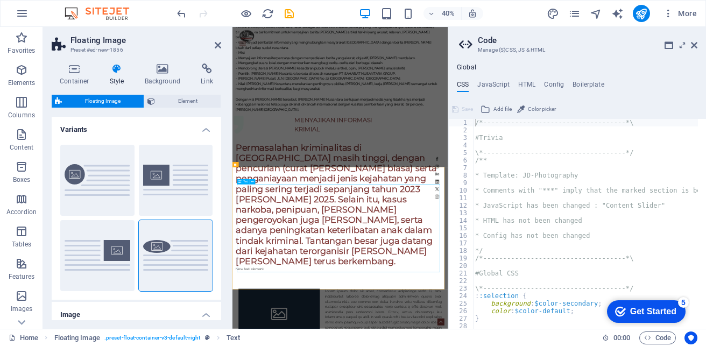
click at [217, 44] on icon at bounding box center [218, 45] width 6 height 9
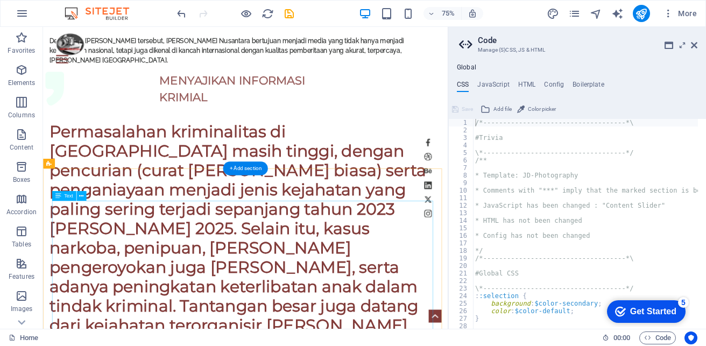
scroll to position [907, 0]
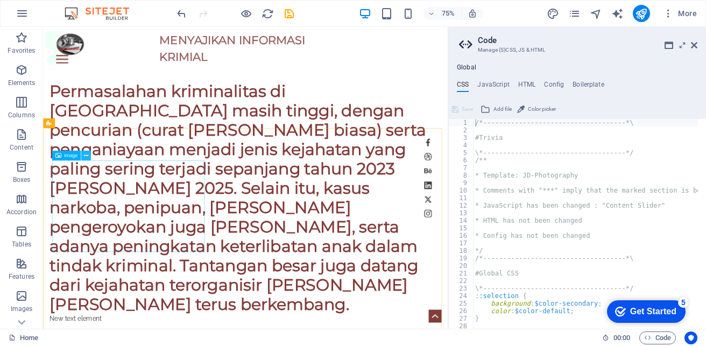
click at [88, 156] on icon at bounding box center [86, 155] width 4 height 9
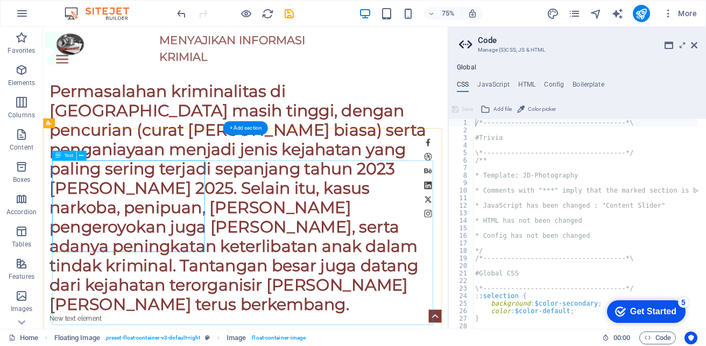
click at [88, 156] on icon at bounding box center [86, 155] width 4 height 9
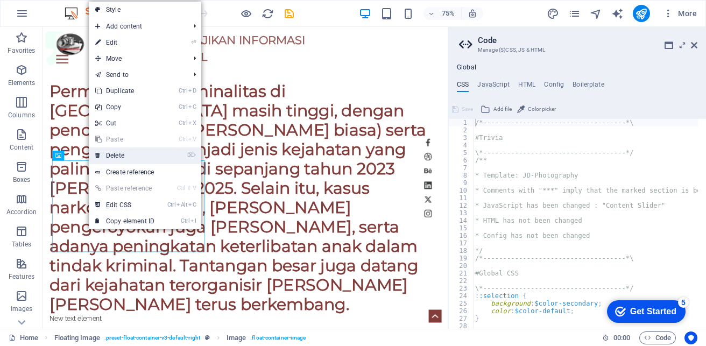
click at [131, 160] on link "⌦ Delete" at bounding box center [125, 156] width 72 height 16
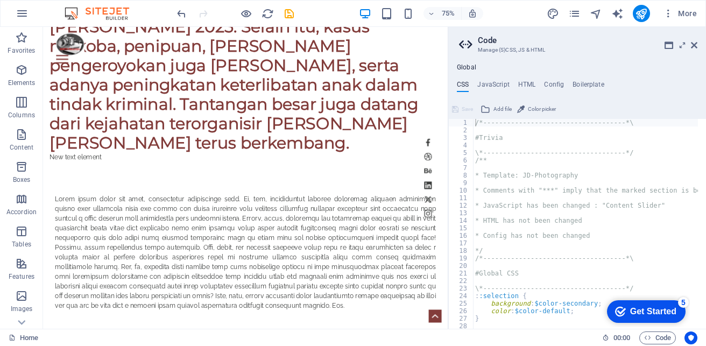
scroll to position [1014, 0]
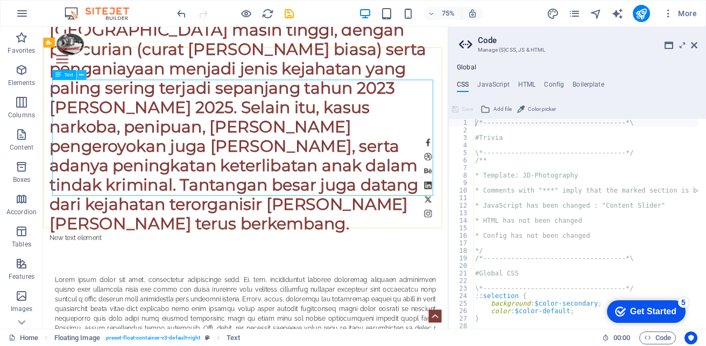
click at [81, 75] on icon at bounding box center [81, 75] width 4 height 9
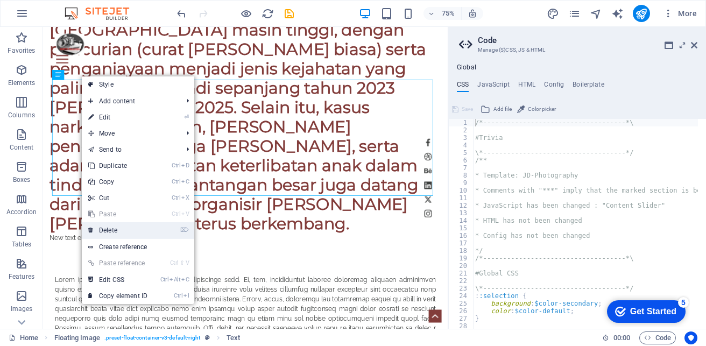
click at [129, 233] on link "⌦ Delete" at bounding box center [118, 230] width 72 height 16
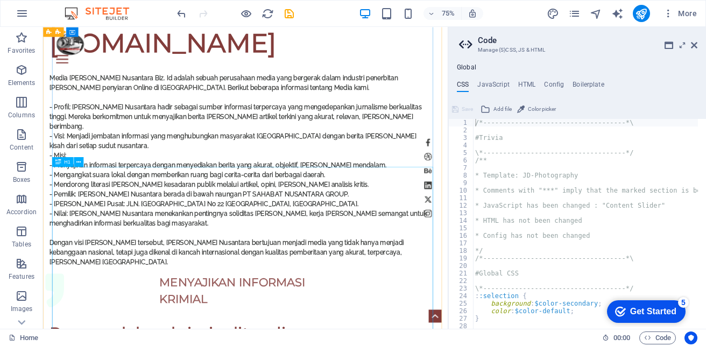
scroll to position [637, 0]
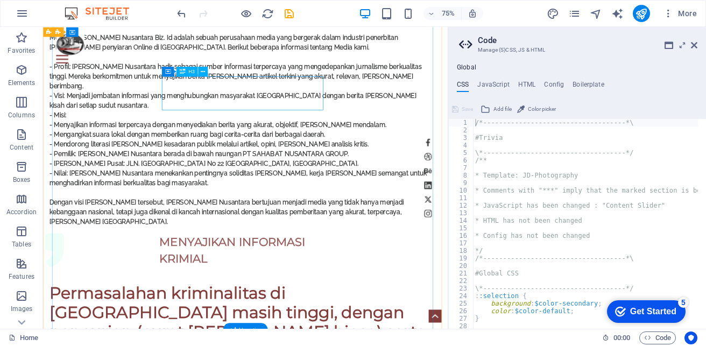
click at [397, 302] on div "MENYAJIKAN INFORMASI KRIMIAL" at bounding box center [305, 324] width 215 height 45
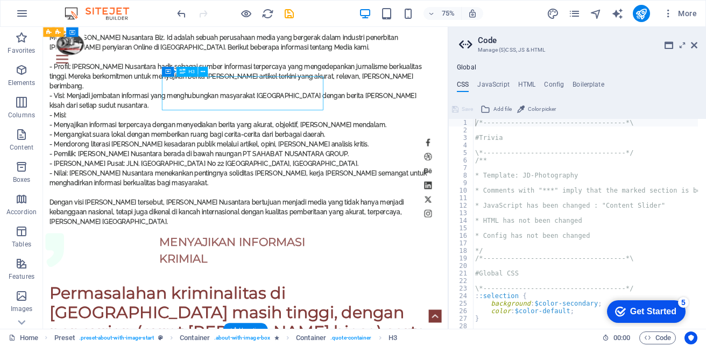
click at [395, 302] on div "MENYAJIKAN INFORMASI KRIMIAL" at bounding box center [305, 324] width 215 height 45
click at [205, 72] on icon at bounding box center [203, 71] width 4 height 9
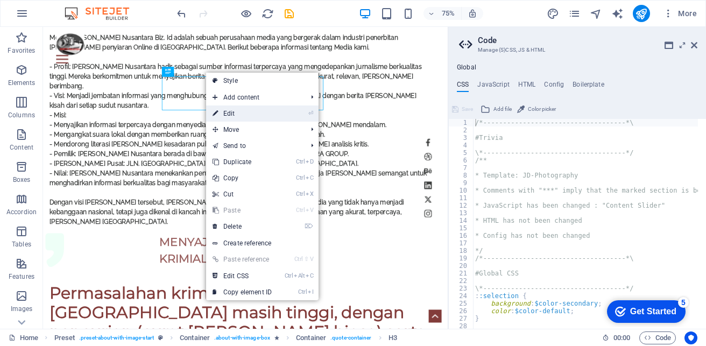
click at [233, 110] on link "⏎ Edit" at bounding box center [242, 114] width 72 height 16
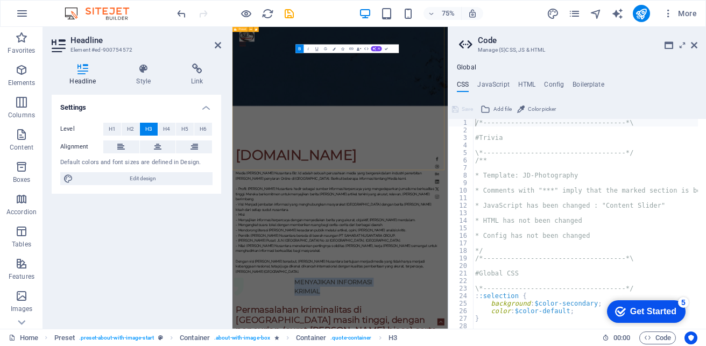
scroll to position [990, 0]
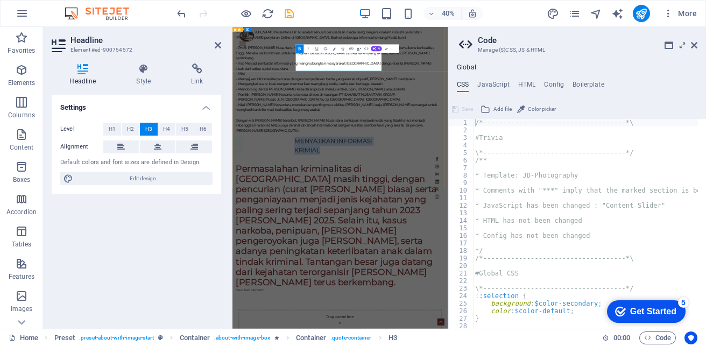
click at [589, 302] on h3 "MENYAJIKAN INFORMASI KRIMIAL" at bounding box center [495, 324] width 215 height 45
click at [621, 130] on div "[DOMAIN_NAME] Media [PERSON_NAME] Nusantara Biz. Id adalah sebuah perusahaan me…" at bounding box center [495, 334] width 508 height 716
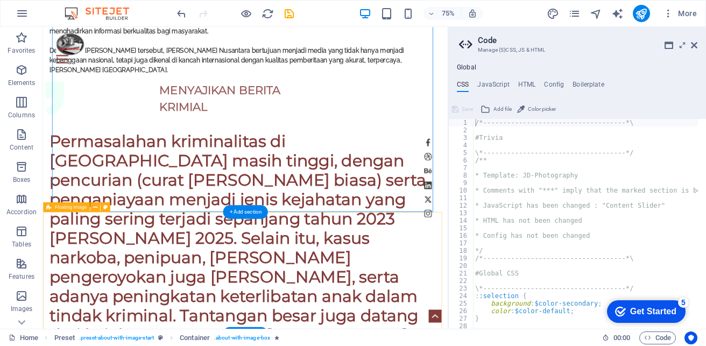
scroll to position [853, 0]
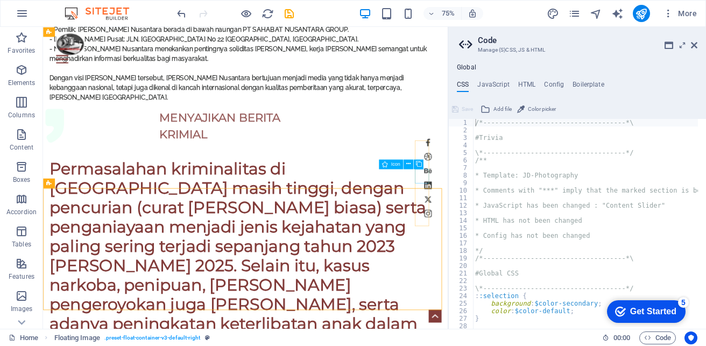
scroll to position [799, 0]
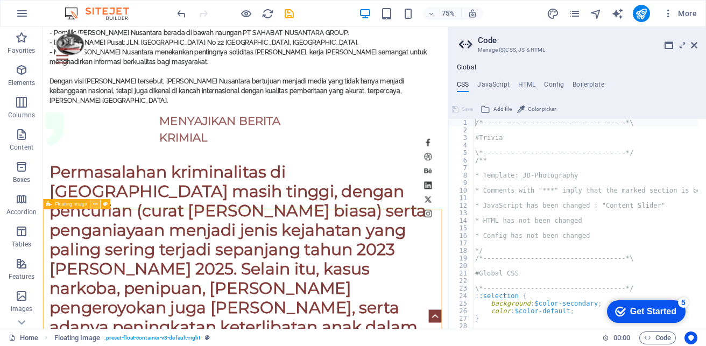
click at [93, 204] on icon at bounding box center [95, 204] width 4 height 9
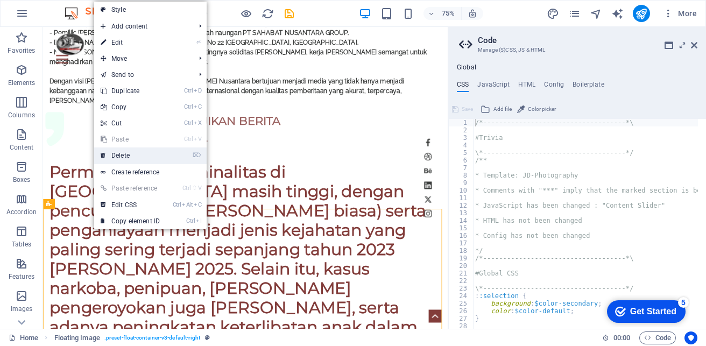
click at [122, 157] on link "⌦ Delete" at bounding box center [130, 156] width 72 height 16
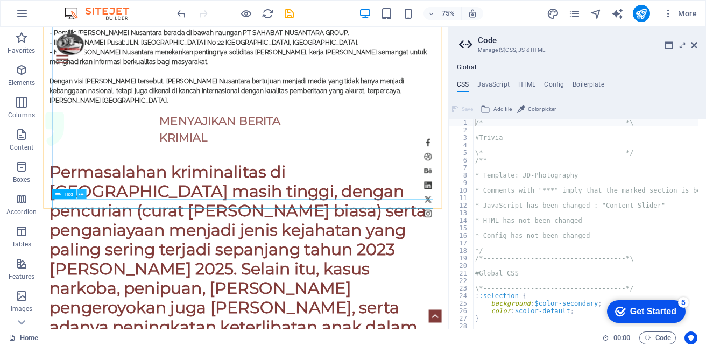
click at [82, 195] on icon at bounding box center [81, 194] width 4 height 9
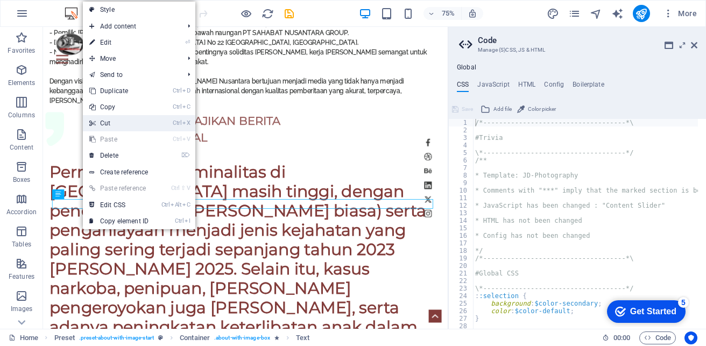
click at [128, 125] on link "Ctrl X Cut" at bounding box center [119, 123] width 72 height 16
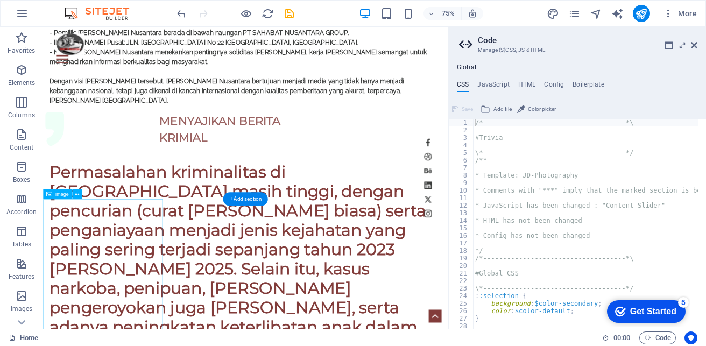
click at [80, 194] on button at bounding box center [77, 195] width 10 height 10
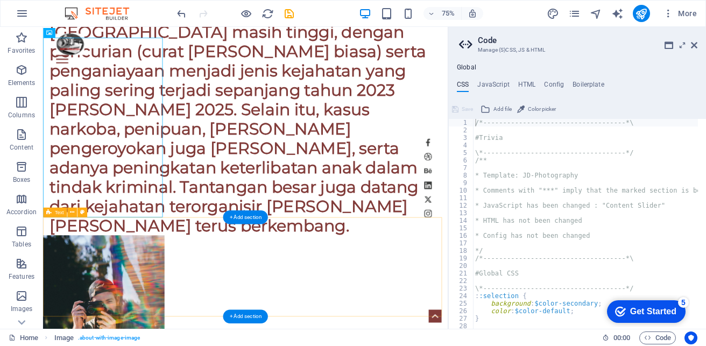
scroll to position [1014, 0]
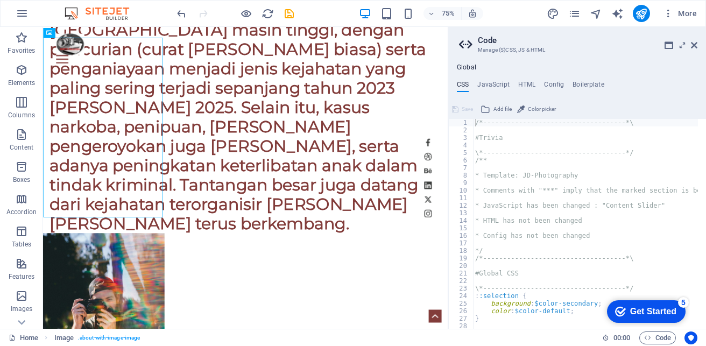
drag, startPoint x: 199, startPoint y: 208, endPoint x: 313, endPoint y: 216, distance: 114.4
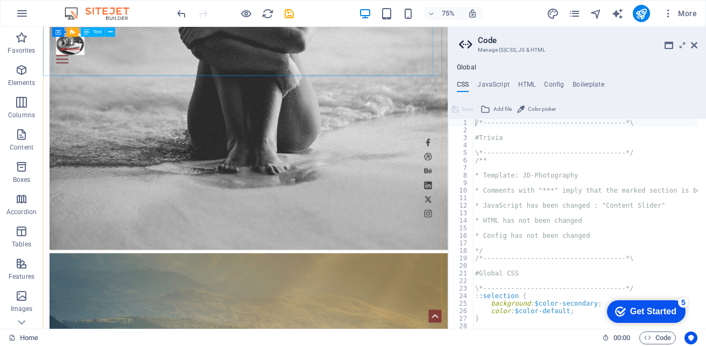
scroll to position [1959, 0]
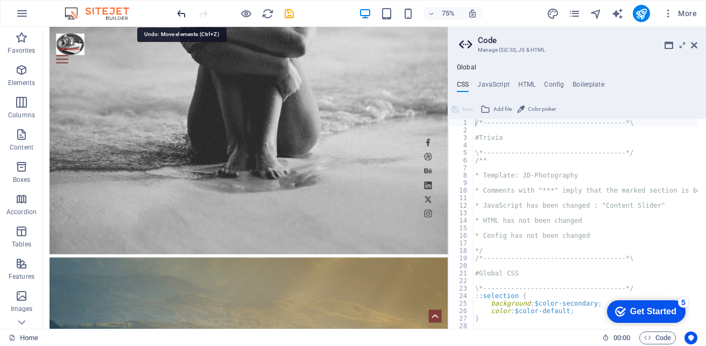
click at [178, 11] on icon "undo" at bounding box center [182, 14] width 12 height 12
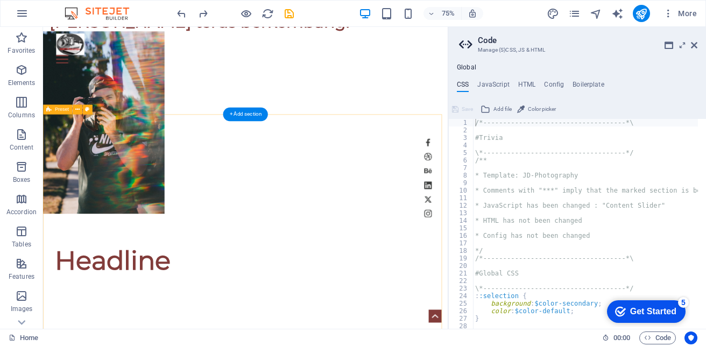
scroll to position [1216, 0]
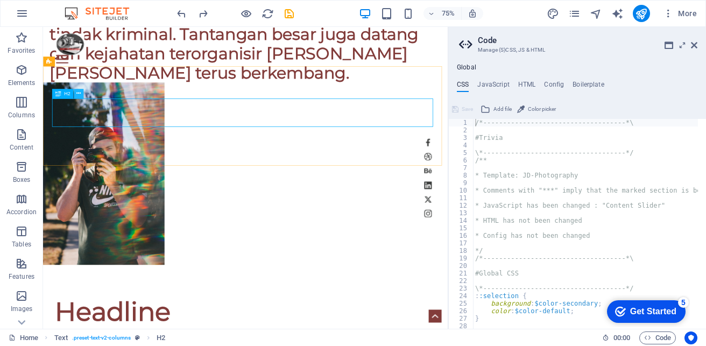
click at [79, 93] on icon at bounding box center [78, 93] width 4 height 9
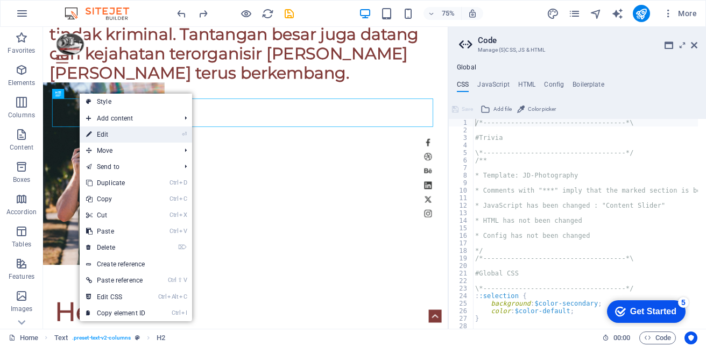
click at [111, 132] on link "⏎ Edit" at bounding box center [116, 135] width 72 height 16
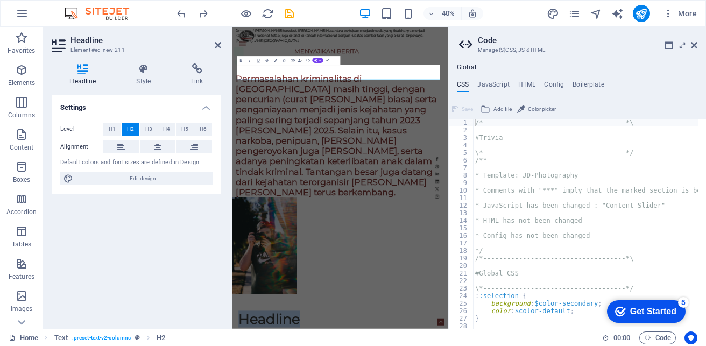
scroll to position [1568, 0]
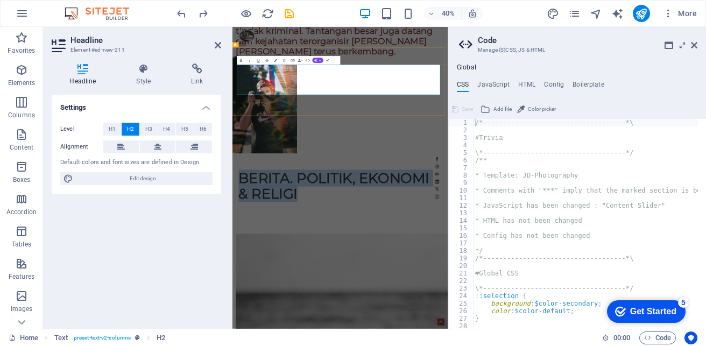
drag, startPoint x: 244, startPoint y: 155, endPoint x: 368, endPoint y: 183, distance: 127.1
click at [242, 62] on icon "button" at bounding box center [240, 60] width 5 height 5
click at [241, 60] on icon "button" at bounding box center [240, 60] width 5 height 5
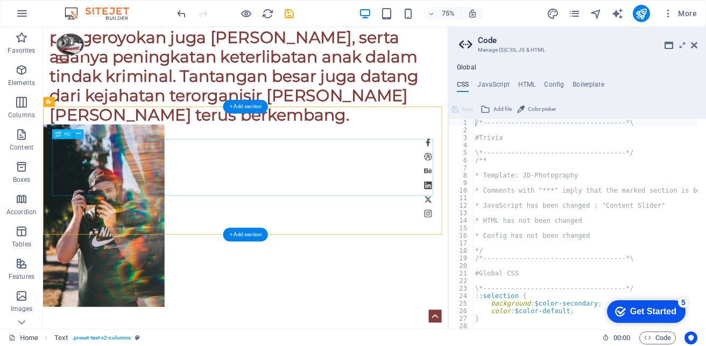
scroll to position [1162, 0]
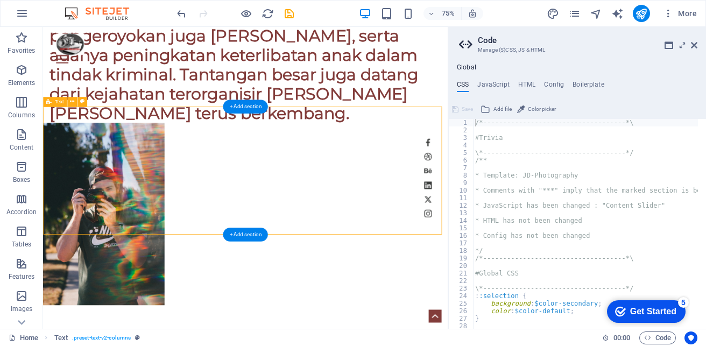
drag, startPoint x: 165, startPoint y: 304, endPoint x: 167, endPoint y: 275, distance: 28.6
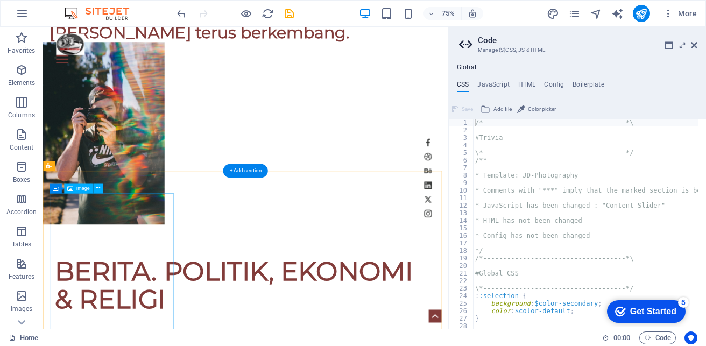
scroll to position [1323, 0]
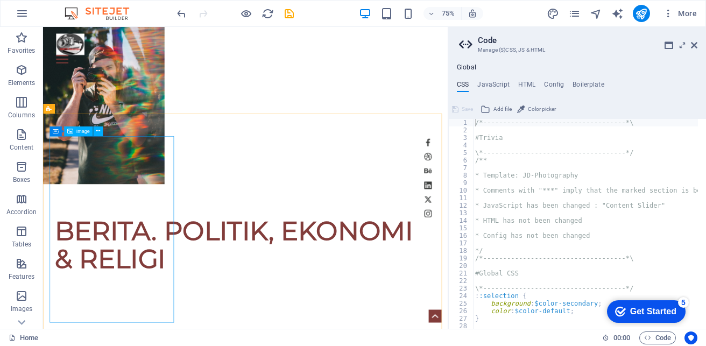
click at [73, 131] on icon at bounding box center [70, 131] width 6 height 10
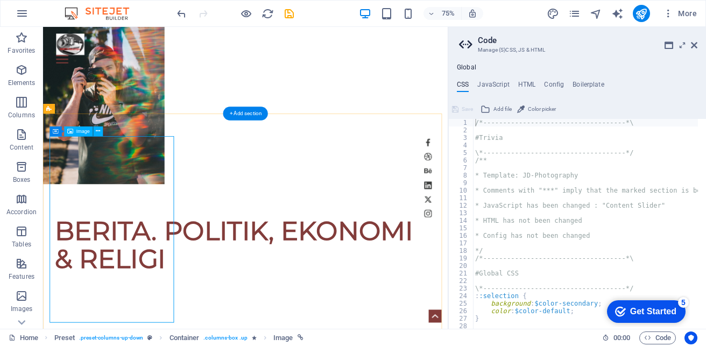
click at [91, 129] on icon at bounding box center [91, 131] width 4 height 9
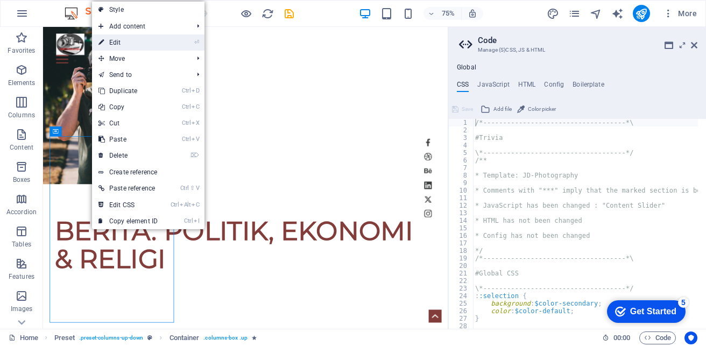
click at [137, 47] on link "⏎ Edit" at bounding box center [128, 42] width 72 height 16
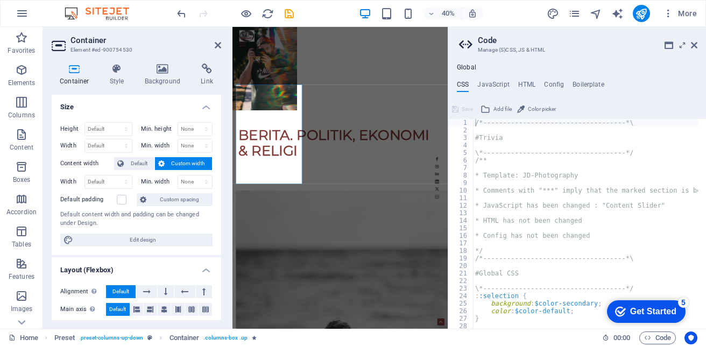
scroll to position [0, 0]
click at [263, 81] on icon at bounding box center [262, 82] width 2 height 4
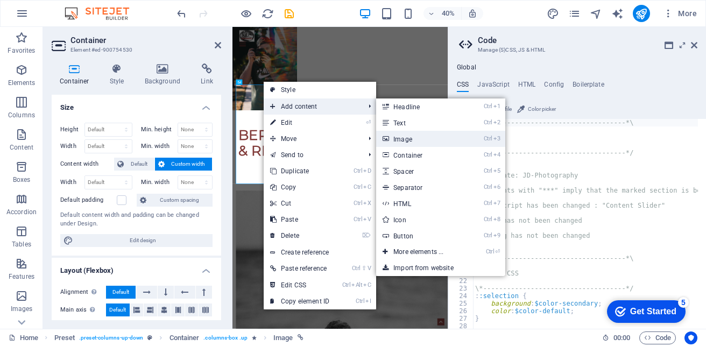
click at [394, 141] on link "Ctrl 3 Image" at bounding box center [420, 139] width 89 height 16
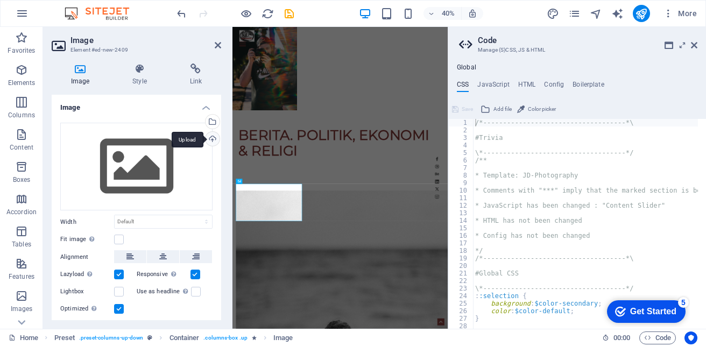
click at [208, 138] on div "Upload" at bounding box center [212, 140] width 16 height 16
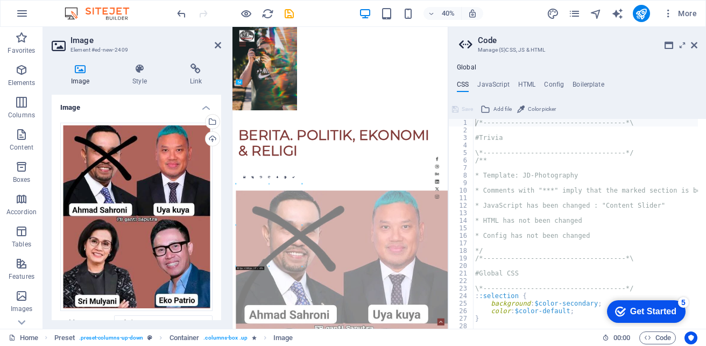
drag, startPoint x: 351, startPoint y: 515, endPoint x: 508, endPoint y: 192, distance: 359.2
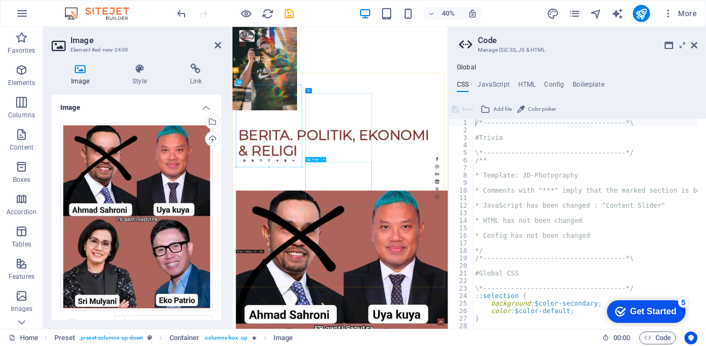
scroll to position [1323, 0]
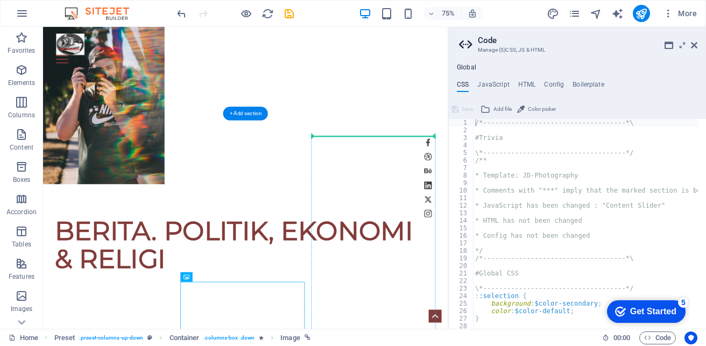
drag, startPoint x: 270, startPoint y: 409, endPoint x: 418, endPoint y: 228, distance: 234.2
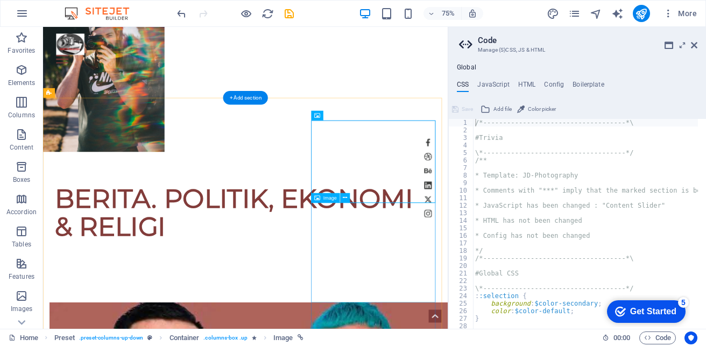
scroll to position [1377, 0]
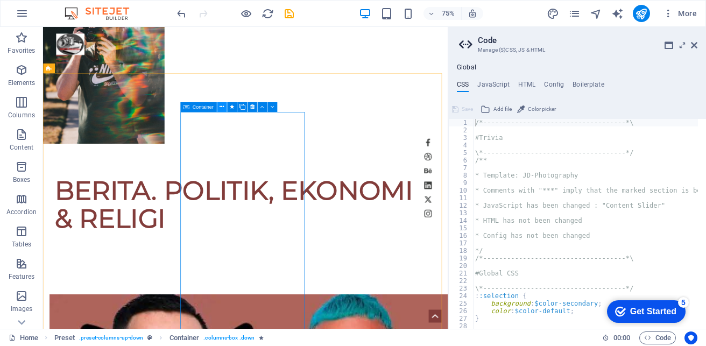
click at [223, 107] on icon at bounding box center [222, 106] width 4 height 9
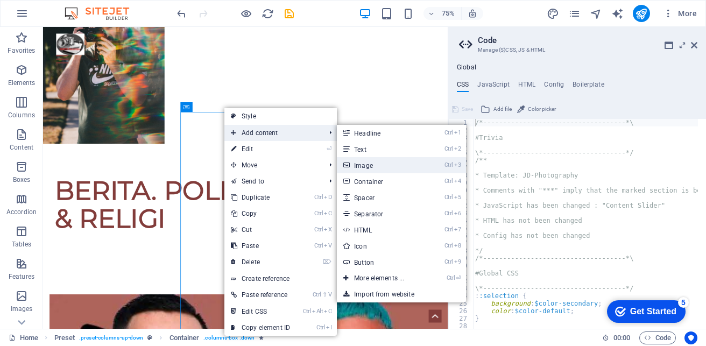
click at [363, 168] on link "Ctrl 3 Image" at bounding box center [381, 165] width 89 height 16
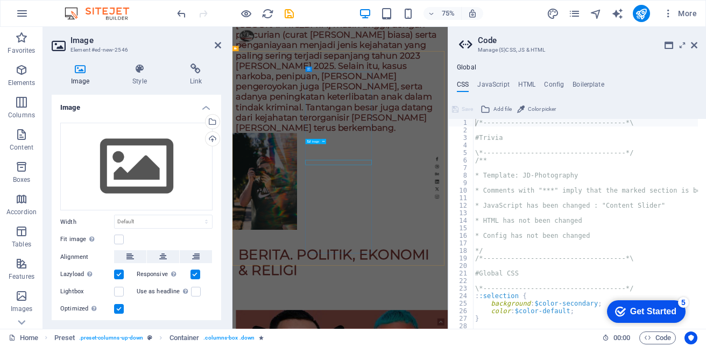
scroll to position [1729, 0]
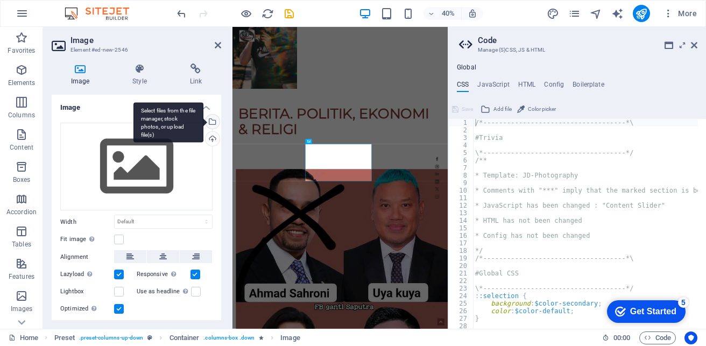
click at [204, 121] on div "Select files from the file manager, stock photos, or upload file(s)" at bounding box center [169, 122] width 70 height 40
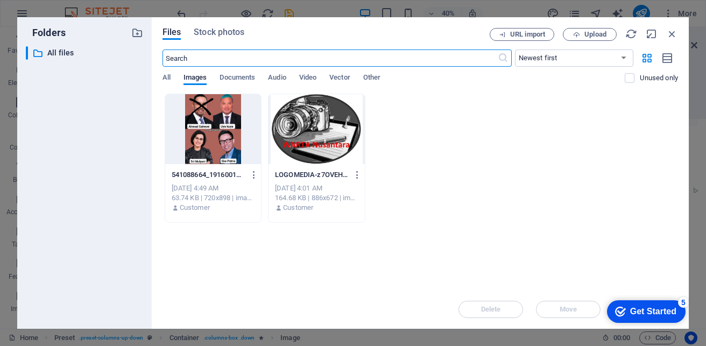
scroll to position [3246, 0]
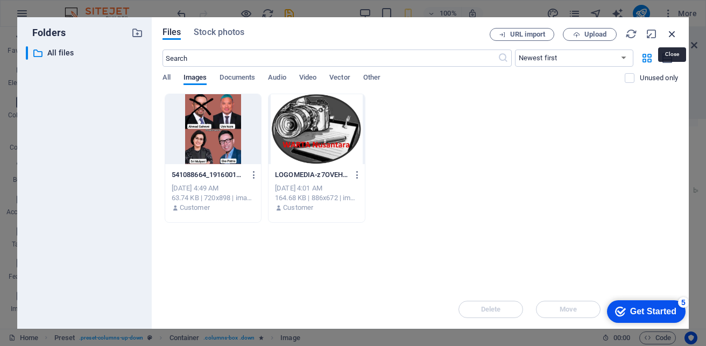
click at [675, 35] on icon "button" at bounding box center [672, 34] width 12 height 12
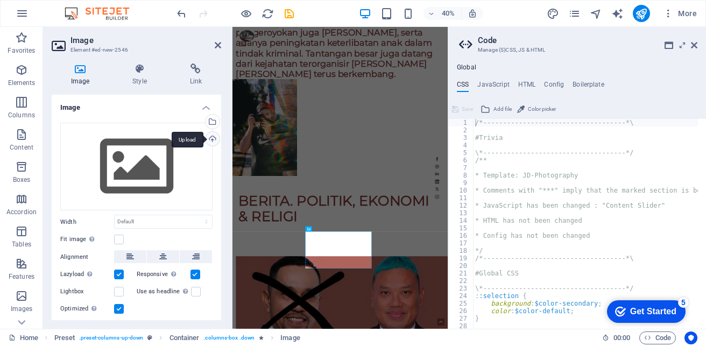
click at [209, 138] on div "Upload" at bounding box center [212, 140] width 16 height 16
click at [212, 138] on div "Upload" at bounding box center [212, 140] width 16 height 16
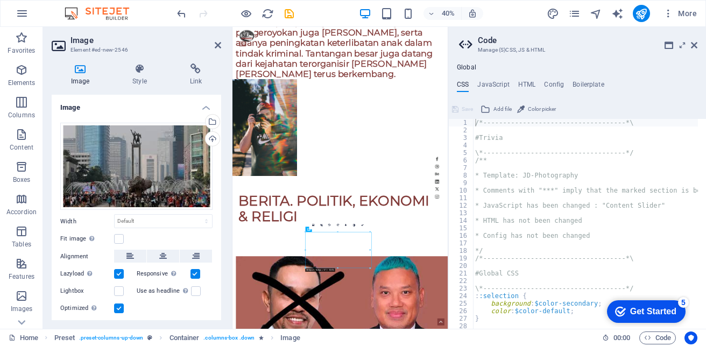
drag, startPoint x: 486, startPoint y: 548, endPoint x: 487, endPoint y: 408, distance: 140.0
drag, startPoint x: 489, startPoint y: 573, endPoint x: 568, endPoint y: 251, distance: 331.9
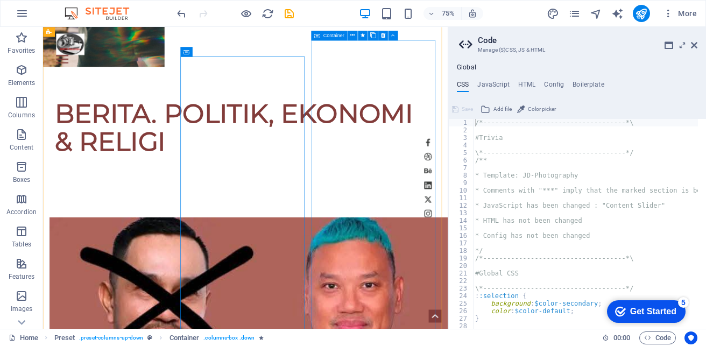
scroll to position [1481, 0]
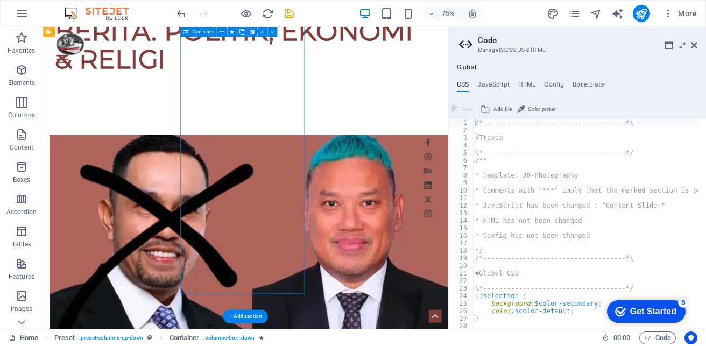
drag, startPoint x: 329, startPoint y: 383, endPoint x: 310, endPoint y: 113, distance: 270.4
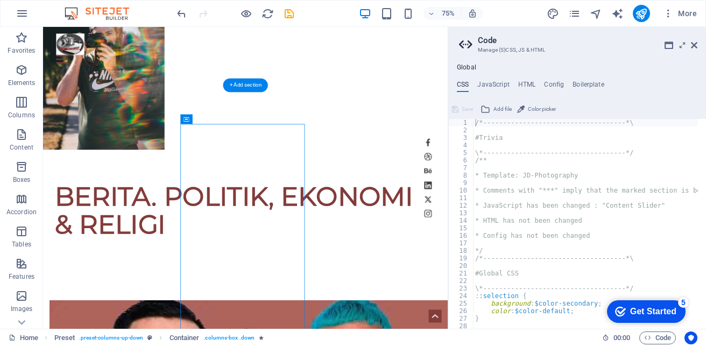
scroll to position [1361, 0]
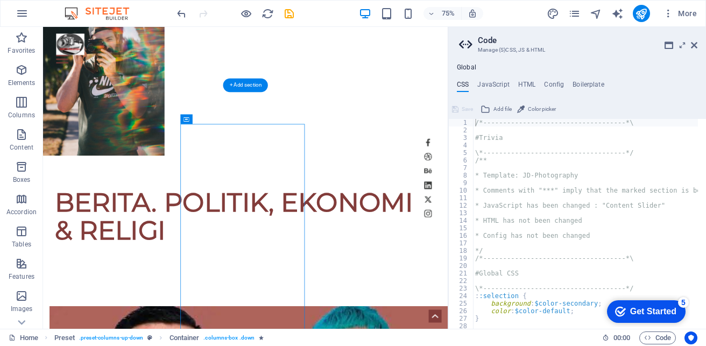
drag, startPoint x: 228, startPoint y: 92, endPoint x: 283, endPoint y: 165, distance: 91.5
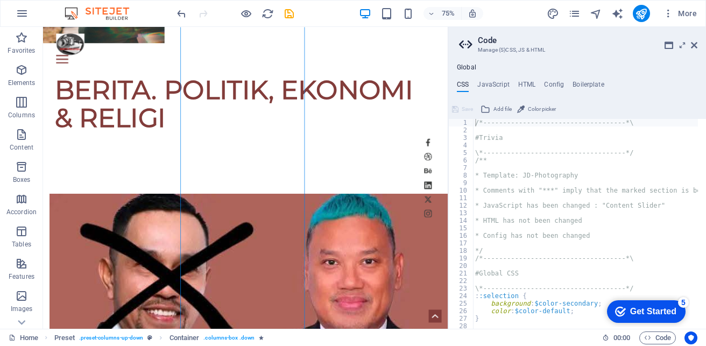
scroll to position [1522, 0]
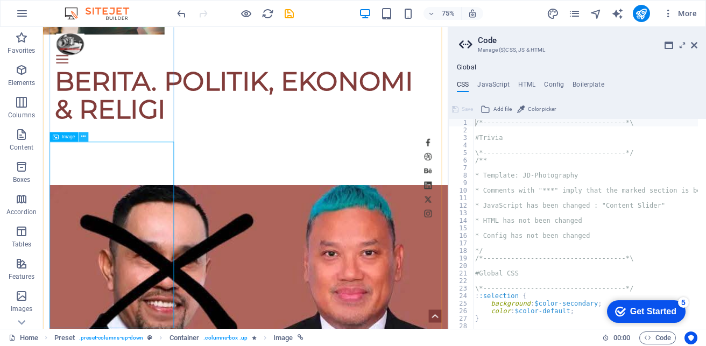
click at [86, 137] on icon at bounding box center [83, 136] width 4 height 9
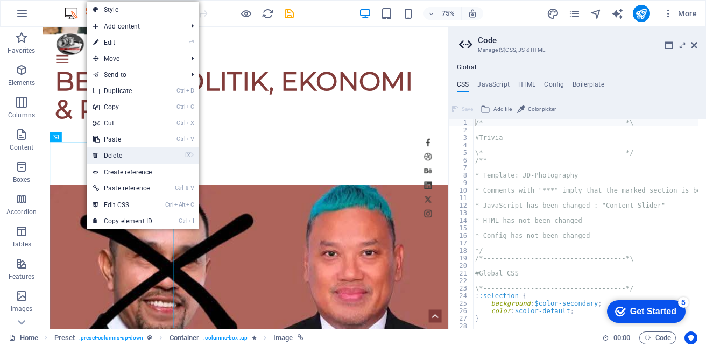
click at [118, 154] on link "⌦ Delete" at bounding box center [123, 156] width 72 height 16
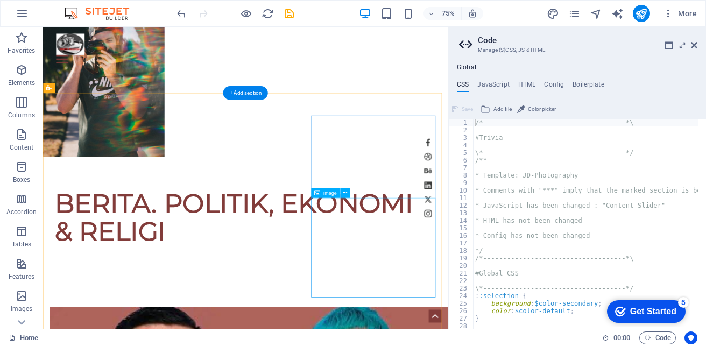
scroll to position [1361, 0]
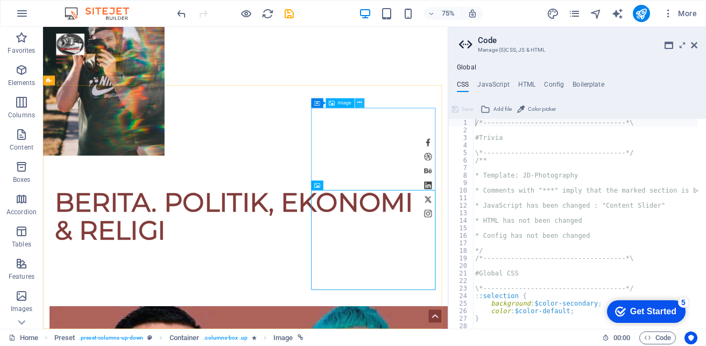
click at [359, 102] on icon at bounding box center [359, 103] width 4 height 9
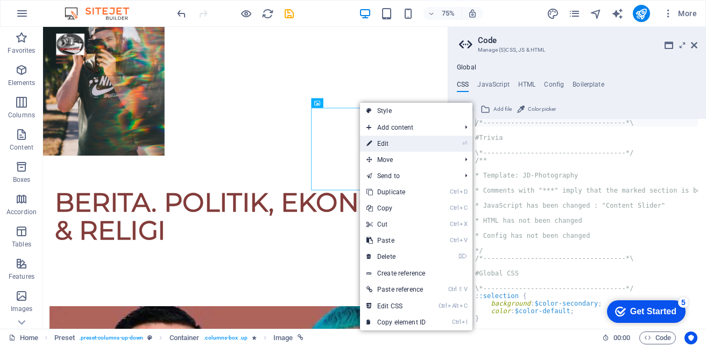
click at [395, 140] on link "⏎ Edit" at bounding box center [396, 144] width 72 height 16
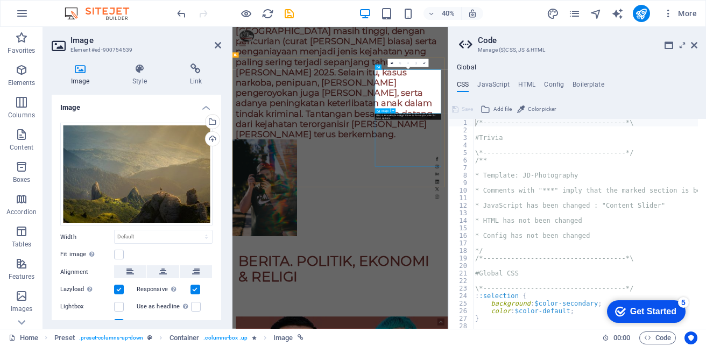
scroll to position [1713, 0]
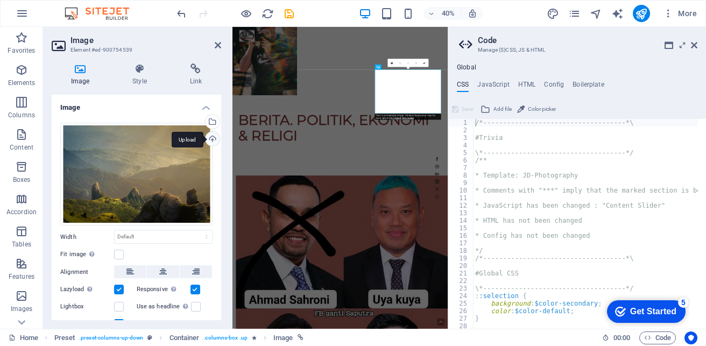
click at [209, 141] on div "Upload" at bounding box center [212, 140] width 16 height 16
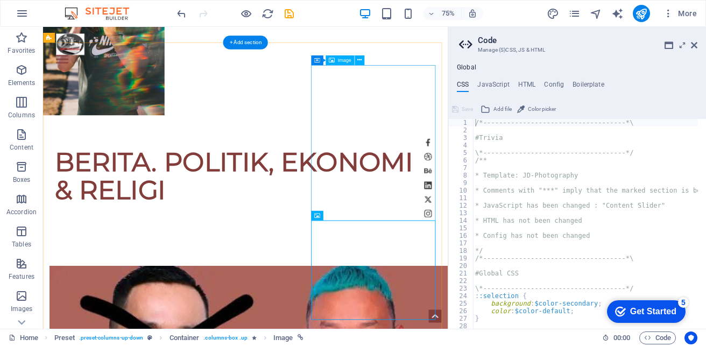
scroll to position [1469, 0]
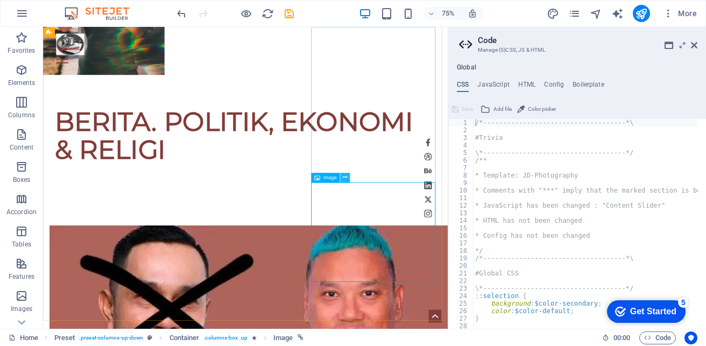
click at [345, 176] on icon at bounding box center [345, 177] width 4 height 9
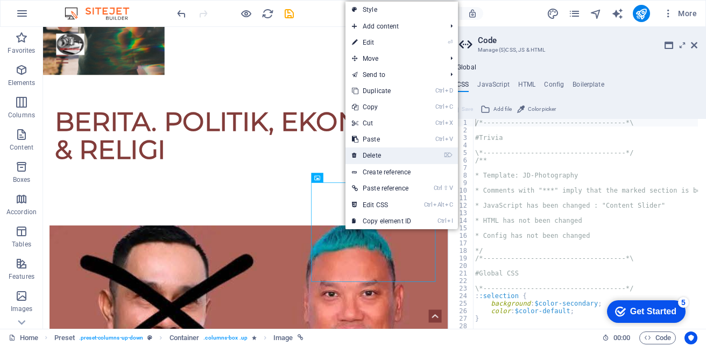
click at [380, 150] on link "⌦ Delete" at bounding box center [382, 156] width 72 height 16
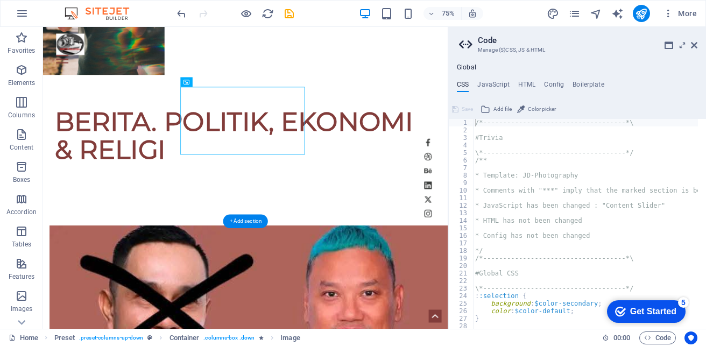
drag, startPoint x: 311, startPoint y: 195, endPoint x: 312, endPoint y: 225, distance: 29.6
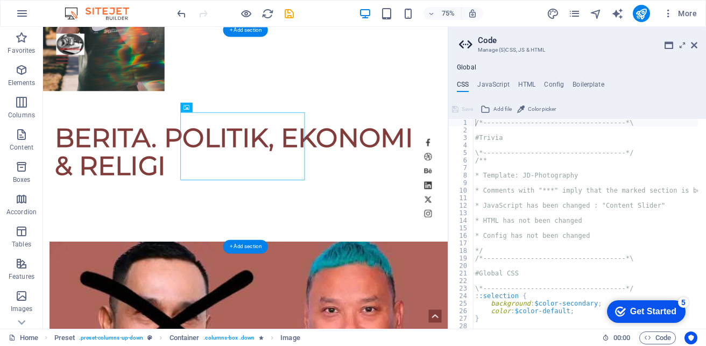
scroll to position [1434, 0]
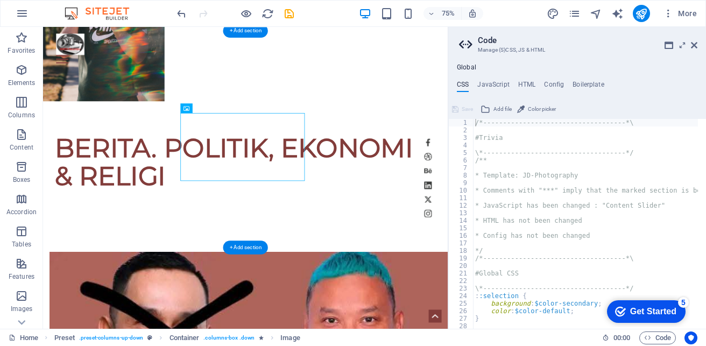
drag, startPoint x: 245, startPoint y: 111, endPoint x: 257, endPoint y: 99, distance: 16.7
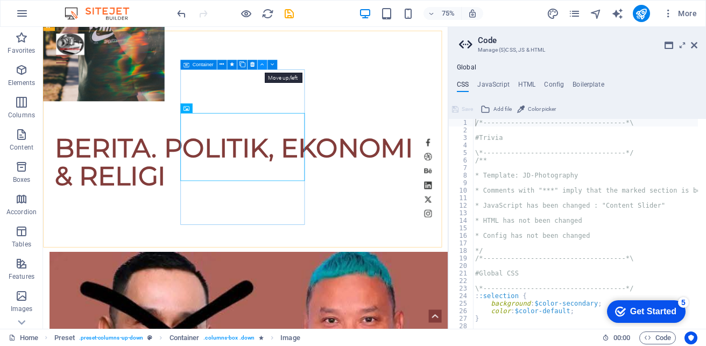
click at [263, 62] on icon at bounding box center [263, 64] width 4 height 9
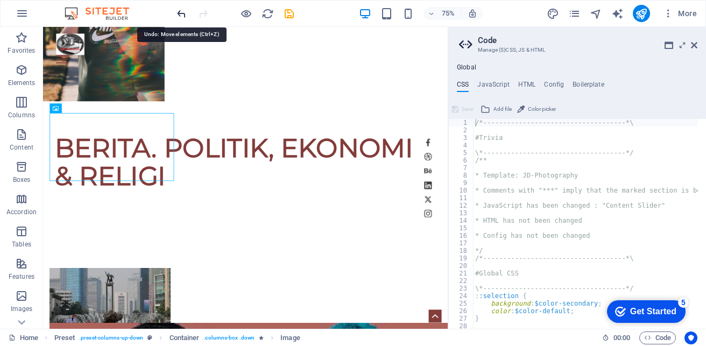
click at [176, 11] on icon "undo" at bounding box center [182, 14] width 12 height 12
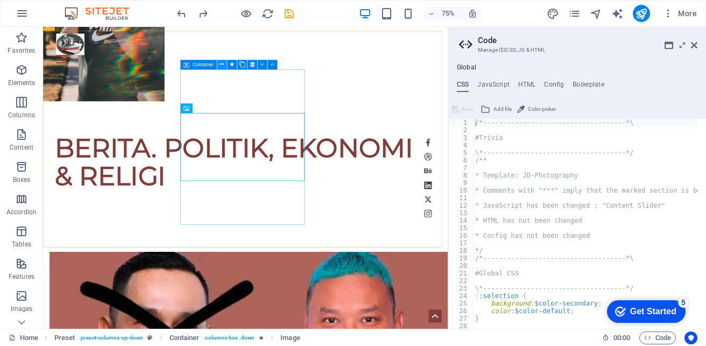
click at [224, 66] on icon at bounding box center [222, 64] width 4 height 9
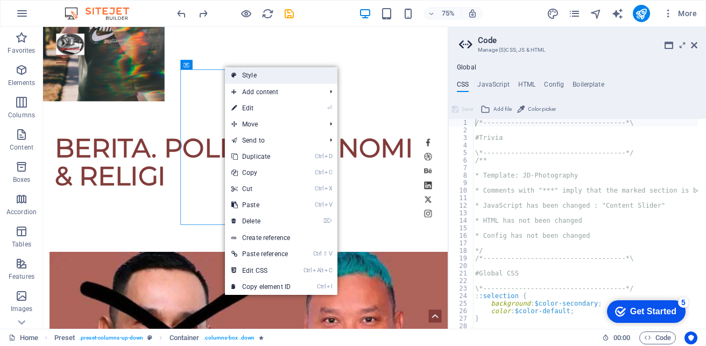
click at [266, 79] on link "Style" at bounding box center [281, 75] width 113 height 16
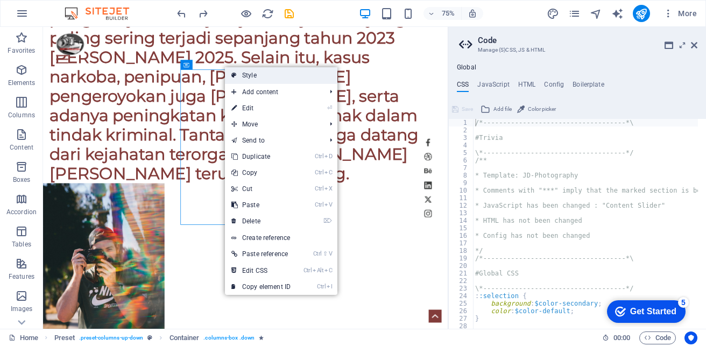
select select "px"
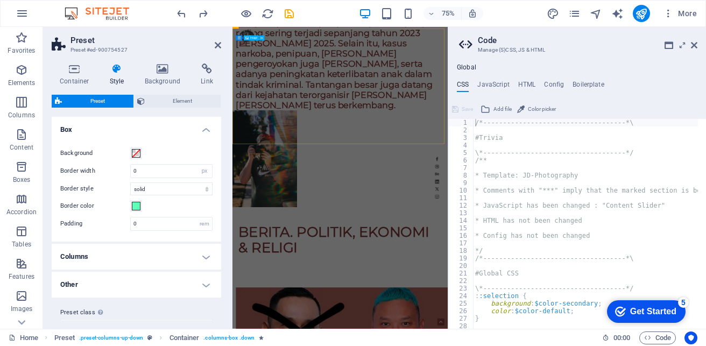
scroll to position [1786, 0]
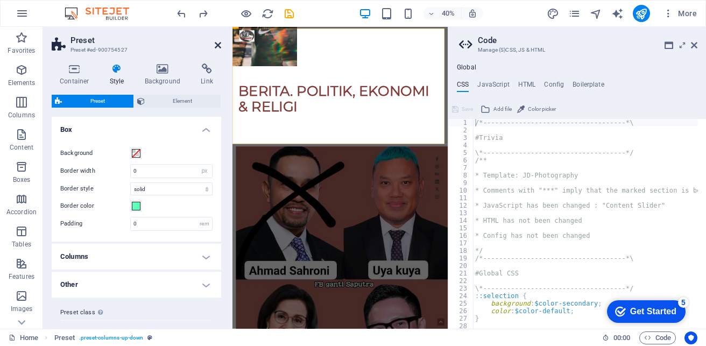
click at [217, 41] on icon at bounding box center [218, 45] width 6 height 9
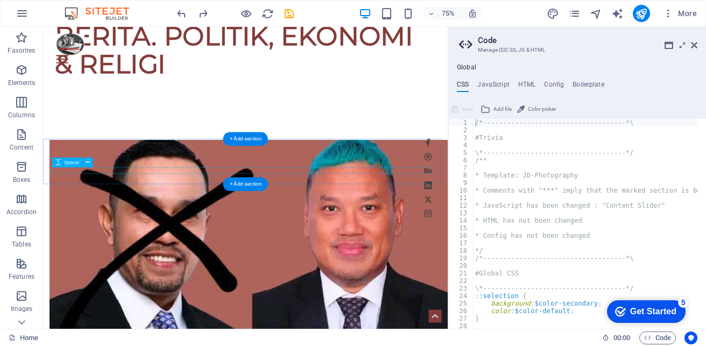
scroll to position [1578, 0]
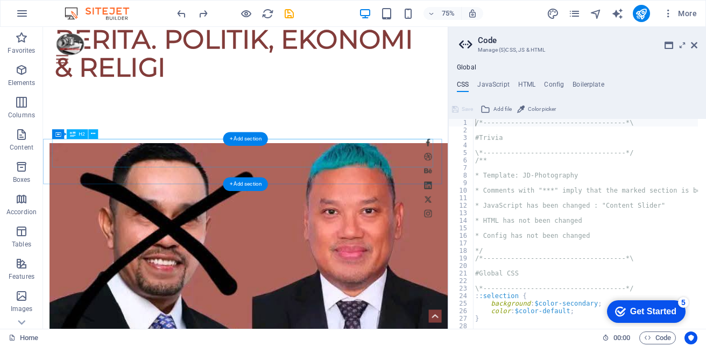
click at [92, 131] on icon at bounding box center [93, 134] width 4 height 9
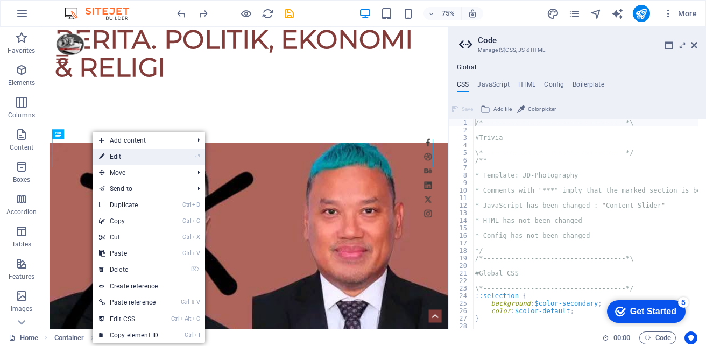
click at [128, 157] on link "⏎ Edit" at bounding box center [129, 157] width 72 height 16
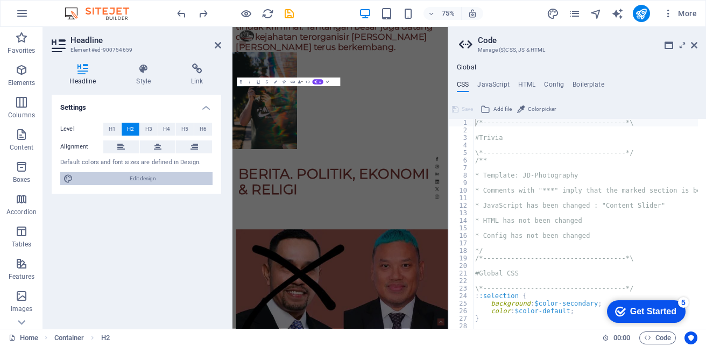
scroll to position [1930, 0]
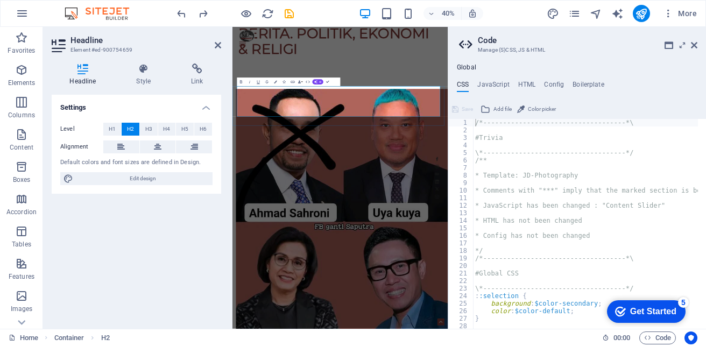
drag, startPoint x: 332, startPoint y: 188, endPoint x: 574, endPoint y: 246, distance: 249.0
click at [238, 82] on button "Bold" at bounding box center [241, 82] width 8 height 9
click at [113, 130] on span "H1" at bounding box center [112, 129] width 7 height 13
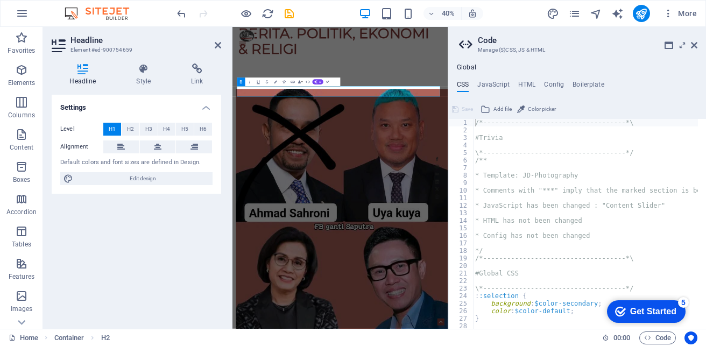
click at [242, 80] on icon "button" at bounding box center [240, 82] width 5 height 5
click at [160, 145] on icon at bounding box center [158, 147] width 8 height 13
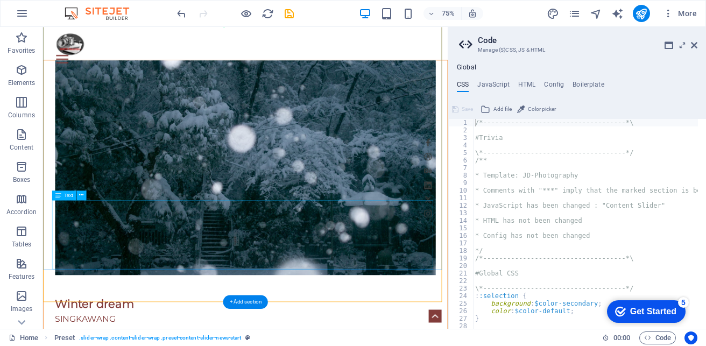
scroll to position [2872, 0]
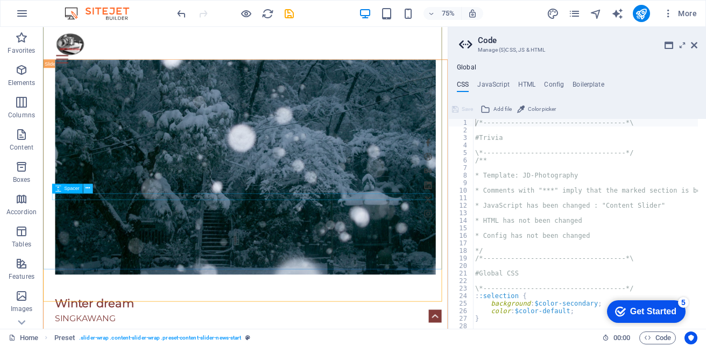
click at [90, 190] on icon at bounding box center [88, 188] width 4 height 9
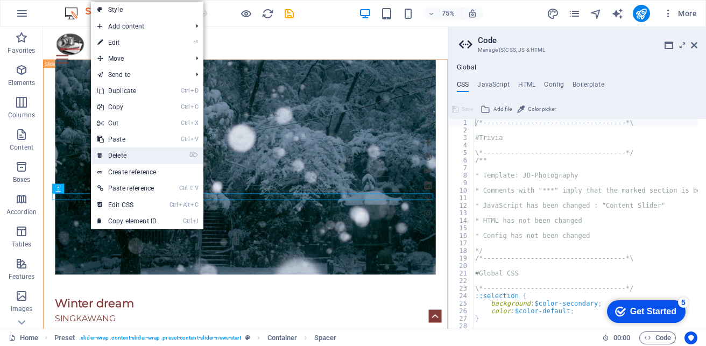
click at [123, 158] on link "⌦ Delete" at bounding box center [127, 156] width 72 height 16
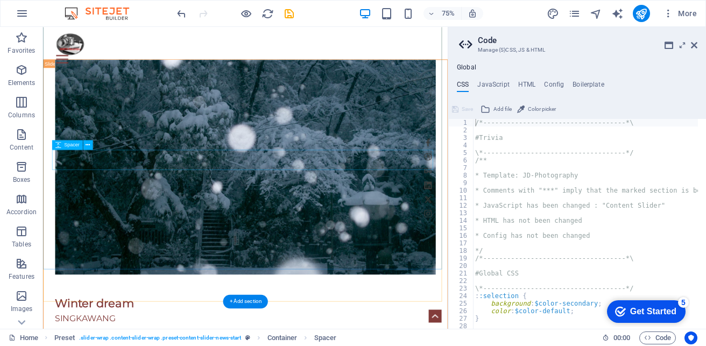
scroll to position [2863, 0]
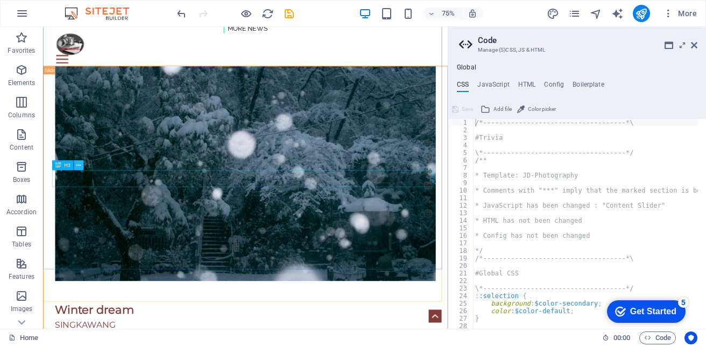
click at [80, 165] on icon at bounding box center [78, 165] width 4 height 9
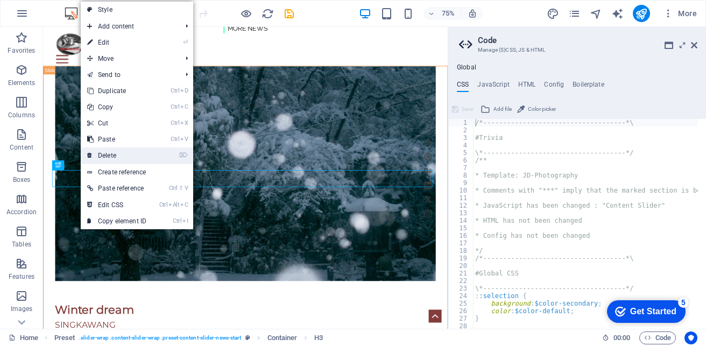
click at [97, 158] on link "⌦ Delete" at bounding box center [117, 156] width 72 height 16
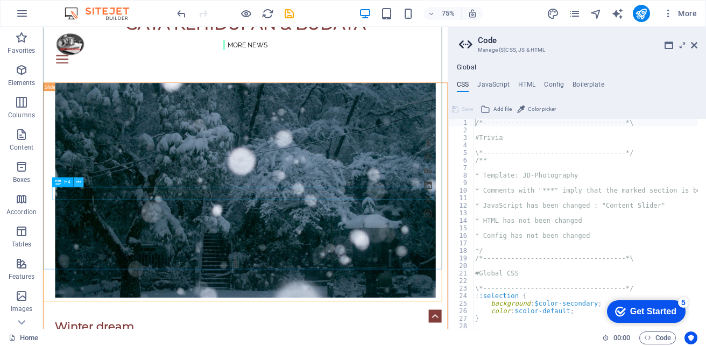
click at [80, 184] on icon at bounding box center [78, 182] width 4 height 9
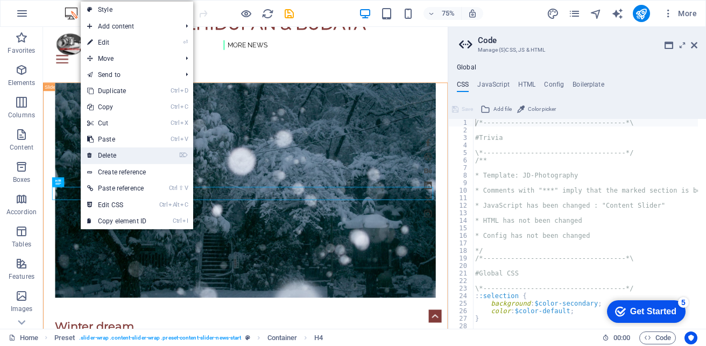
click at [111, 152] on link "⌦ Delete" at bounding box center [117, 156] width 72 height 16
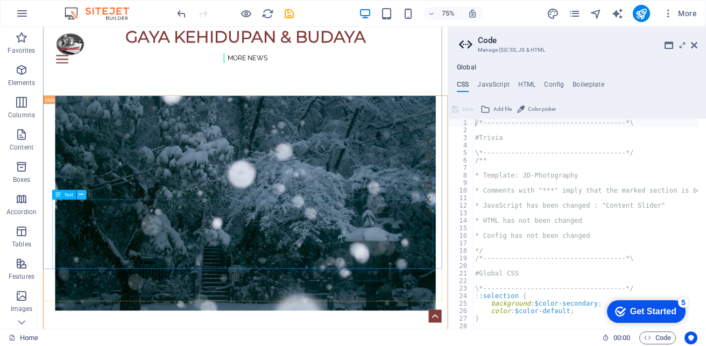
click at [80, 196] on icon at bounding box center [81, 195] width 4 height 9
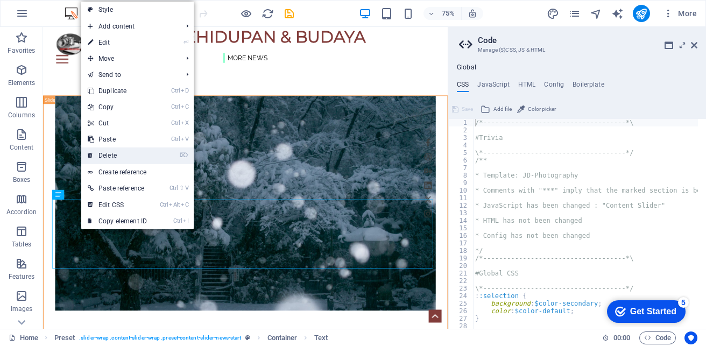
click at [120, 153] on link "⌦ Delete" at bounding box center [117, 156] width 72 height 16
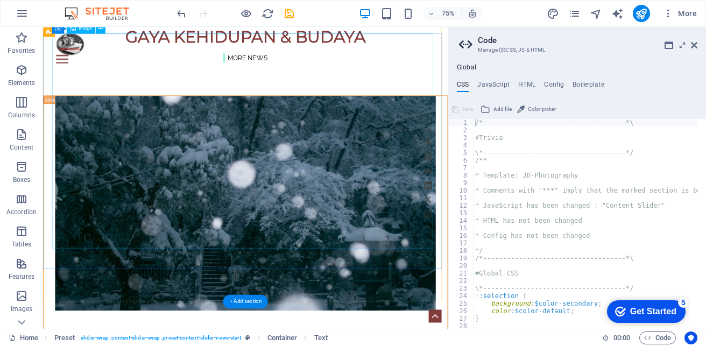
scroll to position [2732, 0]
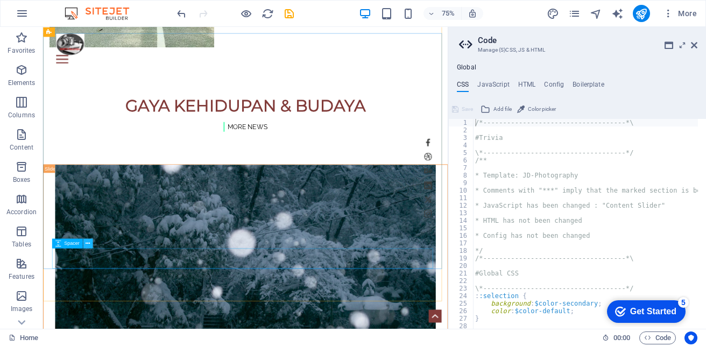
click at [93, 243] on button at bounding box center [88, 243] width 10 height 10
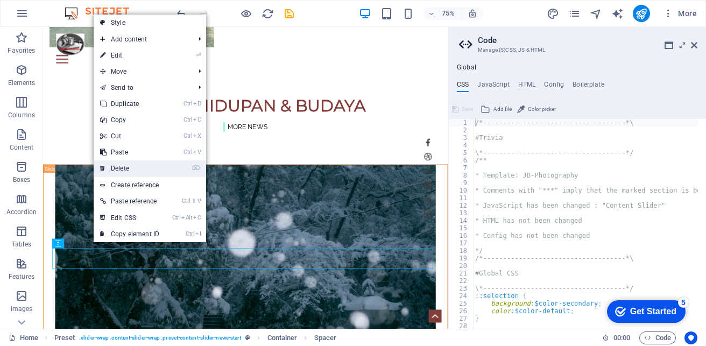
click at [120, 172] on link "⌦ Delete" at bounding box center [130, 168] width 72 height 16
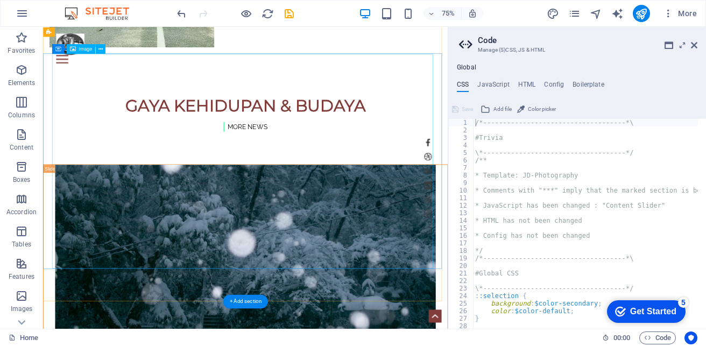
scroll to position [2705, 0]
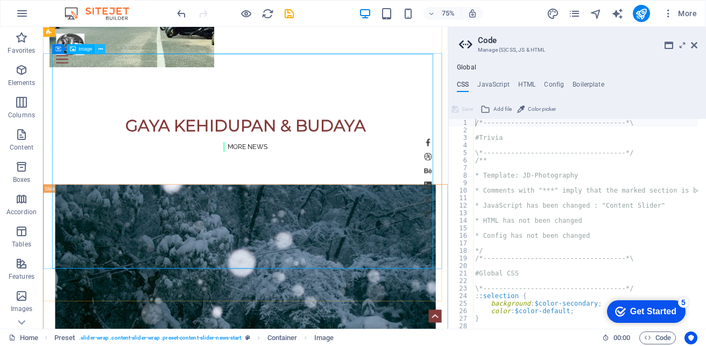
click at [102, 46] on icon at bounding box center [101, 49] width 4 height 9
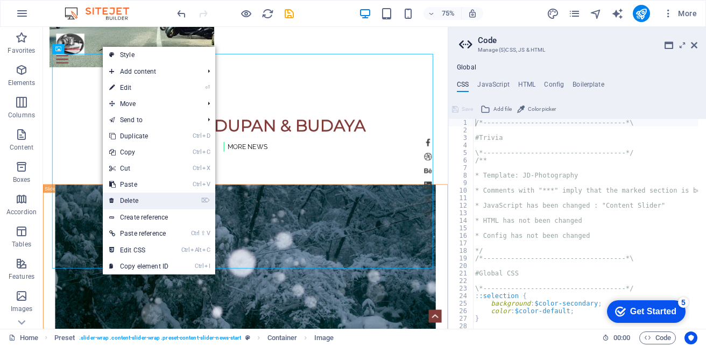
click at [141, 197] on link "⌦ Delete" at bounding box center [139, 201] width 72 height 16
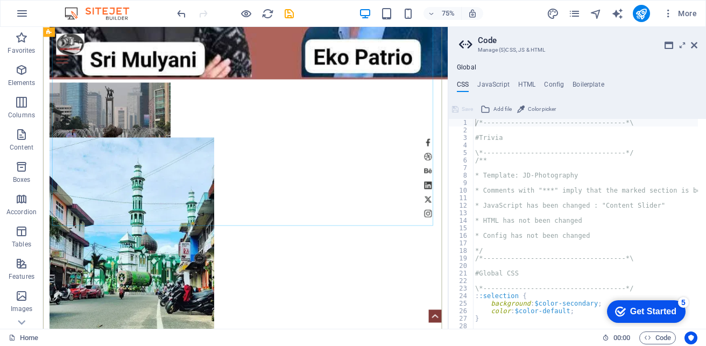
scroll to position [2387, 0]
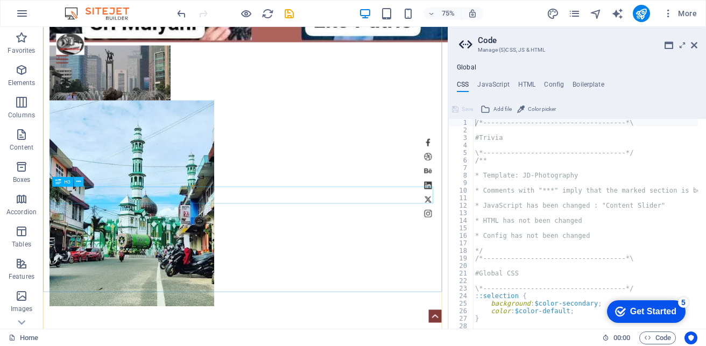
click at [80, 183] on icon at bounding box center [78, 181] width 4 height 9
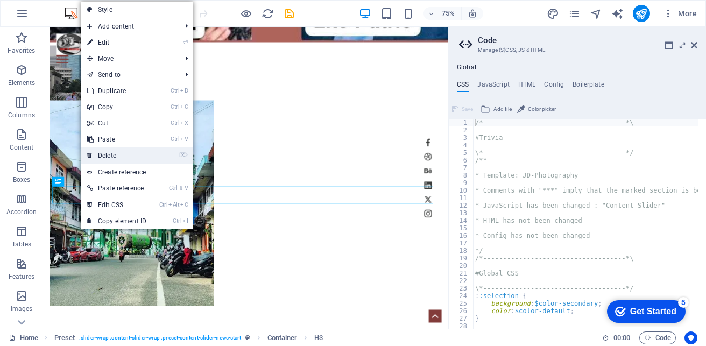
click at [114, 157] on link "⌦ Delete" at bounding box center [117, 156] width 72 height 16
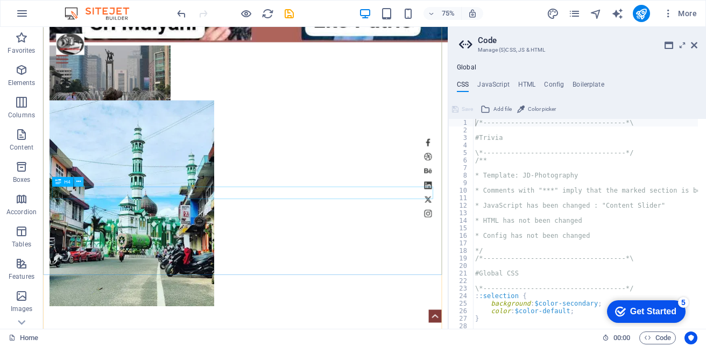
click at [79, 185] on icon at bounding box center [78, 181] width 4 height 9
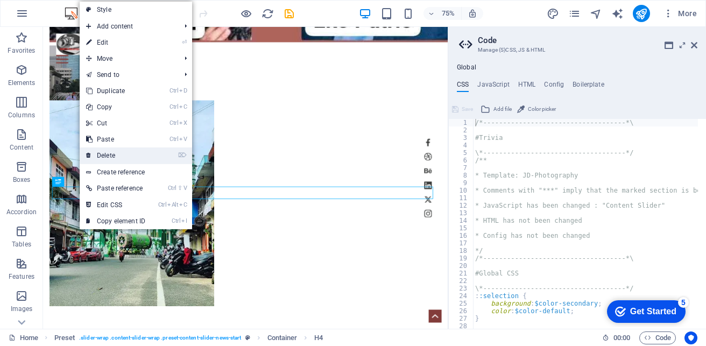
click at [110, 156] on link "⌦ Delete" at bounding box center [116, 156] width 72 height 16
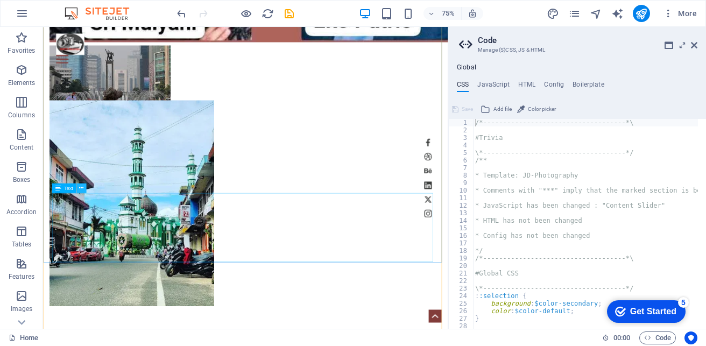
click at [84, 184] on button at bounding box center [81, 188] width 10 height 10
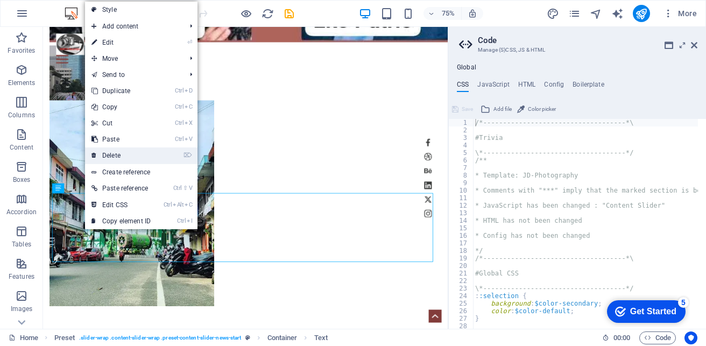
click at [113, 155] on link "⌦ Delete" at bounding box center [121, 156] width 72 height 16
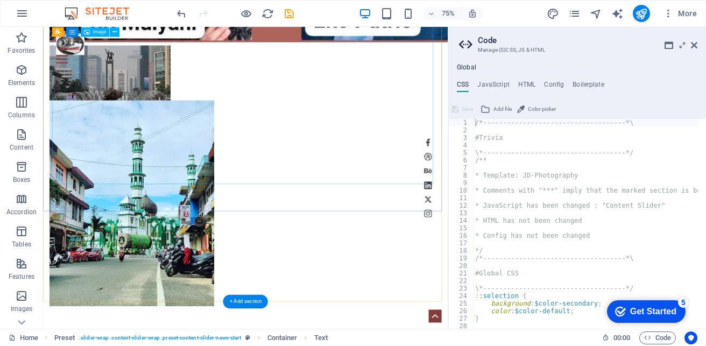
scroll to position [2363, 0]
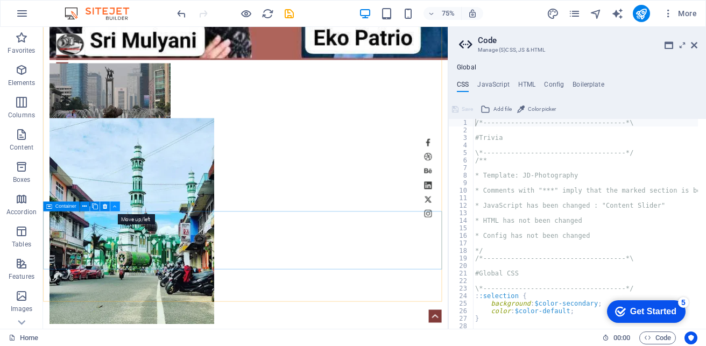
click at [113, 206] on button at bounding box center [115, 206] width 10 height 10
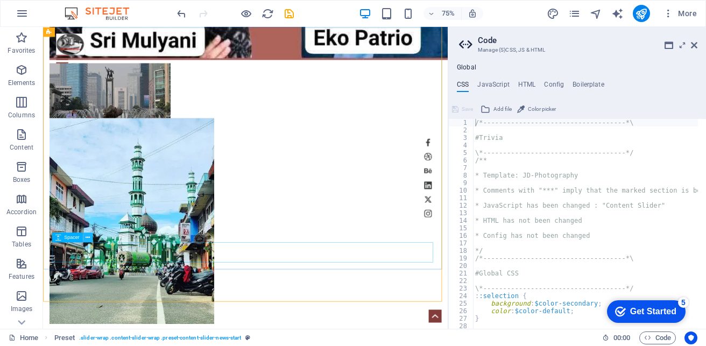
click at [90, 238] on icon at bounding box center [88, 237] width 4 height 9
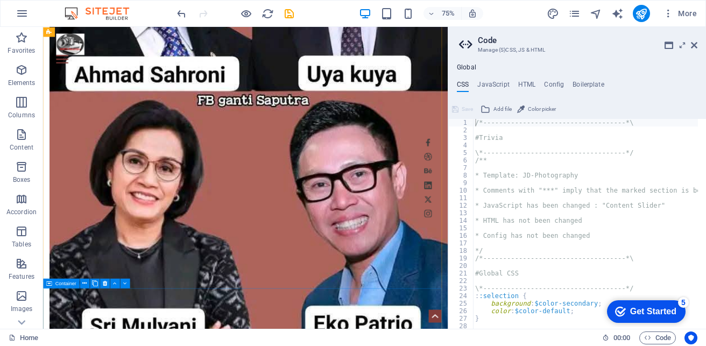
scroll to position [1986, 0]
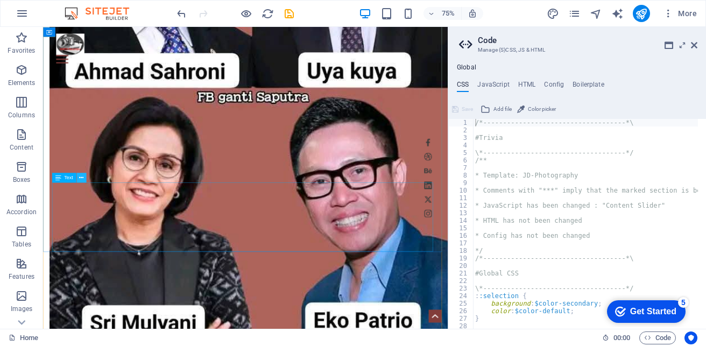
click at [83, 179] on icon at bounding box center [81, 177] width 4 height 9
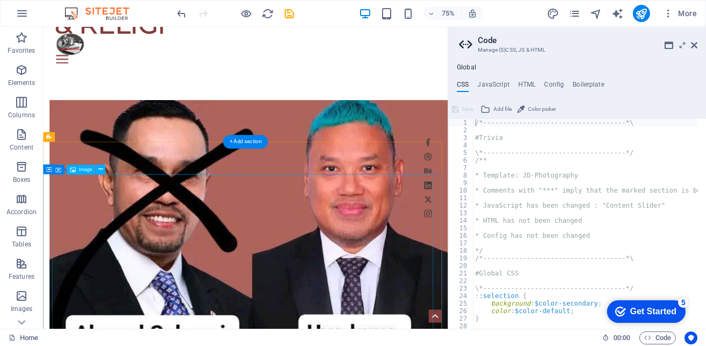
scroll to position [1663, 0]
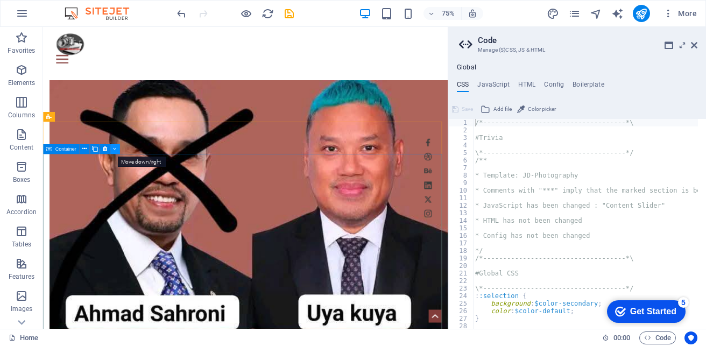
click at [113, 150] on icon at bounding box center [115, 148] width 4 height 9
click at [103, 148] on icon at bounding box center [105, 148] width 4 height 9
click at [102, 148] on icon at bounding box center [101, 149] width 4 height 9
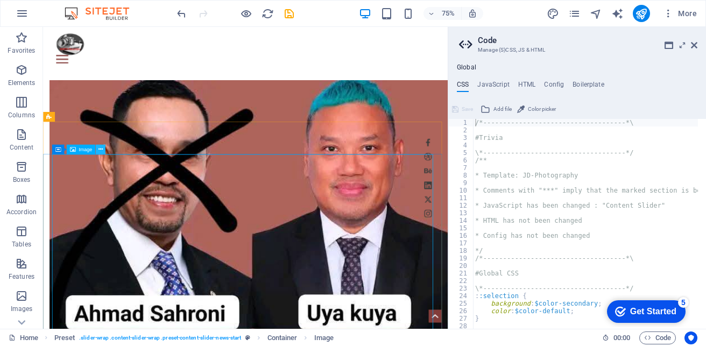
click at [99, 148] on icon at bounding box center [101, 149] width 4 height 9
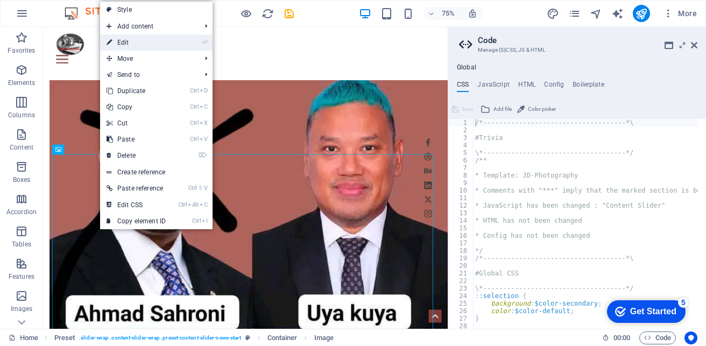
click at [167, 46] on link "⏎ Edit" at bounding box center [136, 42] width 72 height 16
select select "%"
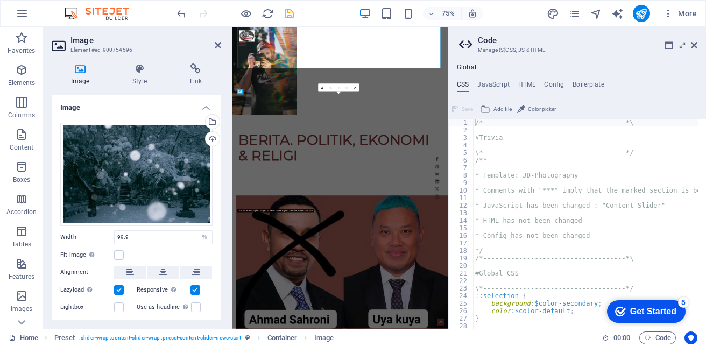
scroll to position [2015, 0]
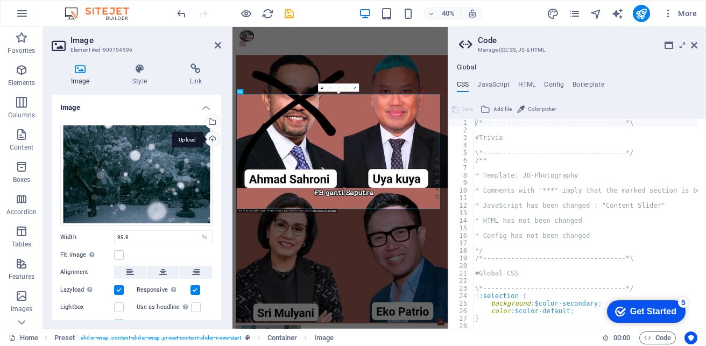
click at [209, 134] on div "Upload" at bounding box center [212, 140] width 16 height 16
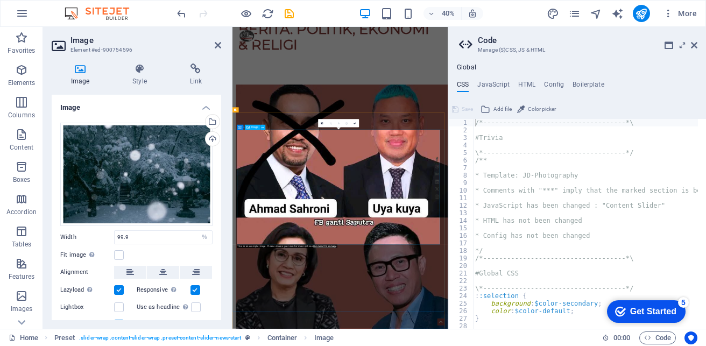
scroll to position [1907, 0]
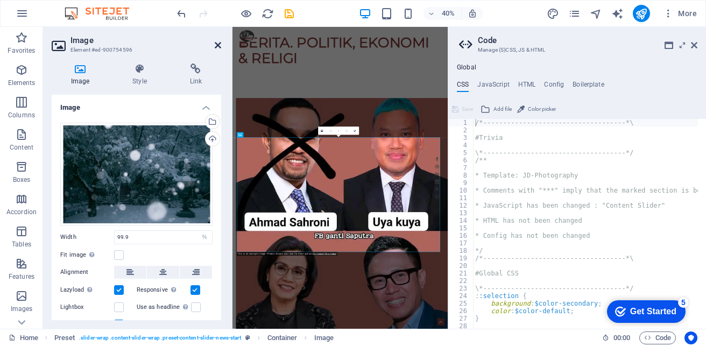
click at [216, 47] on icon at bounding box center [218, 45] width 6 height 9
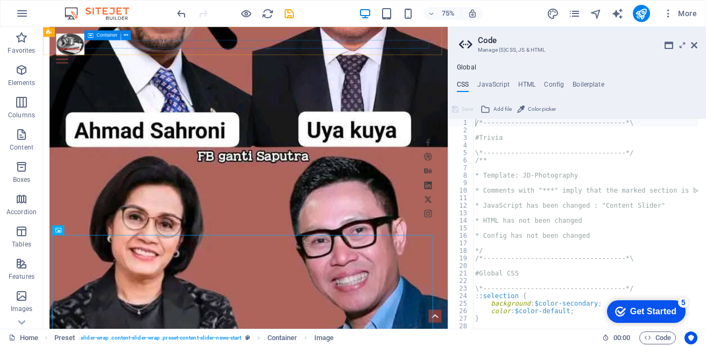
scroll to position [1555, 0]
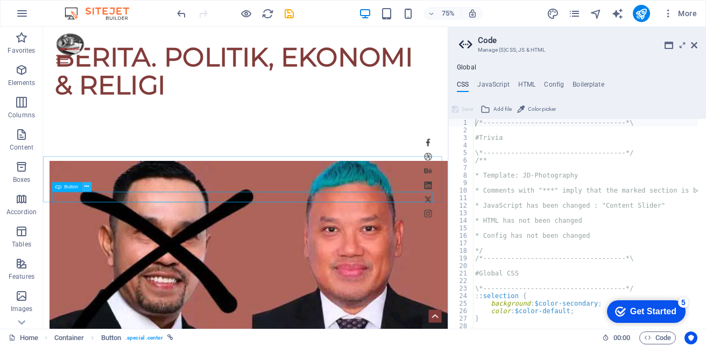
click at [87, 187] on icon at bounding box center [87, 187] width 4 height 9
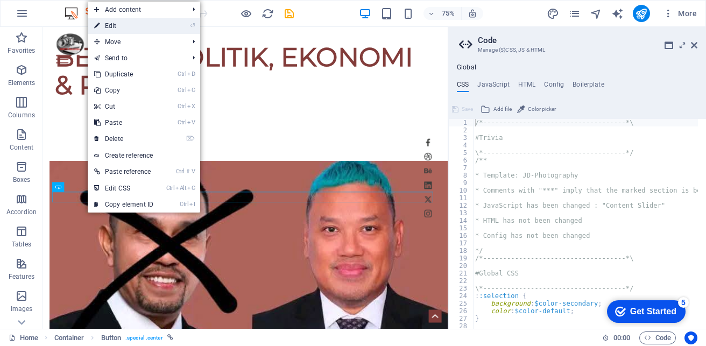
click at [126, 30] on link "⏎ Edit" at bounding box center [124, 26] width 72 height 16
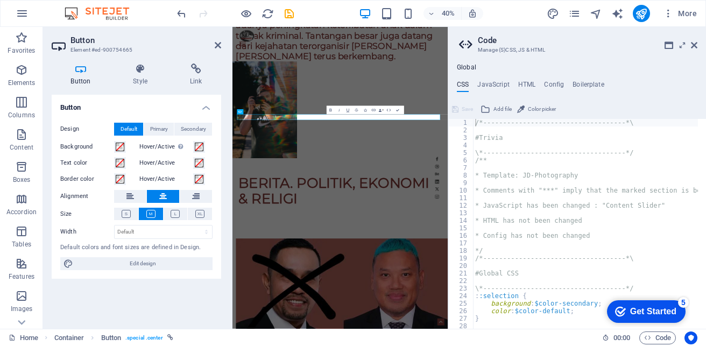
scroll to position [1907, 0]
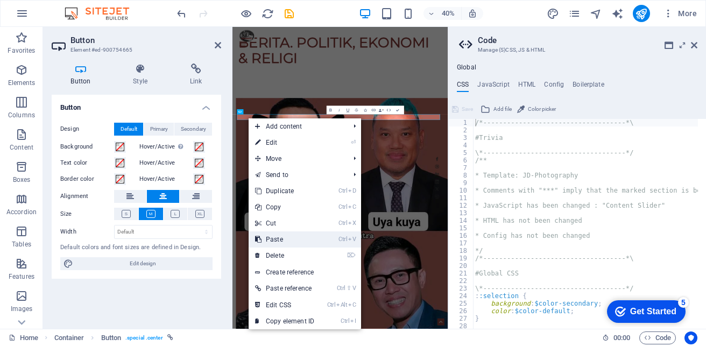
click at [279, 243] on link "Ctrl V Paste" at bounding box center [285, 239] width 72 height 16
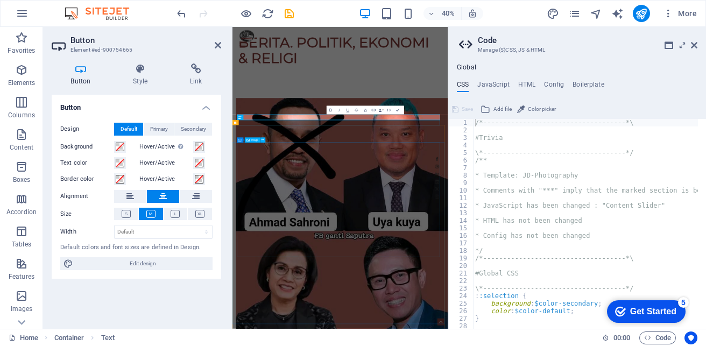
scroll to position [1555, 0]
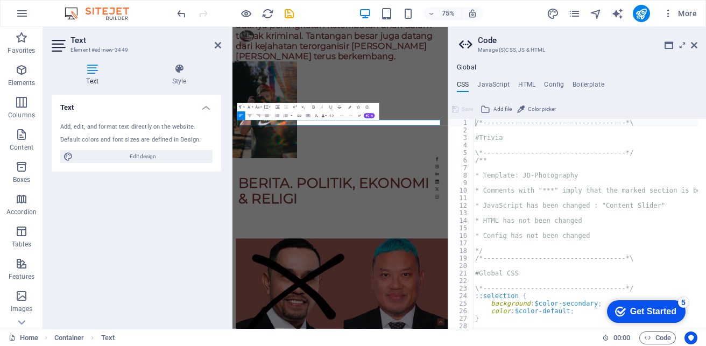
scroll to position [1907, 0]
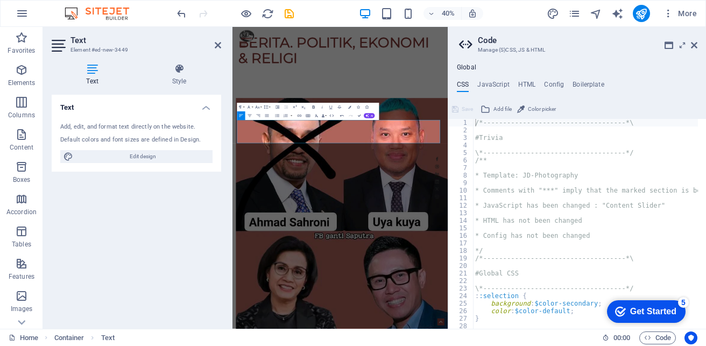
click at [315, 108] on icon "button" at bounding box center [313, 106] width 5 height 5
drag, startPoint x: 244, startPoint y: 270, endPoint x: 529, endPoint y: 304, distance: 286.3
click at [312, 108] on icon "button" at bounding box center [313, 106] width 5 height 5
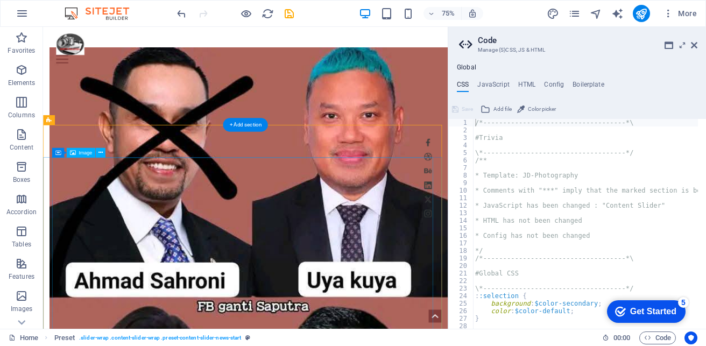
scroll to position [1717, 0]
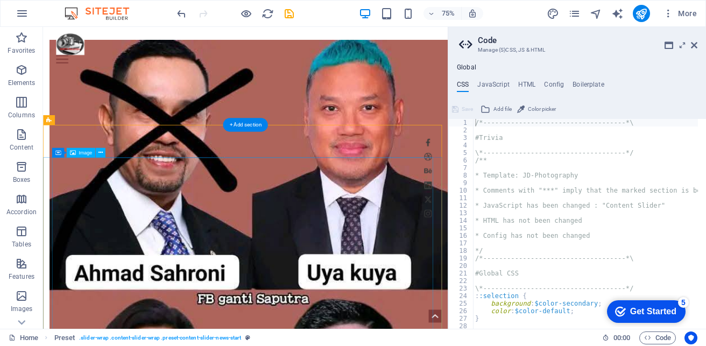
click at [102, 152] on icon at bounding box center [101, 152] width 4 height 9
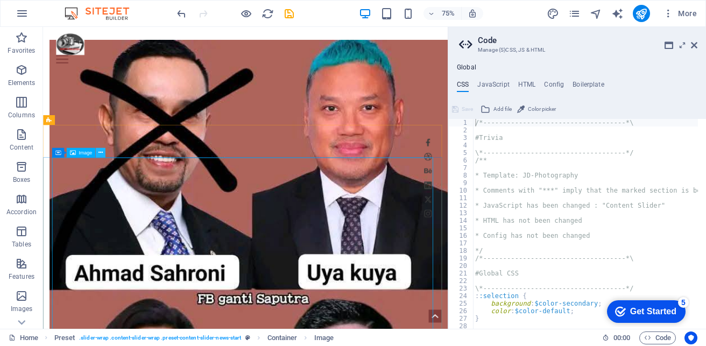
click at [101, 151] on icon at bounding box center [101, 152] width 4 height 9
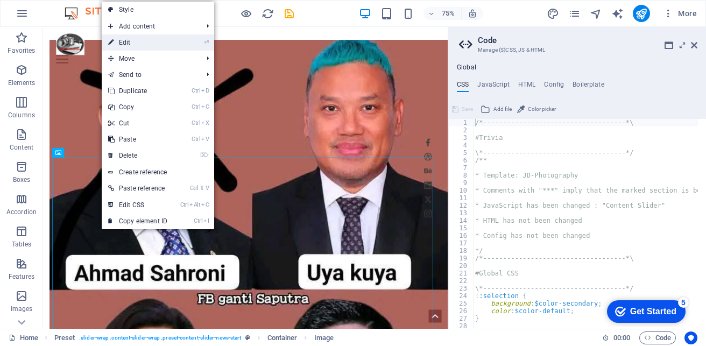
click at [136, 42] on link "⏎ Edit" at bounding box center [138, 42] width 72 height 16
select select "%"
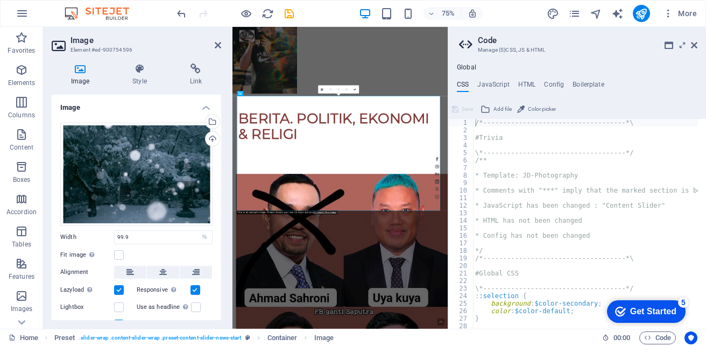
scroll to position [2068, 0]
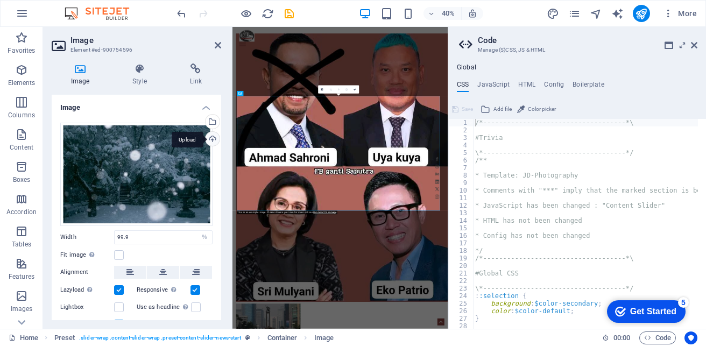
click at [207, 138] on div "Upload" at bounding box center [212, 140] width 16 height 16
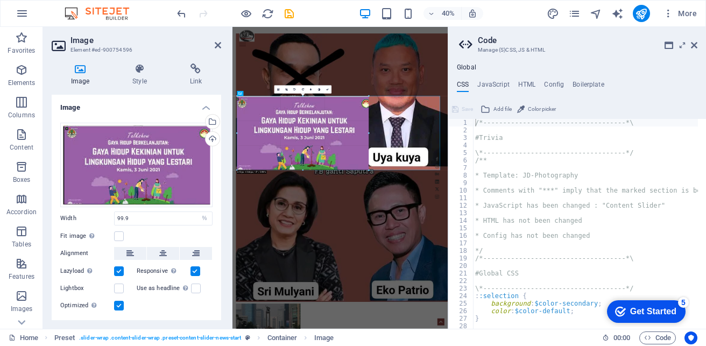
drag, startPoint x: 338, startPoint y: 210, endPoint x: 338, endPoint y: 168, distance: 42.5
type input "612"
select select "px"
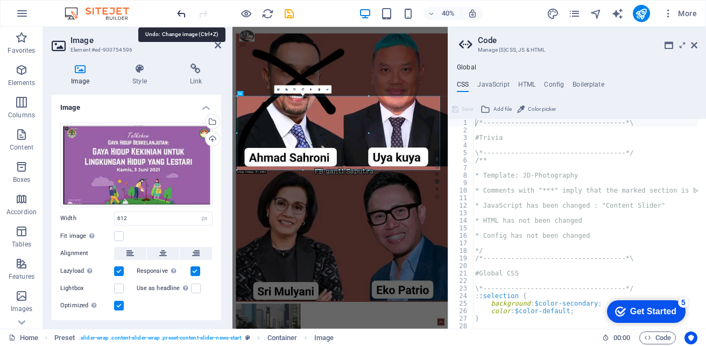
click at [178, 13] on icon "undo" at bounding box center [182, 14] width 12 height 12
type input "99.9"
select select "%"
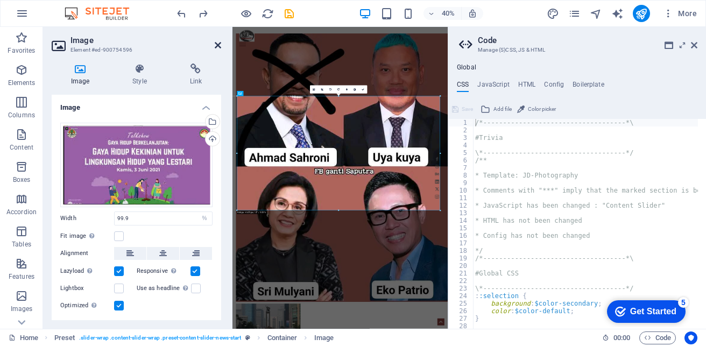
click at [219, 45] on icon at bounding box center [218, 45] width 6 height 9
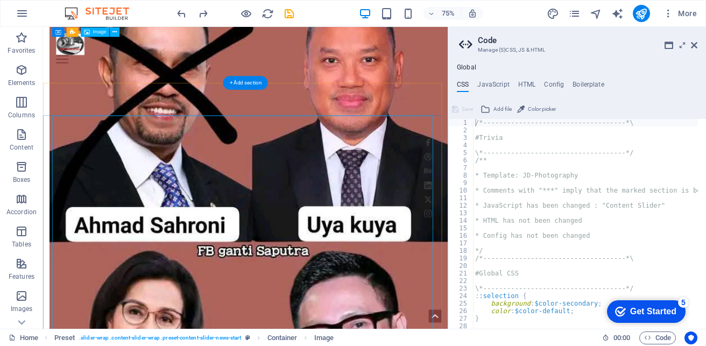
scroll to position [1771, 0]
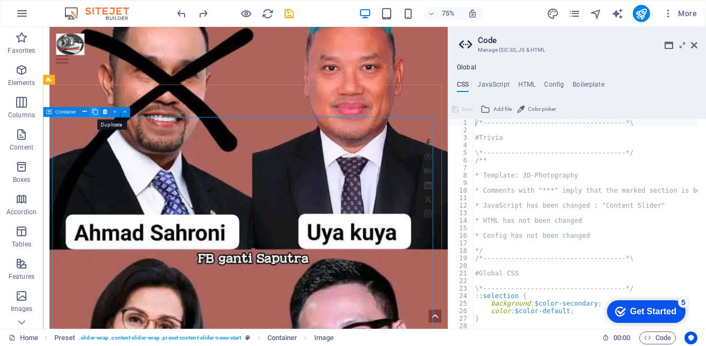
click at [93, 110] on icon at bounding box center [95, 111] width 6 height 9
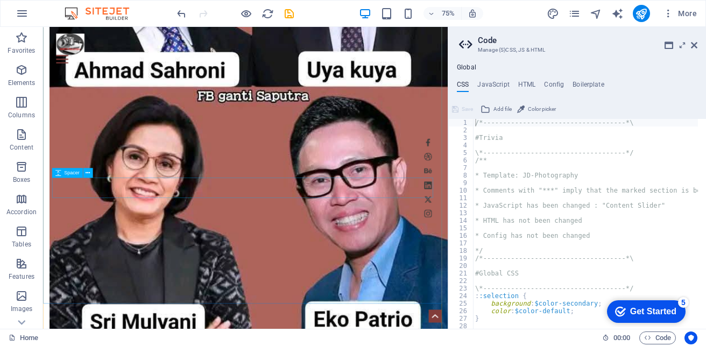
scroll to position [1992, 0]
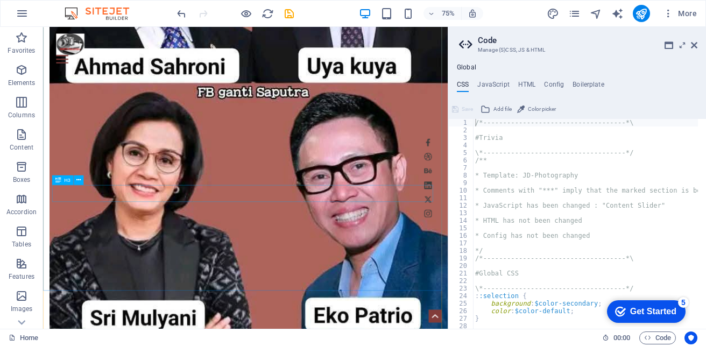
click at [78, 181] on icon at bounding box center [78, 180] width 4 height 9
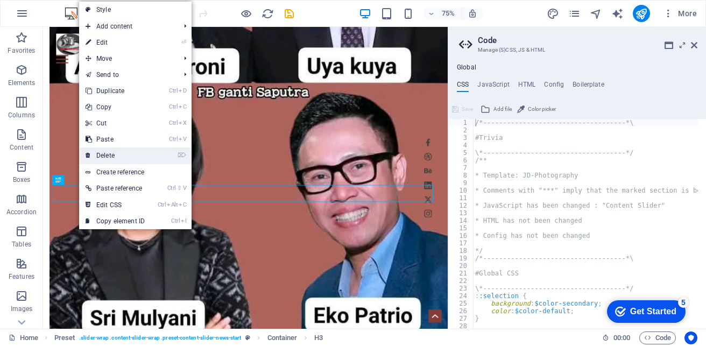
click at [125, 158] on link "⌦ Delete" at bounding box center [115, 156] width 72 height 16
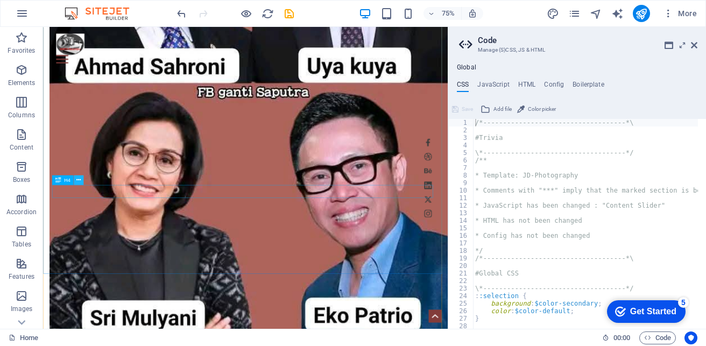
click at [81, 181] on button at bounding box center [79, 181] width 10 height 10
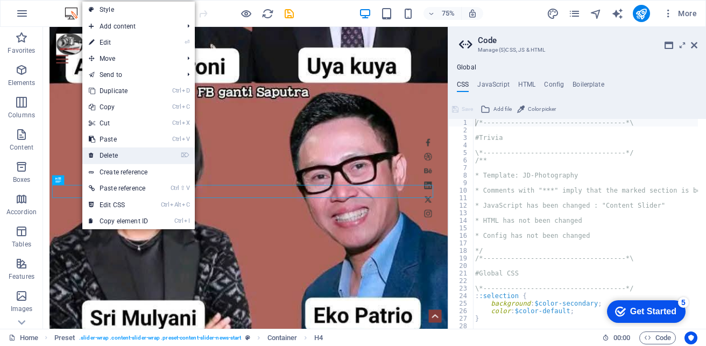
click at [125, 159] on link "⌦ Delete" at bounding box center [118, 156] width 72 height 16
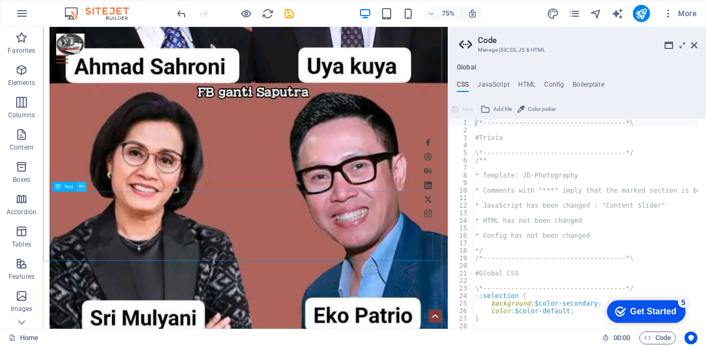
click at [86, 184] on button at bounding box center [81, 187] width 10 height 10
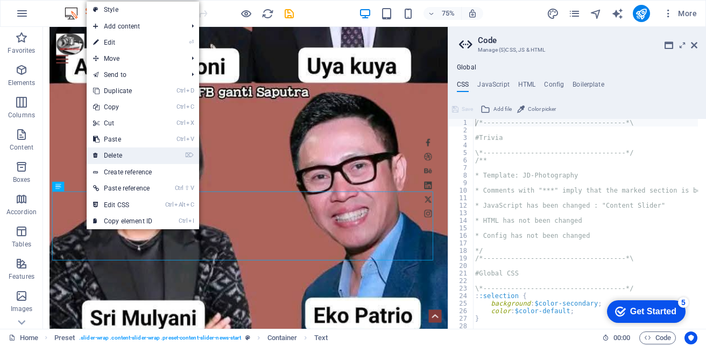
click at [108, 160] on link "⌦ Delete" at bounding box center [123, 156] width 72 height 16
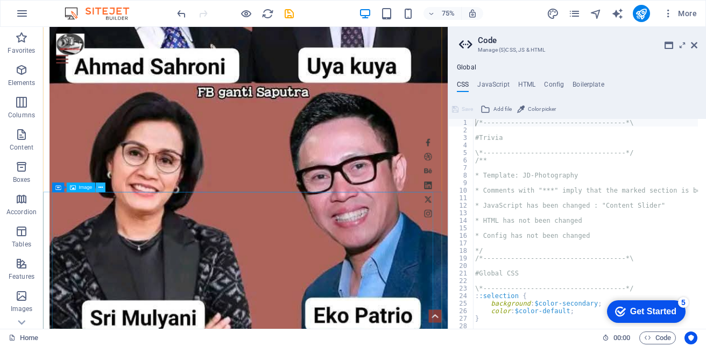
click at [102, 190] on icon at bounding box center [101, 187] width 4 height 9
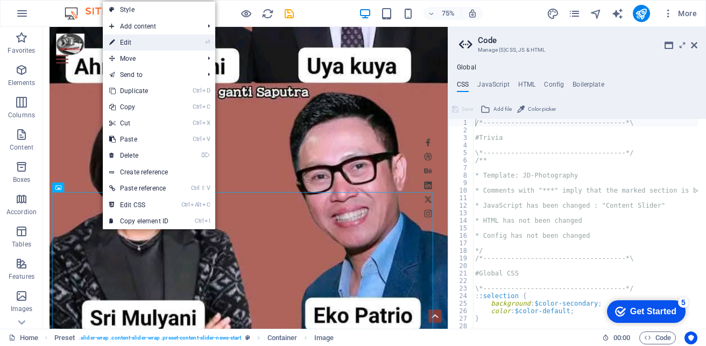
click at [146, 37] on link "⏎ Edit" at bounding box center [139, 42] width 72 height 16
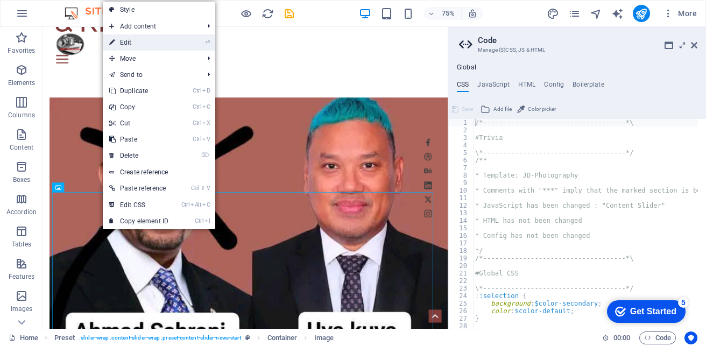
scroll to position [2343, 0]
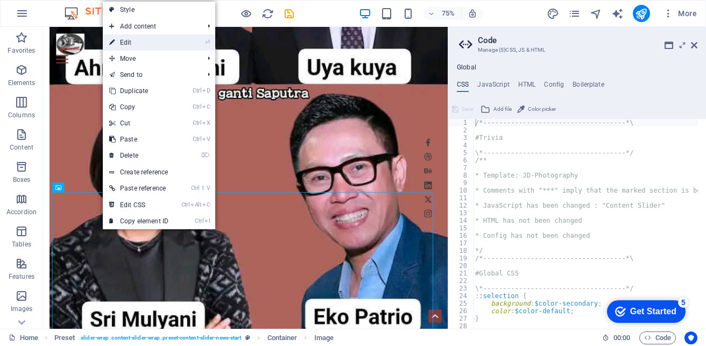
select select "%"
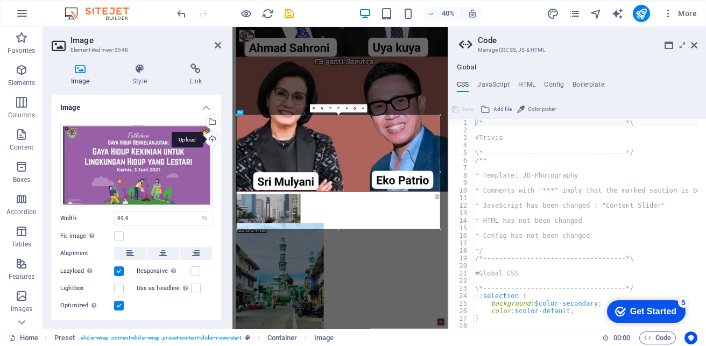
click at [206, 137] on div "Upload" at bounding box center [212, 140] width 16 height 16
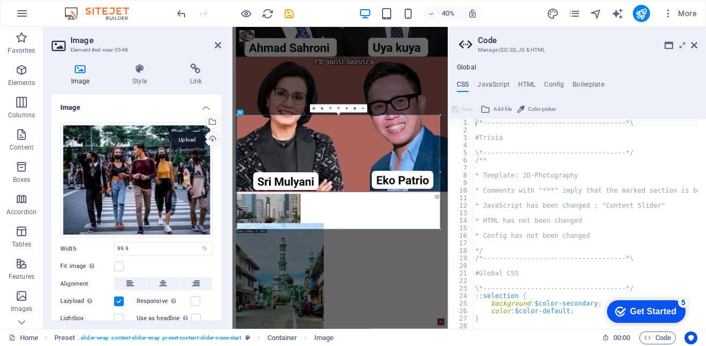
click at [211, 142] on div "Upload" at bounding box center [212, 140] width 16 height 16
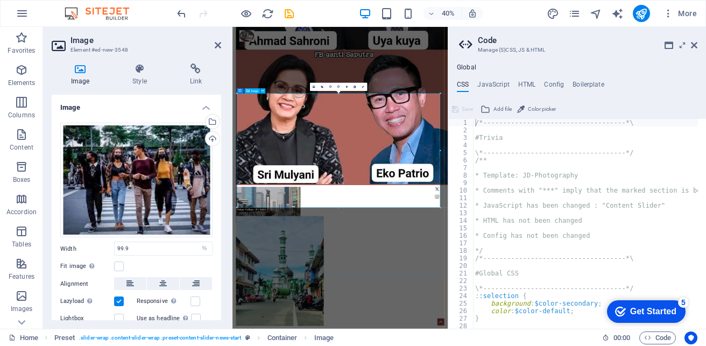
scroll to position [2397, 0]
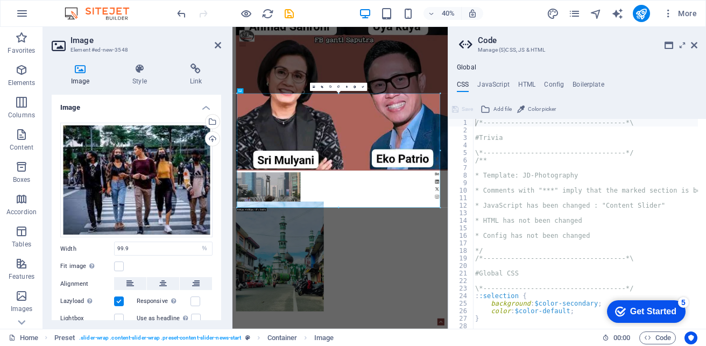
click at [216, 40] on h2 "Image" at bounding box center [146, 41] width 151 height 10
click at [216, 47] on icon at bounding box center [218, 45] width 6 height 9
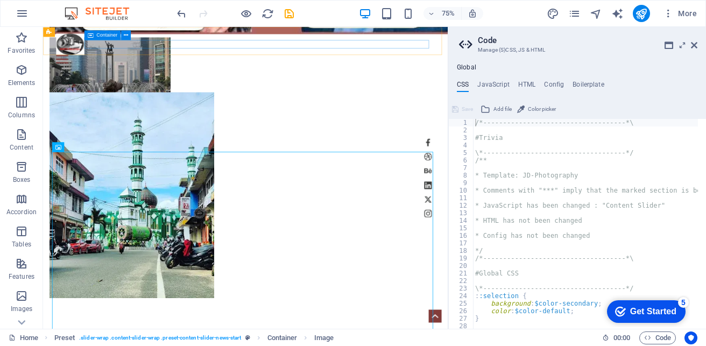
scroll to position [2046, 0]
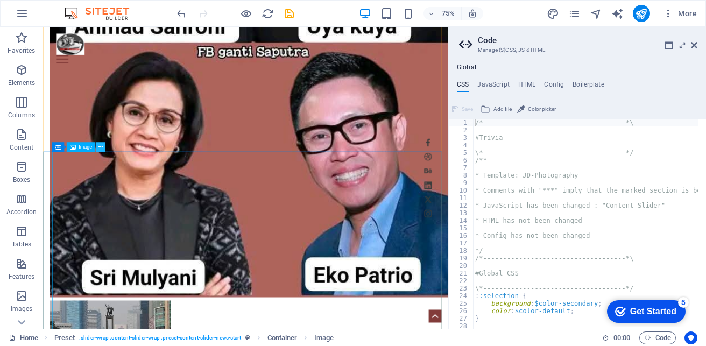
click at [99, 146] on icon at bounding box center [101, 147] width 4 height 9
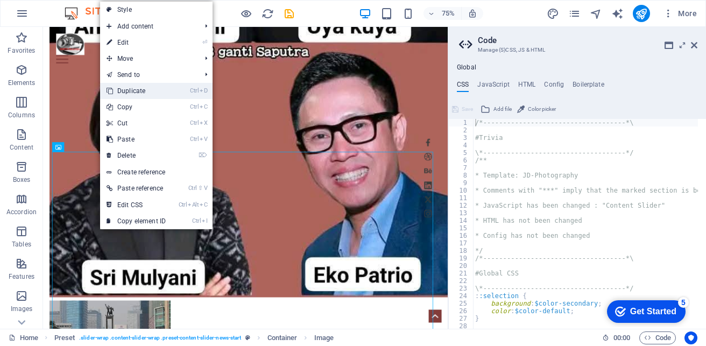
click at [152, 86] on link "Ctrl D Duplicate" at bounding box center [136, 91] width 72 height 16
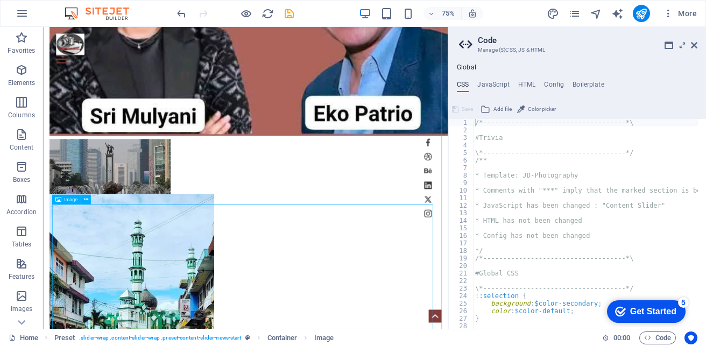
scroll to position [2297, 0]
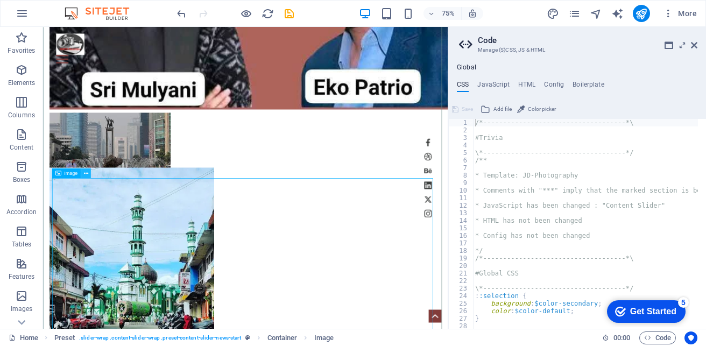
click at [88, 174] on icon at bounding box center [86, 173] width 4 height 9
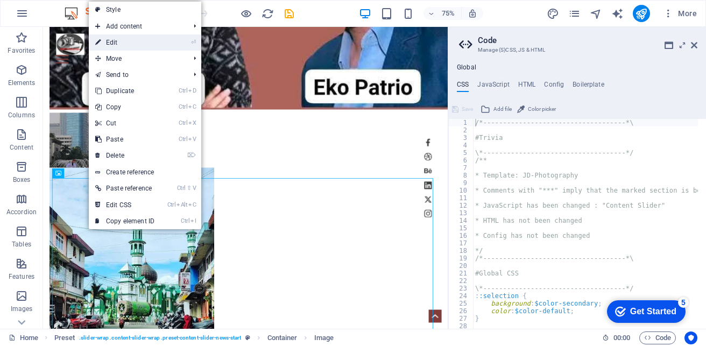
click at [139, 44] on link "⏎ Edit" at bounding box center [125, 42] width 72 height 16
select select "%"
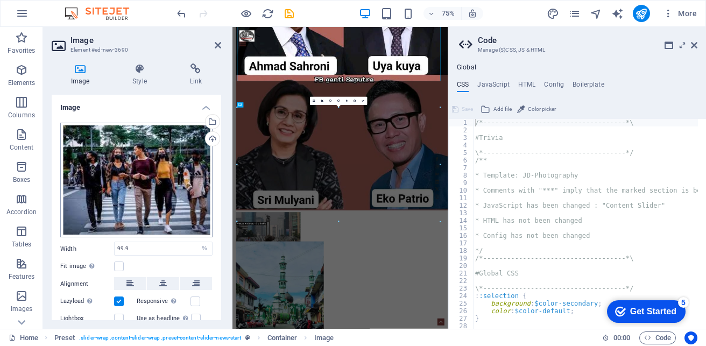
scroll to position [2648, 0]
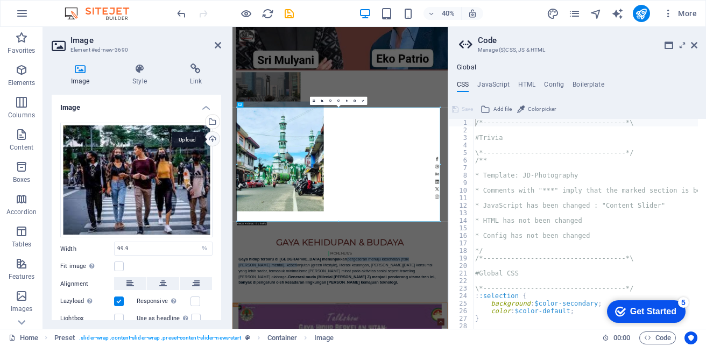
click at [208, 137] on div "Upload" at bounding box center [212, 140] width 16 height 16
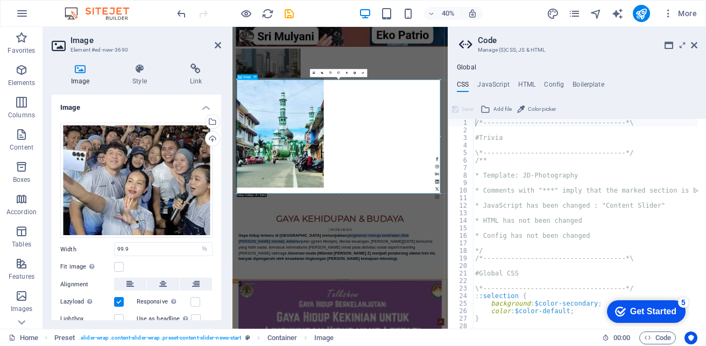
scroll to position [2755, 0]
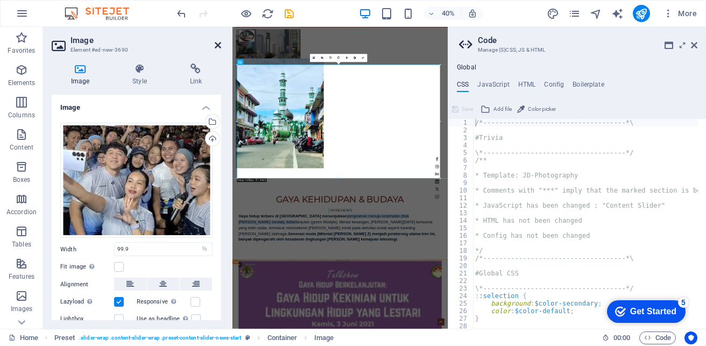
click at [218, 43] on icon at bounding box center [218, 45] width 6 height 9
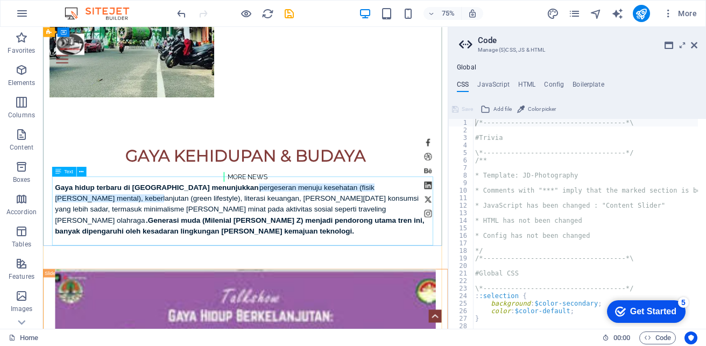
scroll to position [2673, 0]
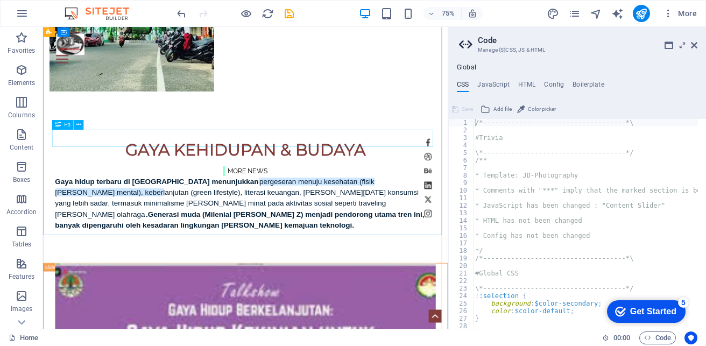
click at [82, 125] on button at bounding box center [79, 125] width 10 height 10
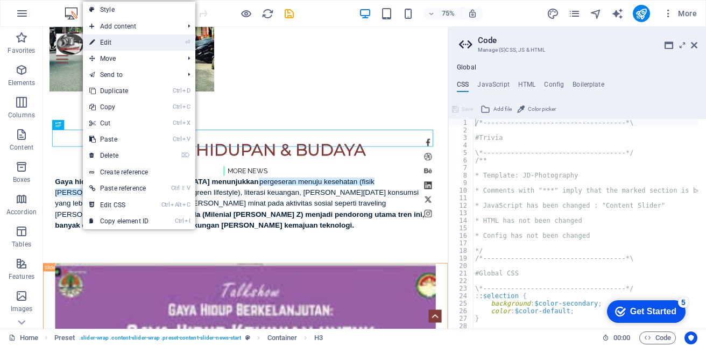
click at [130, 44] on link "⏎ Edit" at bounding box center [119, 42] width 72 height 16
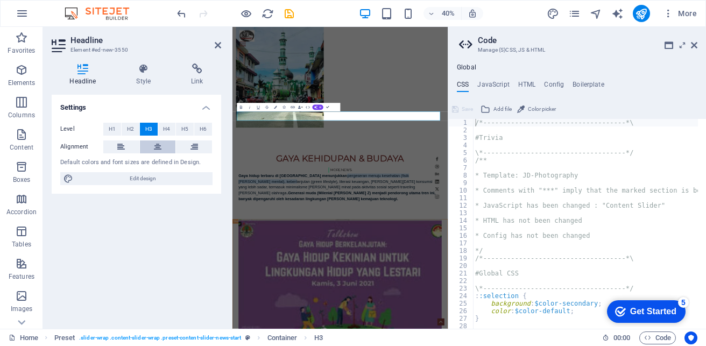
scroll to position [2949, 0]
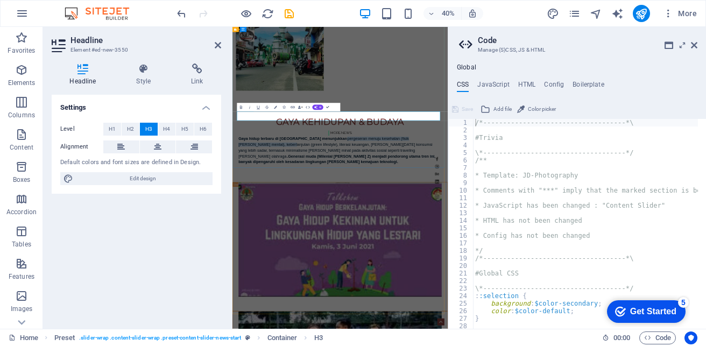
drag, startPoint x: 246, startPoint y: 249, endPoint x: 542, endPoint y: 246, distance: 296.1
click at [241, 106] on icon "button" at bounding box center [240, 107] width 5 height 5
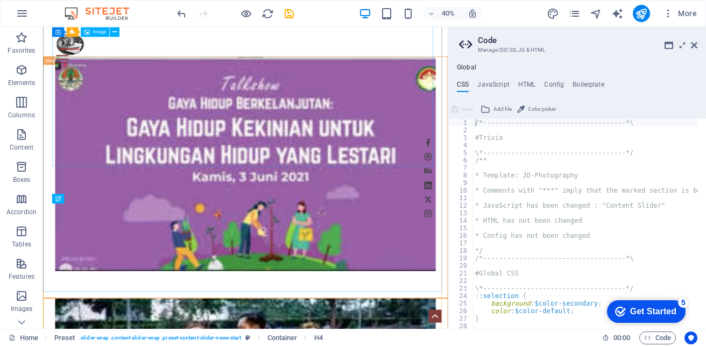
scroll to position [2597, 0]
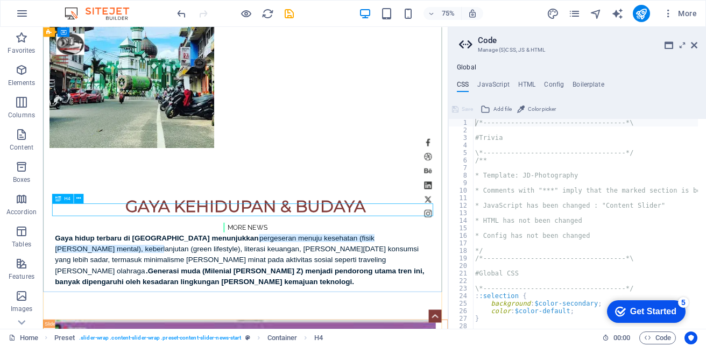
click at [76, 198] on icon at bounding box center [78, 198] width 4 height 9
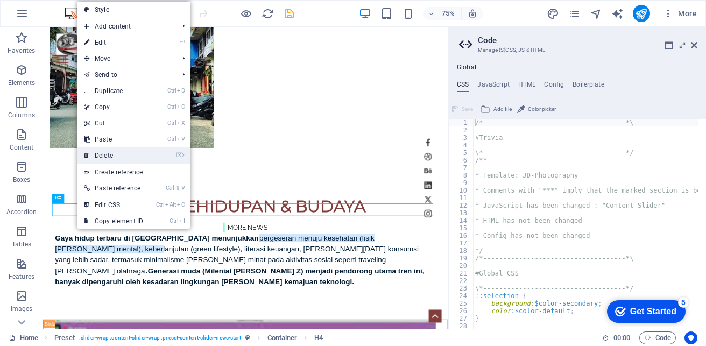
click at [110, 155] on link "⌦ Delete" at bounding box center [114, 156] width 72 height 16
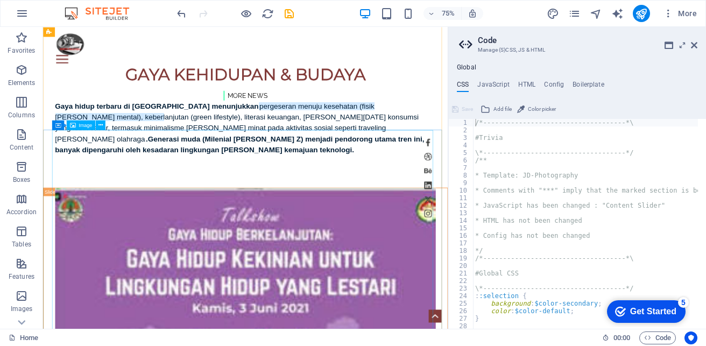
scroll to position [2651, 0]
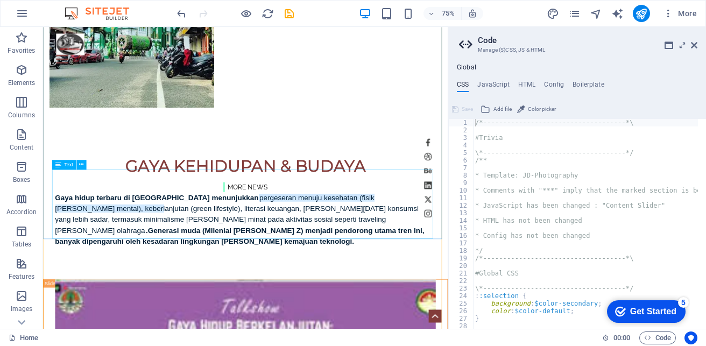
click at [83, 164] on icon at bounding box center [81, 164] width 4 height 9
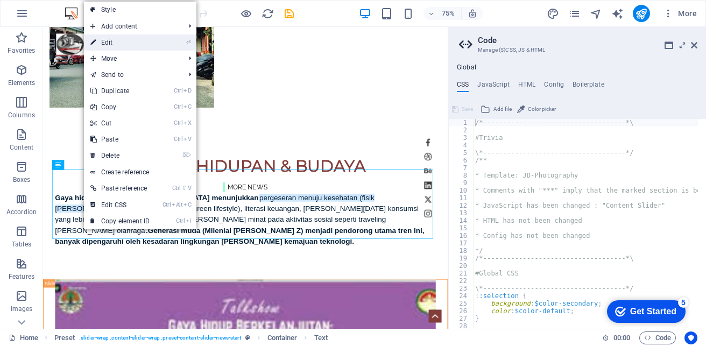
click at [124, 43] on link "⏎ Edit" at bounding box center [120, 42] width 72 height 16
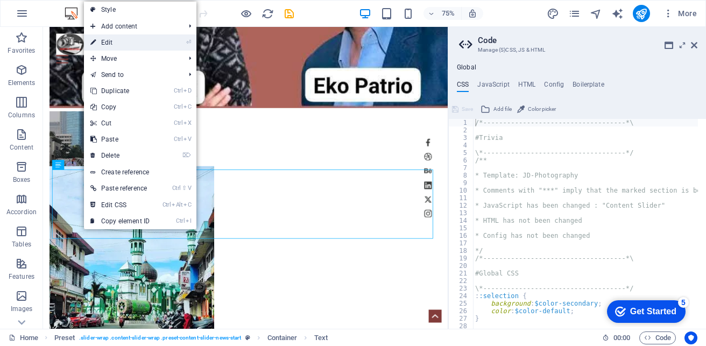
scroll to position [2931, 0]
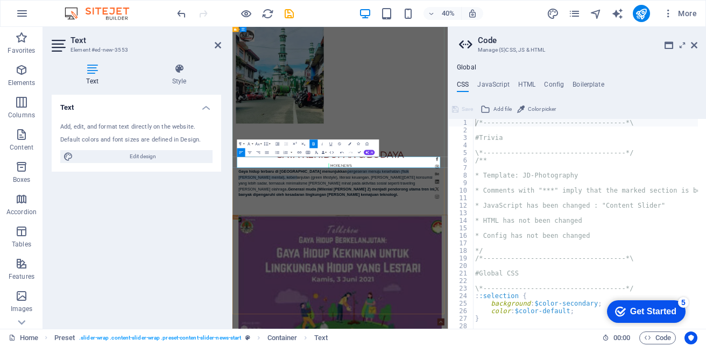
scroll to position [2912, 0]
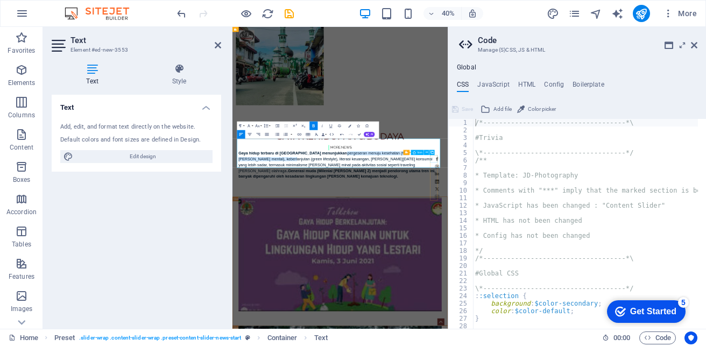
drag, startPoint x: 243, startPoint y: 311, endPoint x: 744, endPoint y: 361, distance: 503.2
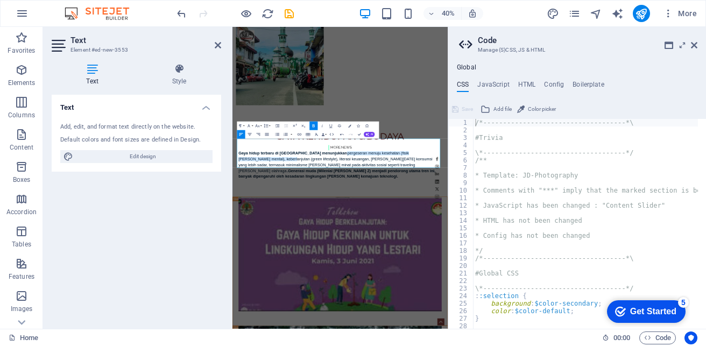
click at [313, 123] on icon "button" at bounding box center [313, 125] width 5 height 5
drag, startPoint x: 246, startPoint y: 316, endPoint x: 741, endPoint y: 361, distance: 497.3
click at [314, 126] on icon "button" at bounding box center [313, 125] width 2 height 3
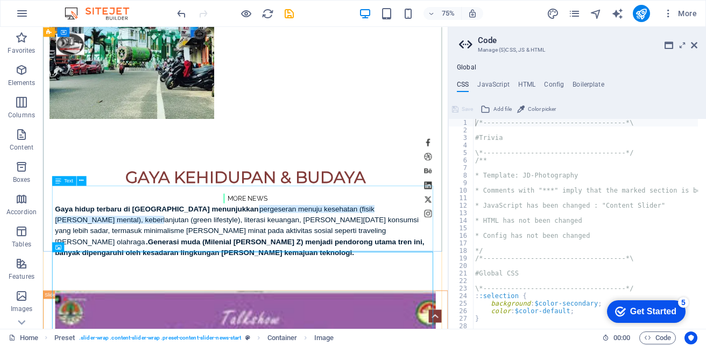
scroll to position [2683, 0]
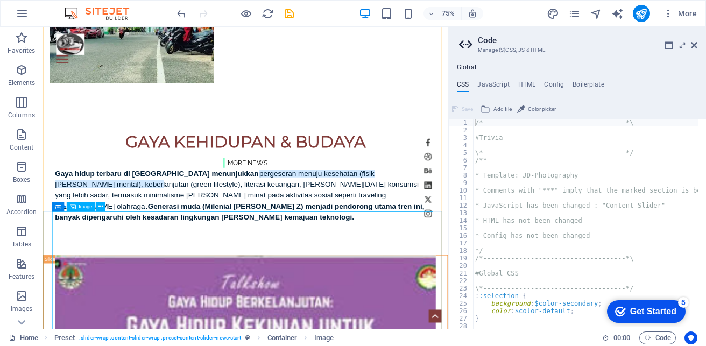
click at [101, 205] on icon at bounding box center [101, 206] width 4 height 9
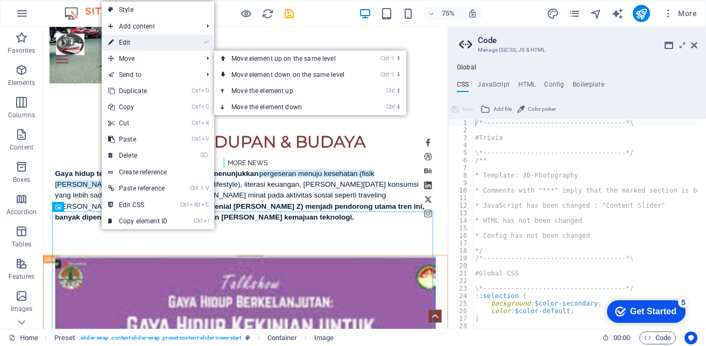
click at [148, 48] on link "⏎ Edit" at bounding box center [138, 42] width 72 height 16
select select "%"
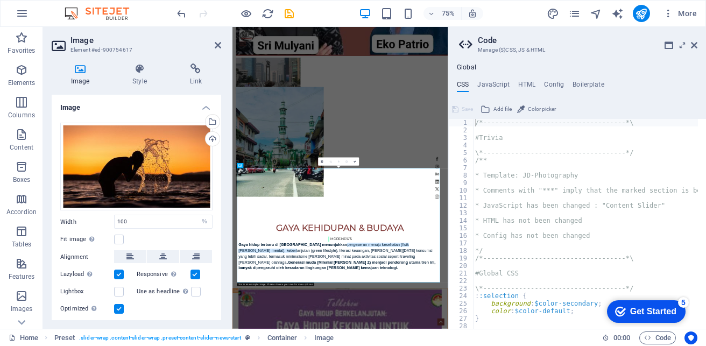
scroll to position [2927, 0]
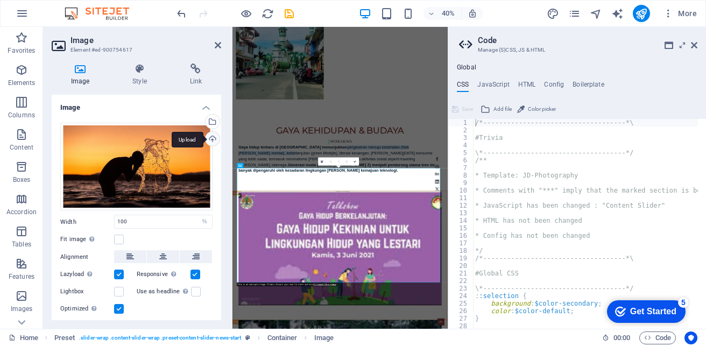
click at [208, 137] on div "Upload" at bounding box center [212, 140] width 16 height 16
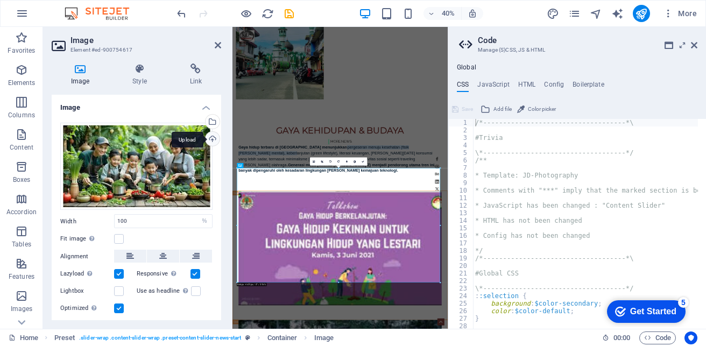
scroll to position [2925, 0]
click at [221, 44] on aside "Image Element #ed-900754617 Image Style Link Image Drag files here, click to ch…" at bounding box center [138, 178] width 190 height 302
click at [216, 44] on icon at bounding box center [218, 45] width 6 height 9
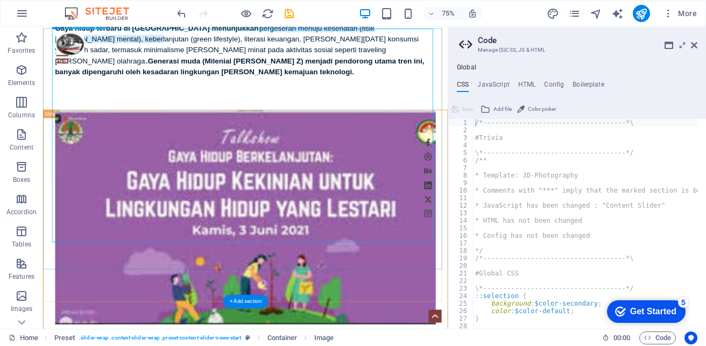
scroll to position [2927, 0]
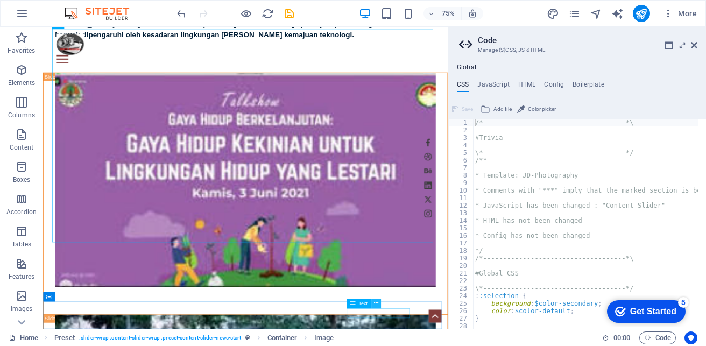
click at [376, 304] on icon at bounding box center [376, 303] width 4 height 9
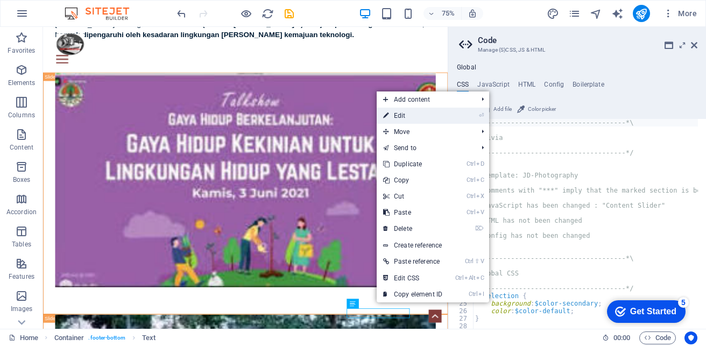
click at [418, 119] on link "⏎ Edit" at bounding box center [413, 116] width 72 height 16
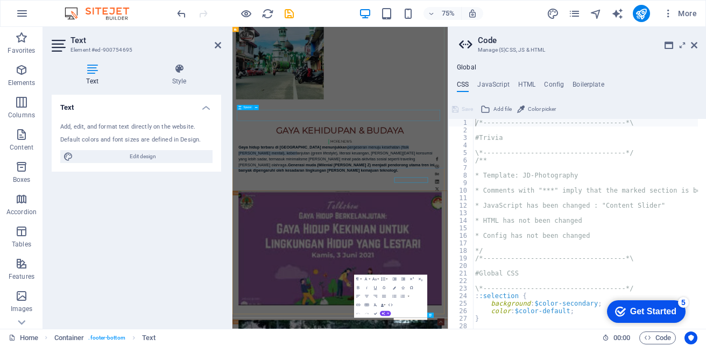
scroll to position [2925, 0]
click at [223, 251] on div "Text Style Text Add, edit, and format text directly on the website. Default col…" at bounding box center [136, 192] width 187 height 274
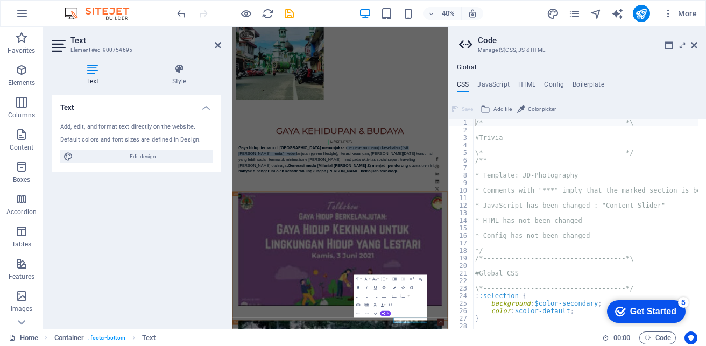
click at [198, 139] on div "Default colors and font sizes are defined in Design." at bounding box center [136, 140] width 152 height 9
click at [94, 77] on h4 "Text" at bounding box center [95, 75] width 86 height 23
click at [217, 44] on icon at bounding box center [218, 45] width 6 height 9
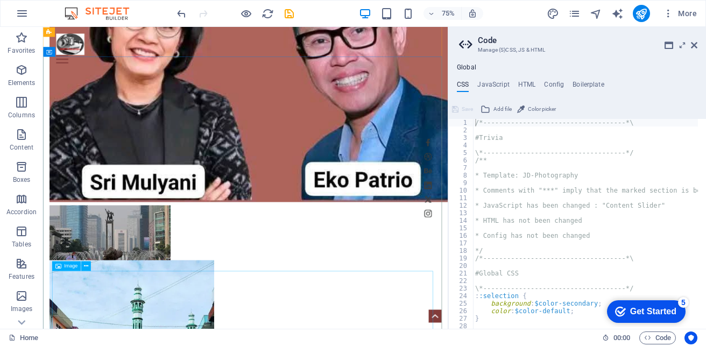
scroll to position [2012, 0]
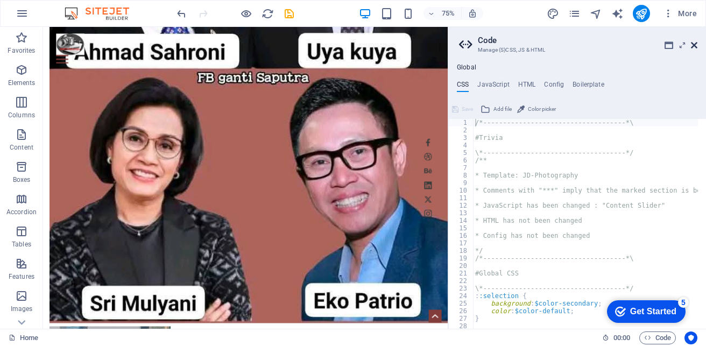
click at [694, 41] on icon at bounding box center [694, 45] width 6 height 9
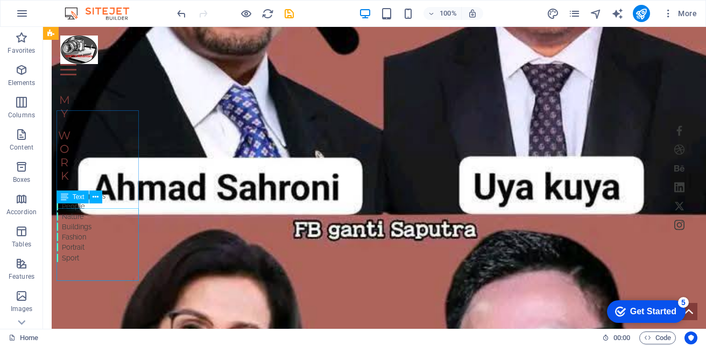
scroll to position [1856, 0]
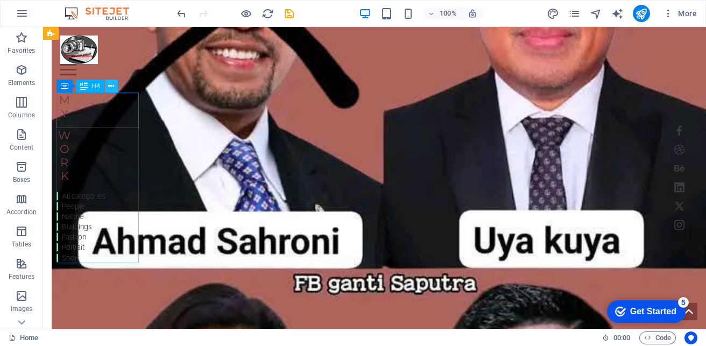
click at [110, 86] on icon at bounding box center [111, 86] width 6 height 11
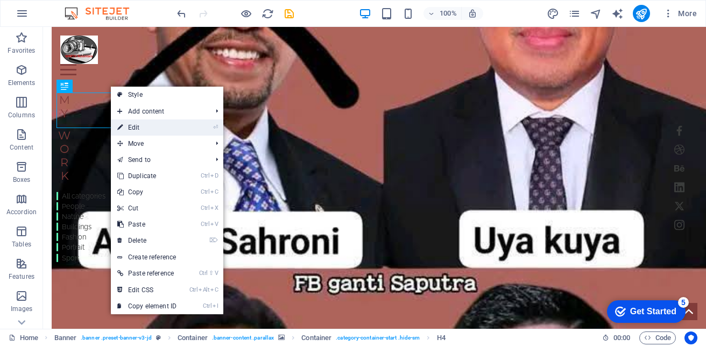
click at [138, 127] on link "⏎ Edit" at bounding box center [147, 128] width 72 height 16
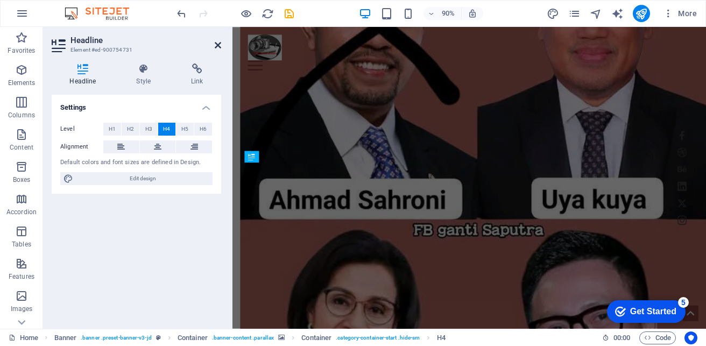
click at [215, 43] on icon at bounding box center [218, 45] width 6 height 9
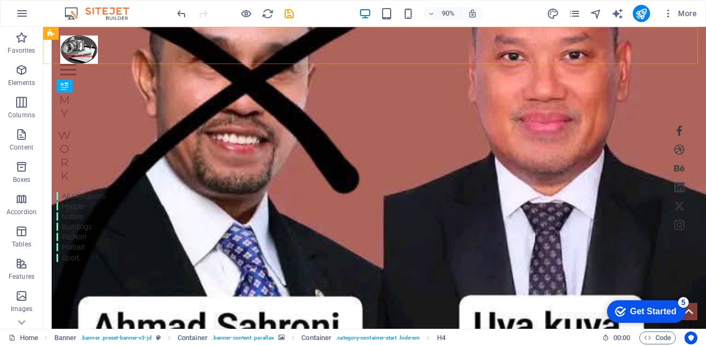
scroll to position [1856, 0]
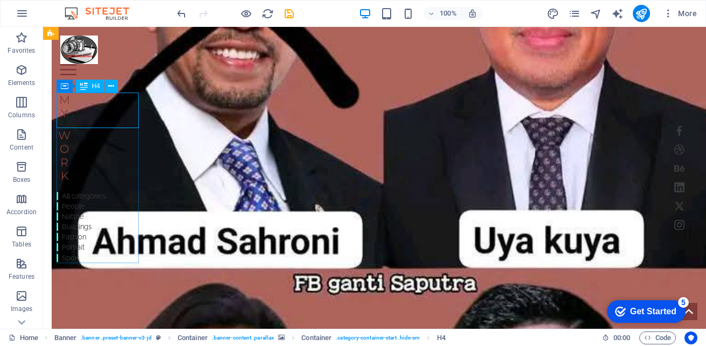
click at [67, 111] on div "My" at bounding box center [81, 106] width 49 height 27
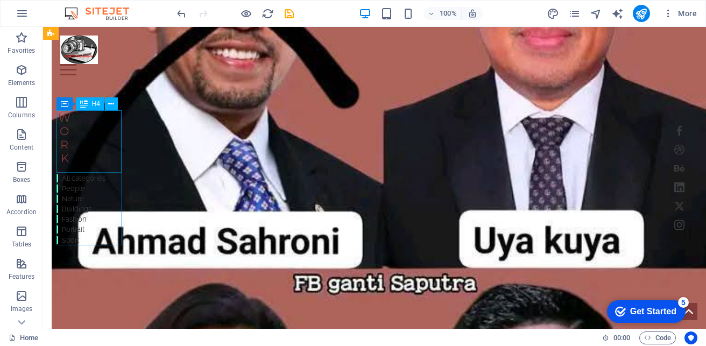
click at [74, 117] on div "Work" at bounding box center [81, 137] width 49 height 54
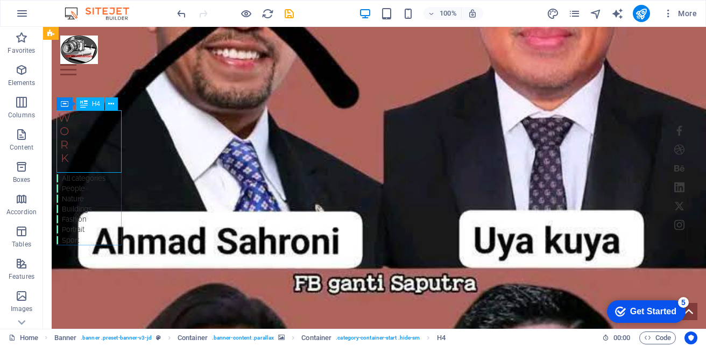
click at [66, 118] on div "Work" at bounding box center [81, 137] width 49 height 54
click at [73, 152] on div "Work" at bounding box center [81, 137] width 49 height 54
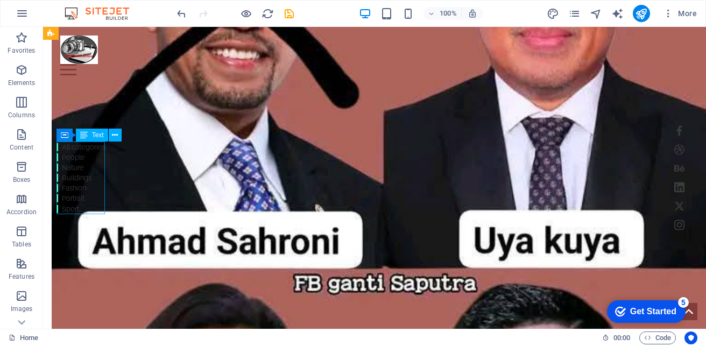
click at [83, 206] on div "All categories People Nature Buildings Fashion Portrait Sport" at bounding box center [81, 178] width 49 height 72
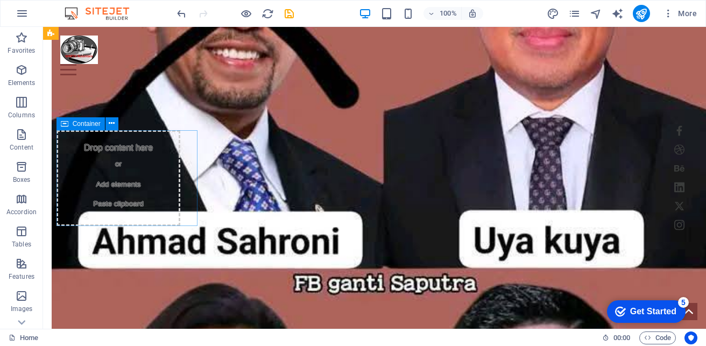
click at [144, 148] on div "Drop content here or Add elements Paste clipboard" at bounding box center [119, 178] width 124 height 96
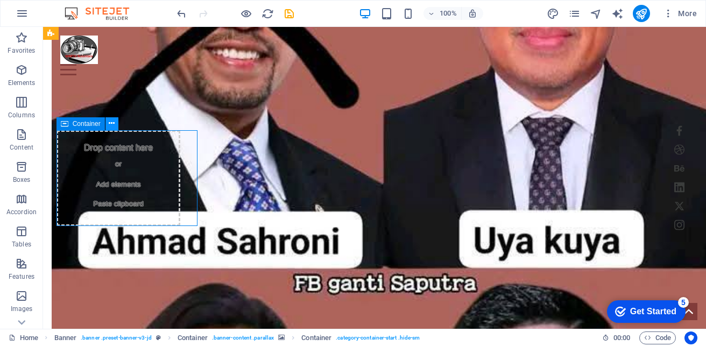
click at [115, 124] on icon at bounding box center [112, 123] width 6 height 11
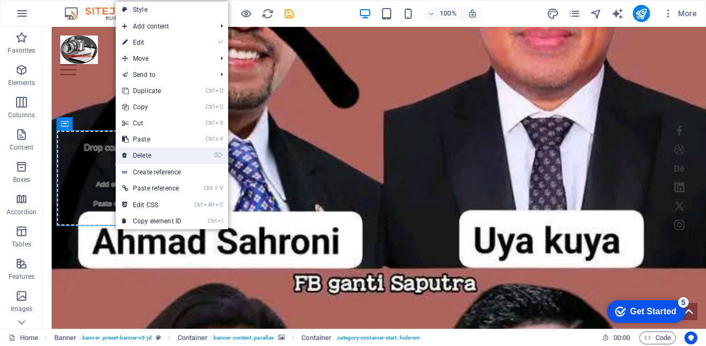
click at [155, 160] on link "⌦ Delete" at bounding box center [152, 156] width 72 height 16
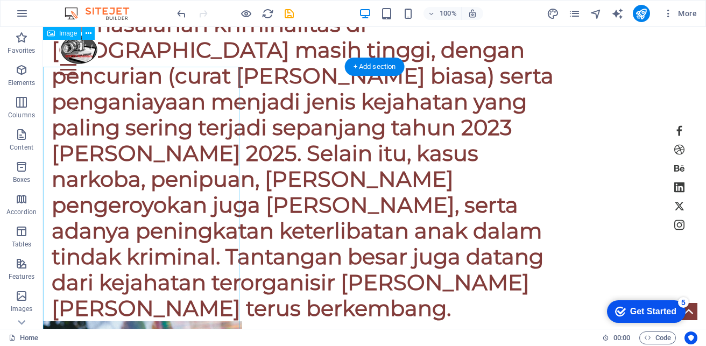
scroll to position [887, 0]
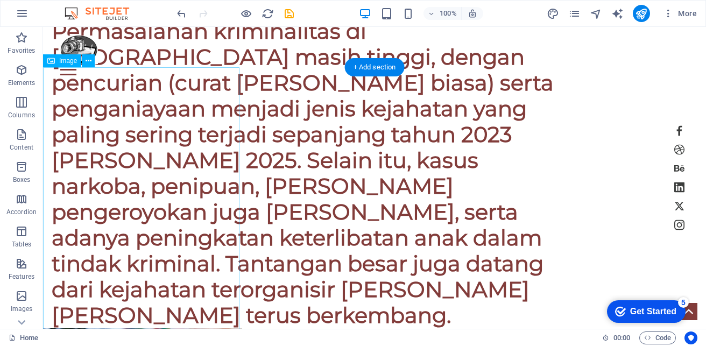
click at [51, 61] on icon at bounding box center [51, 60] width 8 height 13
click at [63, 61] on span "Image" at bounding box center [68, 61] width 18 height 6
click at [83, 61] on button at bounding box center [88, 60] width 13 height 13
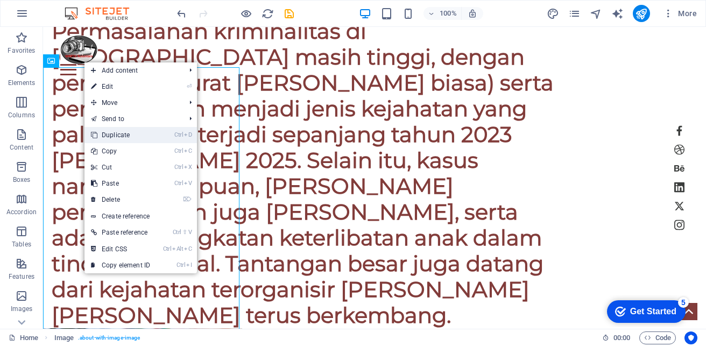
click at [118, 135] on link "Ctrl D Duplicate" at bounding box center [121, 135] width 72 height 16
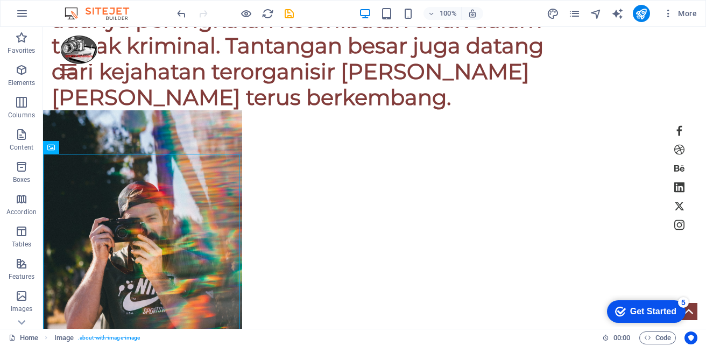
scroll to position [1057, 0]
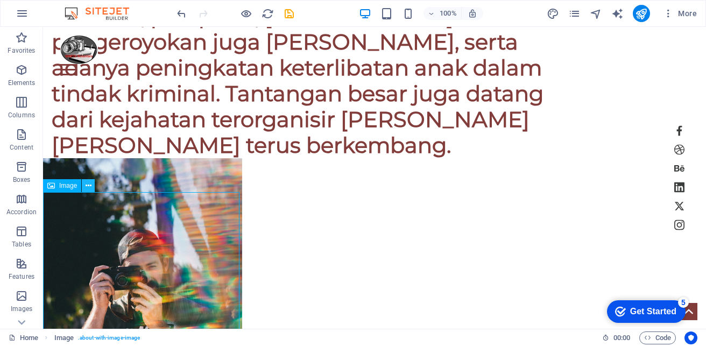
click at [85, 184] on button at bounding box center [88, 185] width 13 height 13
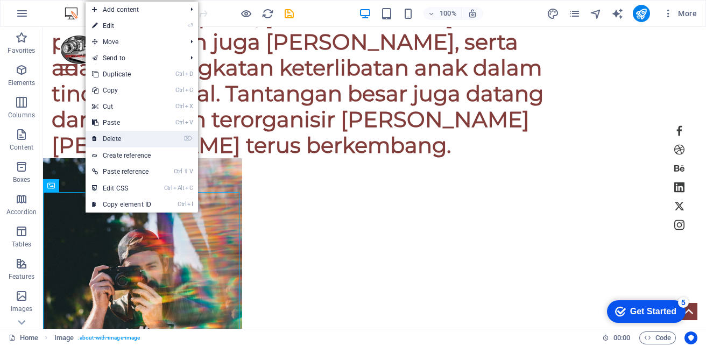
click at [123, 145] on link "⌦ Delete" at bounding box center [122, 139] width 72 height 16
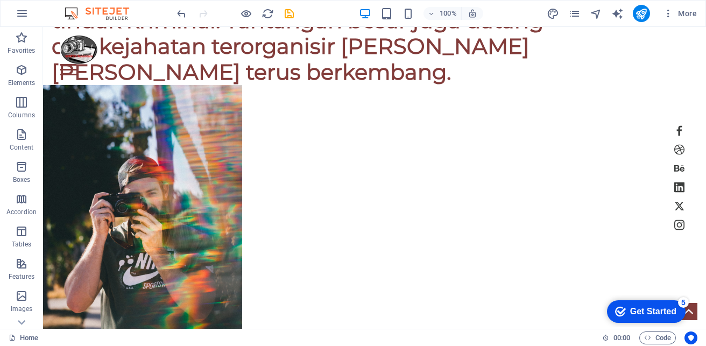
scroll to position [1077, 0]
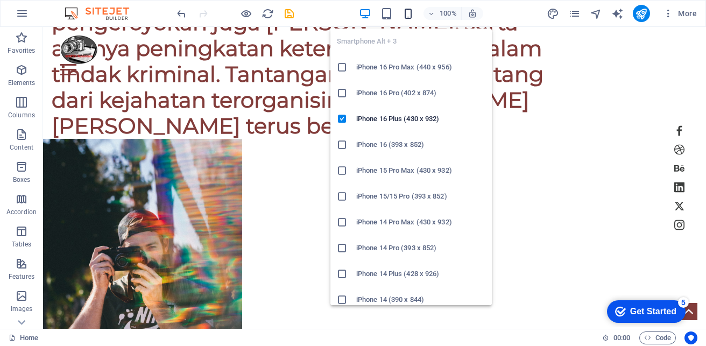
click at [407, 9] on icon "button" at bounding box center [408, 14] width 12 height 12
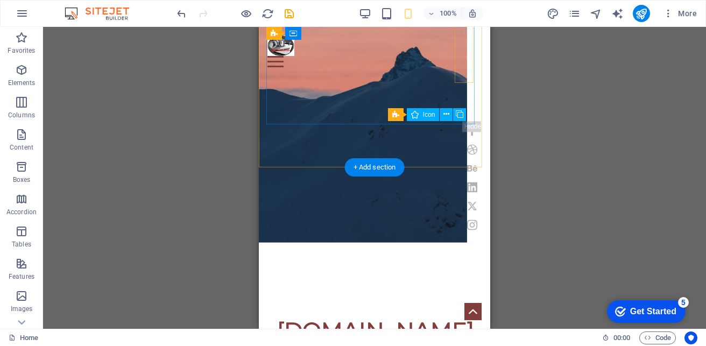
scroll to position [108, 0]
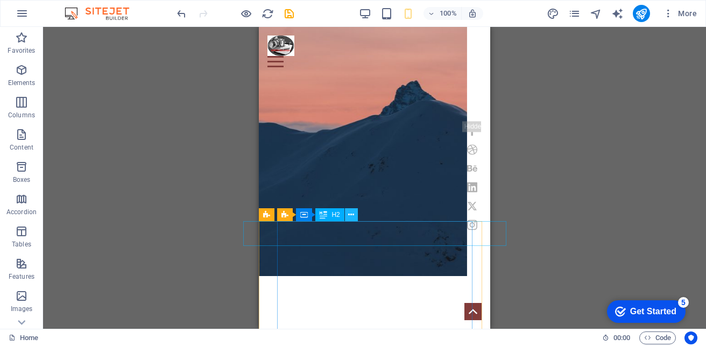
click at [352, 216] on icon at bounding box center [351, 214] width 6 height 11
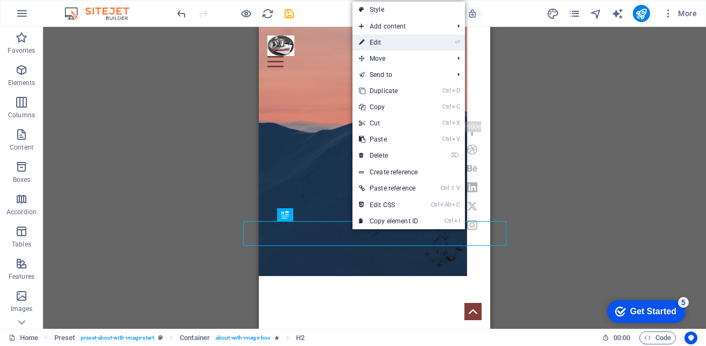
click at [406, 45] on link "⏎ Edit" at bounding box center [389, 42] width 72 height 16
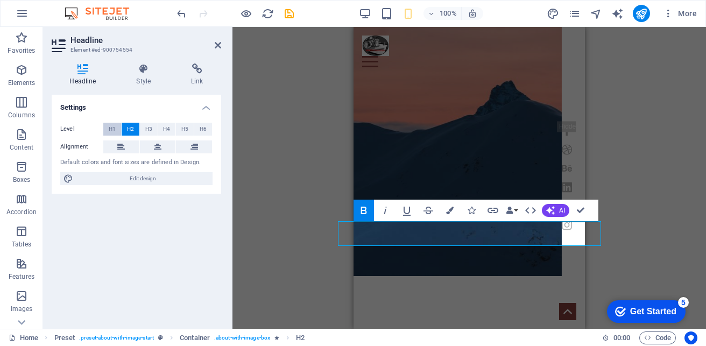
click at [109, 127] on span "H1" at bounding box center [112, 129] width 7 height 13
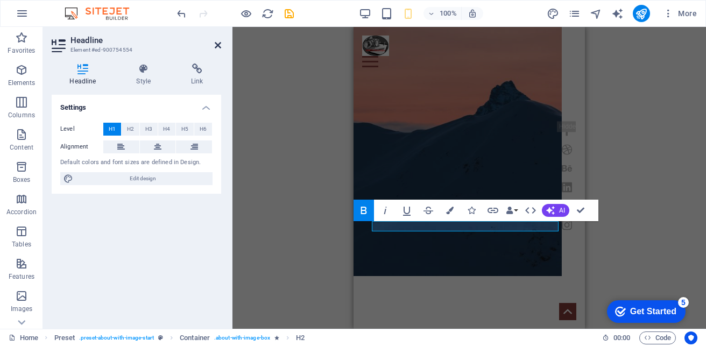
click at [216, 45] on icon at bounding box center [218, 45] width 6 height 9
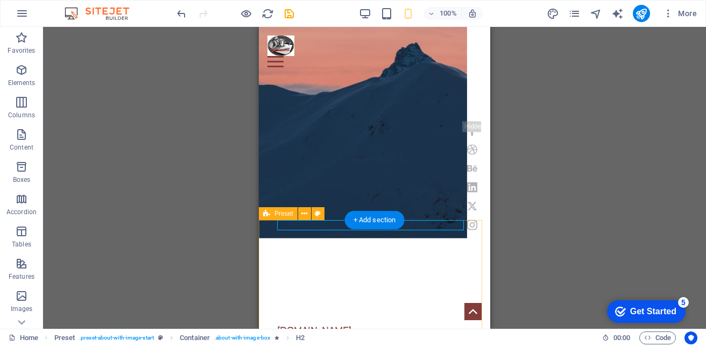
scroll to position [215, 0]
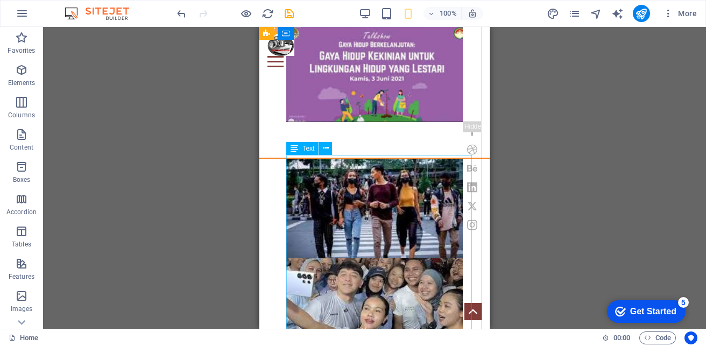
scroll to position [2399, 0]
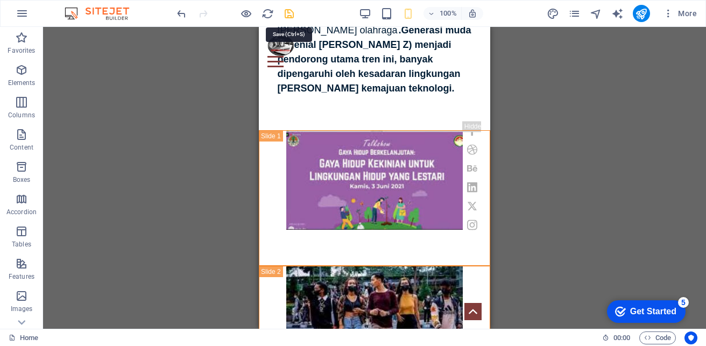
click at [289, 13] on icon "save" at bounding box center [289, 14] width 12 height 12
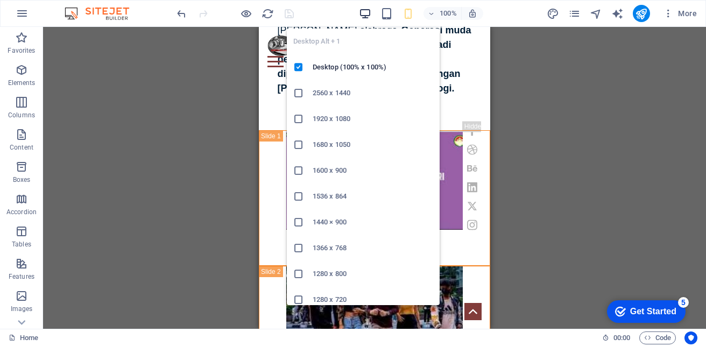
click at [366, 11] on icon "button" at bounding box center [365, 14] width 12 height 12
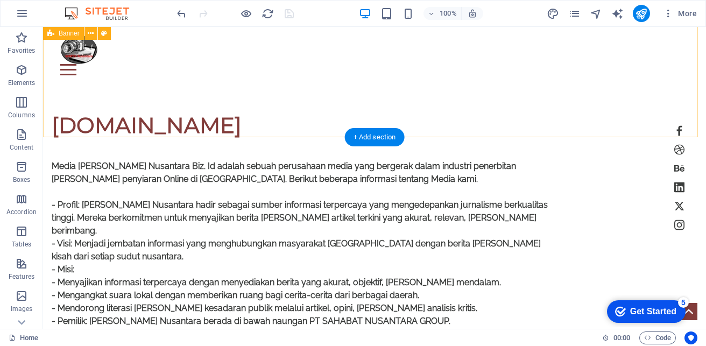
scroll to position [192, 0]
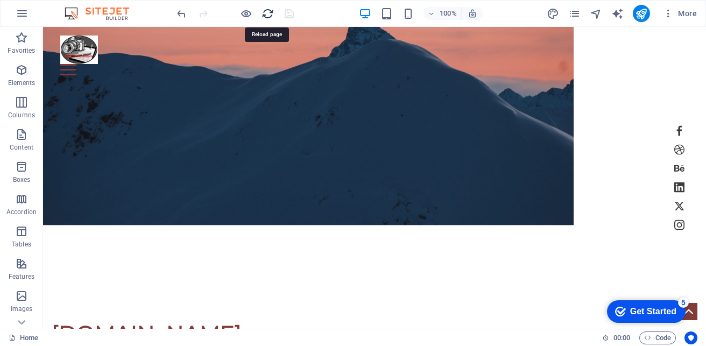
click at [268, 15] on icon "reload" at bounding box center [268, 14] width 12 height 12
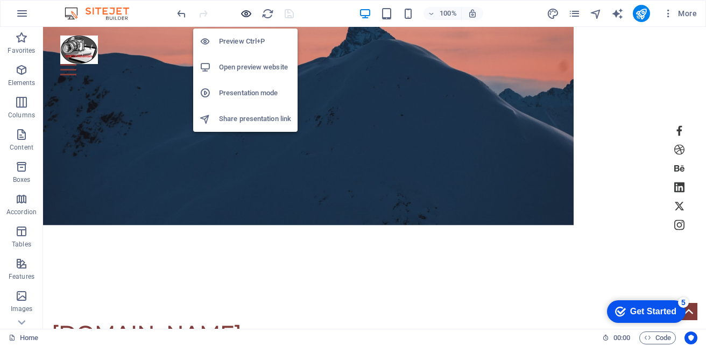
click at [243, 13] on icon "button" at bounding box center [246, 14] width 12 height 12
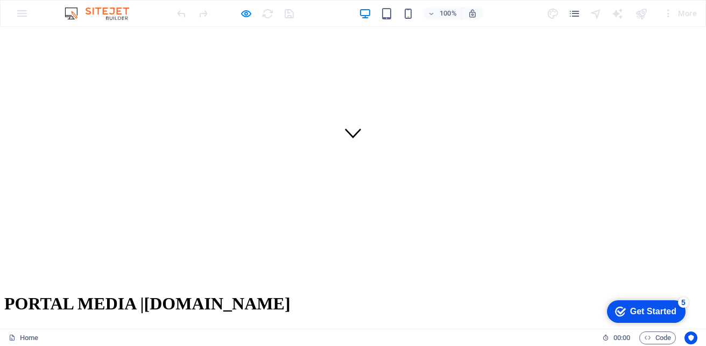
scroll to position [0, 0]
